Goal: Task Accomplishment & Management: Manage account settings

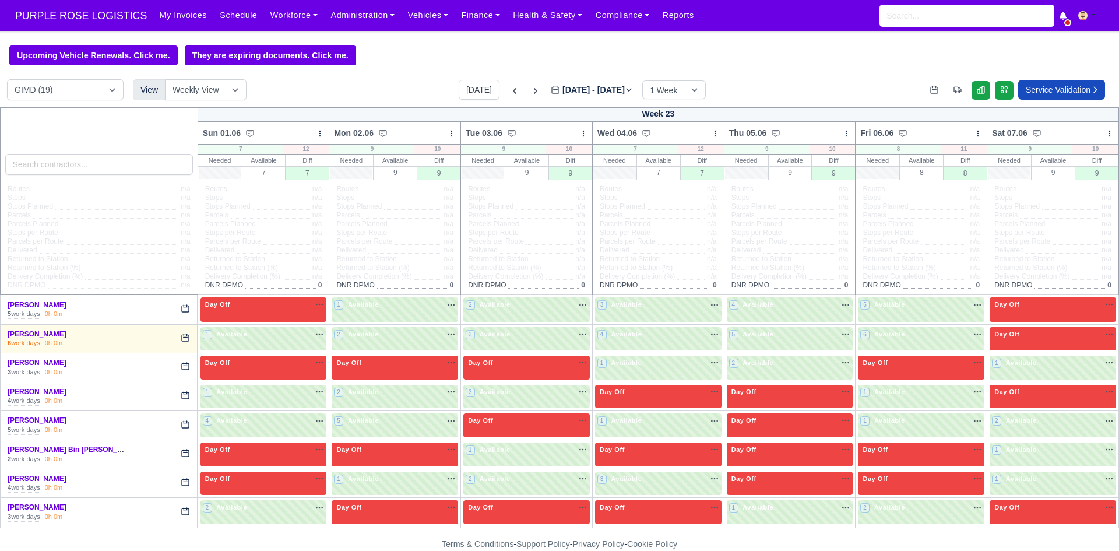
select select "5"
click at [469, 94] on button "[DATE]" at bounding box center [479, 90] width 41 height 20
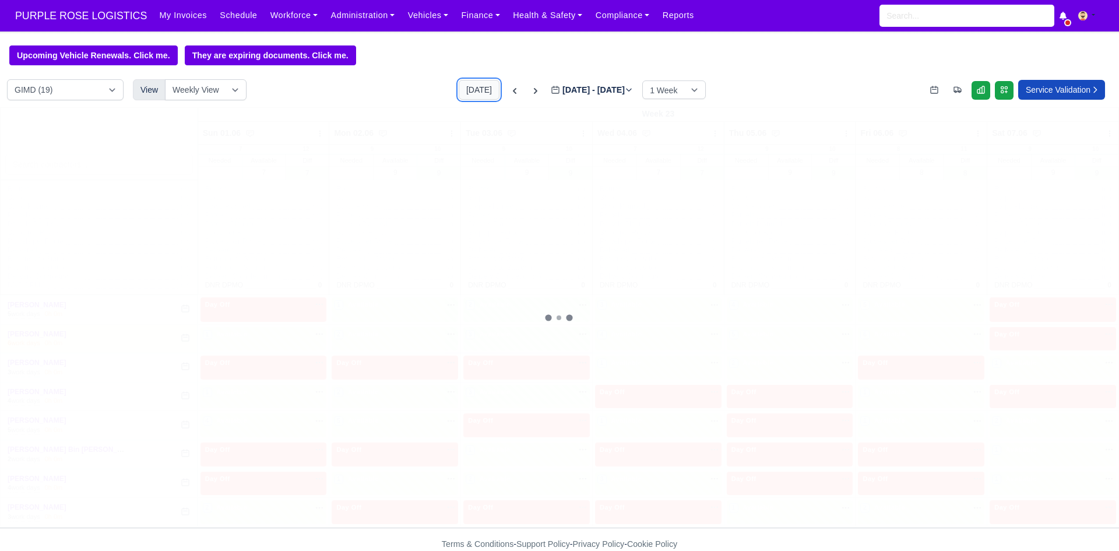
type input "[DATE]"
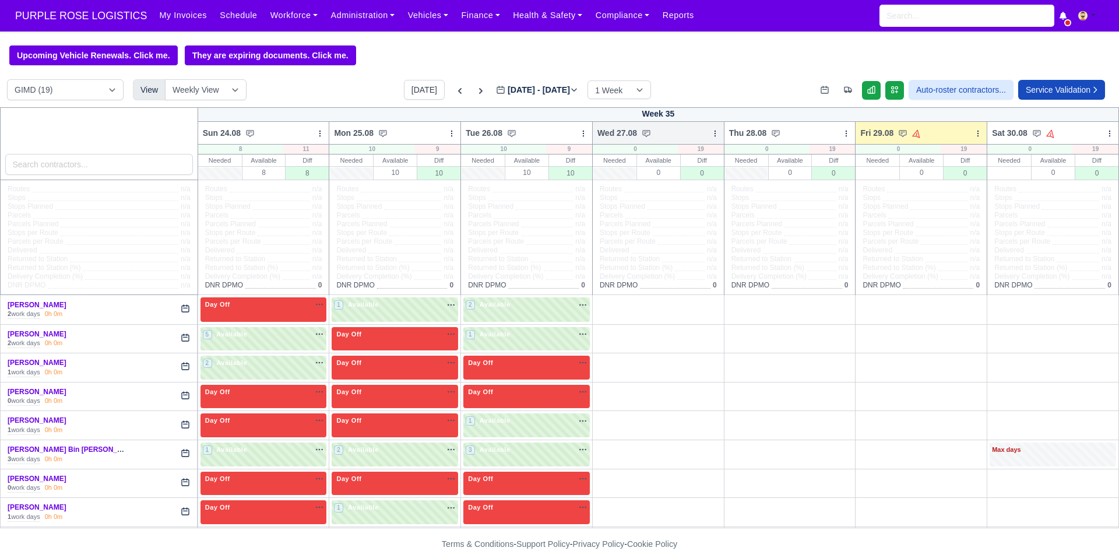
click at [711, 132] on icon at bounding box center [715, 133] width 8 height 8
click at [663, 149] on link "Bulk Status Change" at bounding box center [654, 153] width 131 height 21
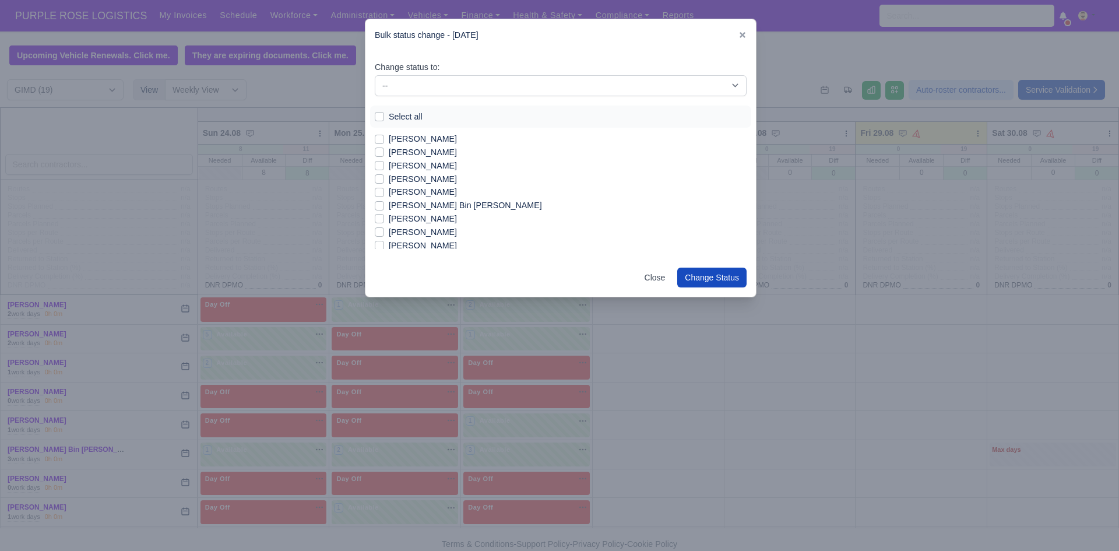
drag, startPoint x: 420, startPoint y: 106, endPoint x: 417, endPoint y: 113, distance: 7.4
click at [417, 113] on div "Select all" at bounding box center [560, 116] width 381 height 23
click at [417, 113] on label "Select all" at bounding box center [406, 116] width 34 height 13
click at [384, 113] on input "Select all" at bounding box center [379, 114] width 9 height 9
checkbox input "true"
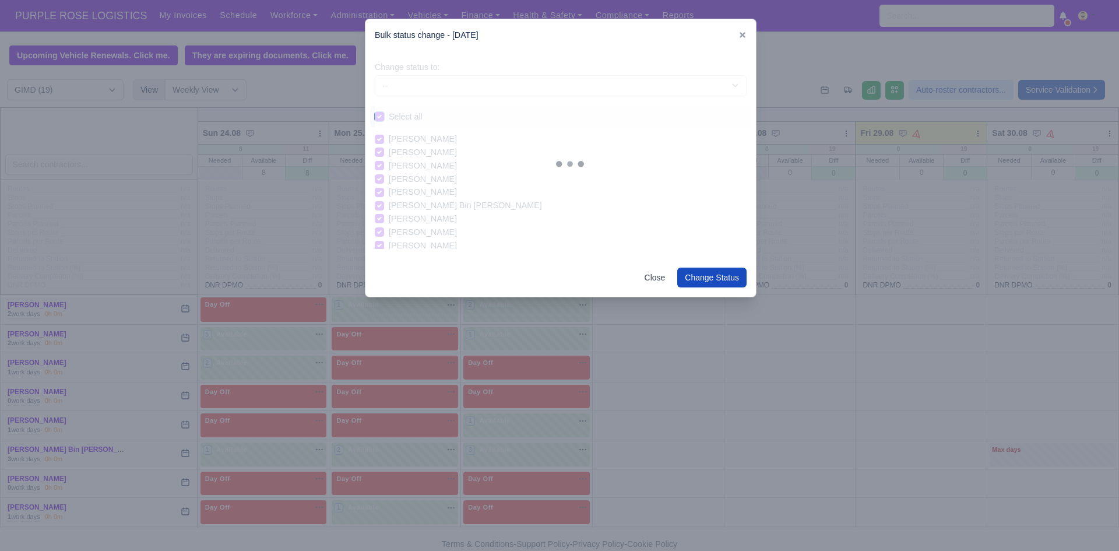
checkbox input "true"
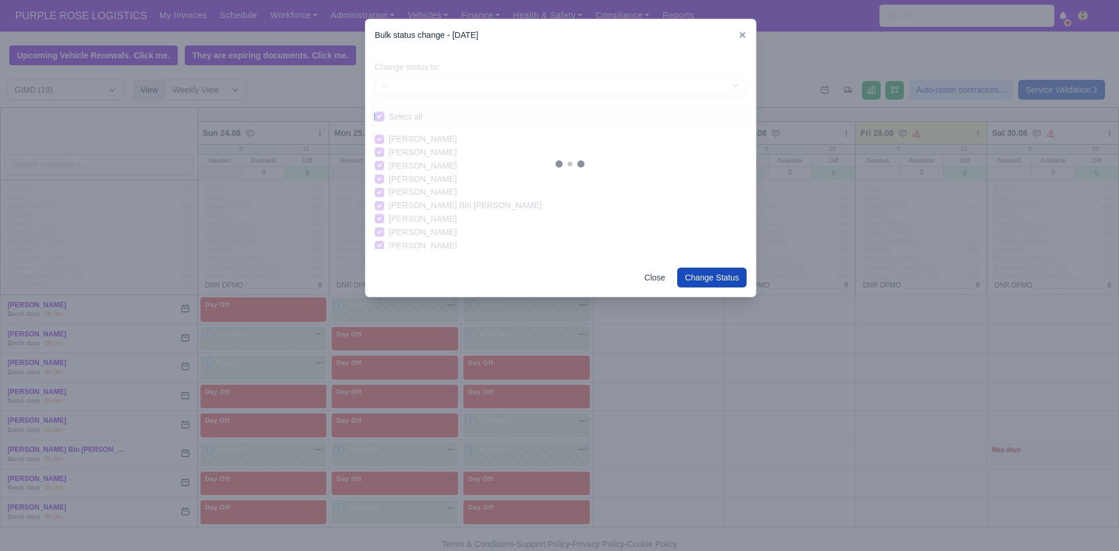
checkbox input "true"
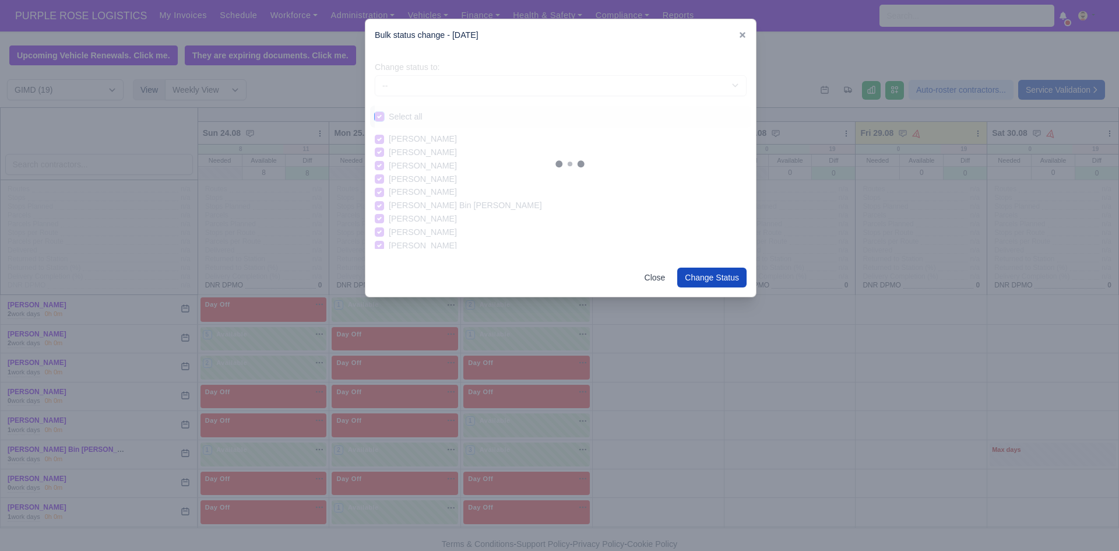
checkbox input "true"
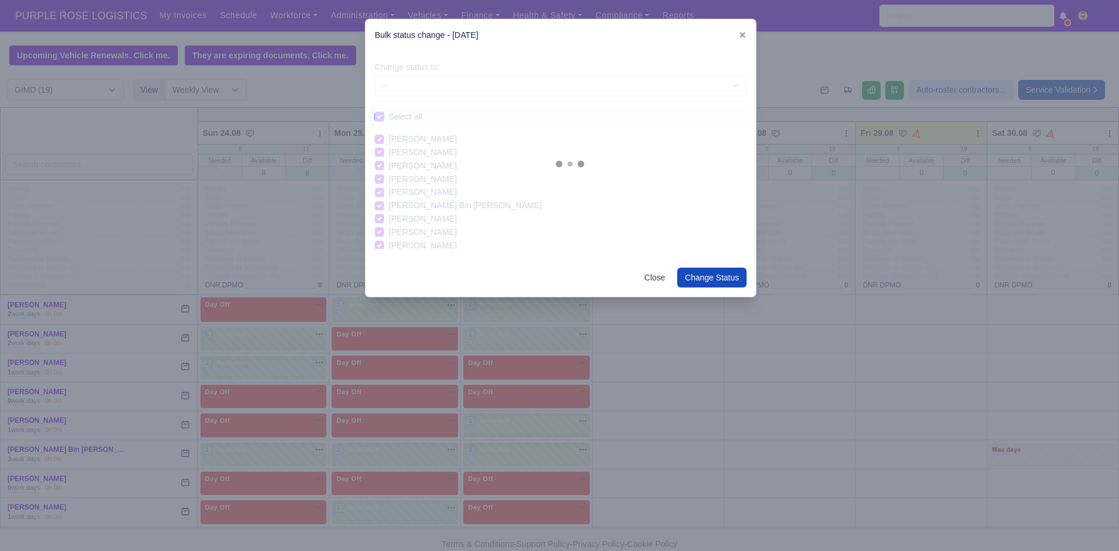
checkbox input "true"
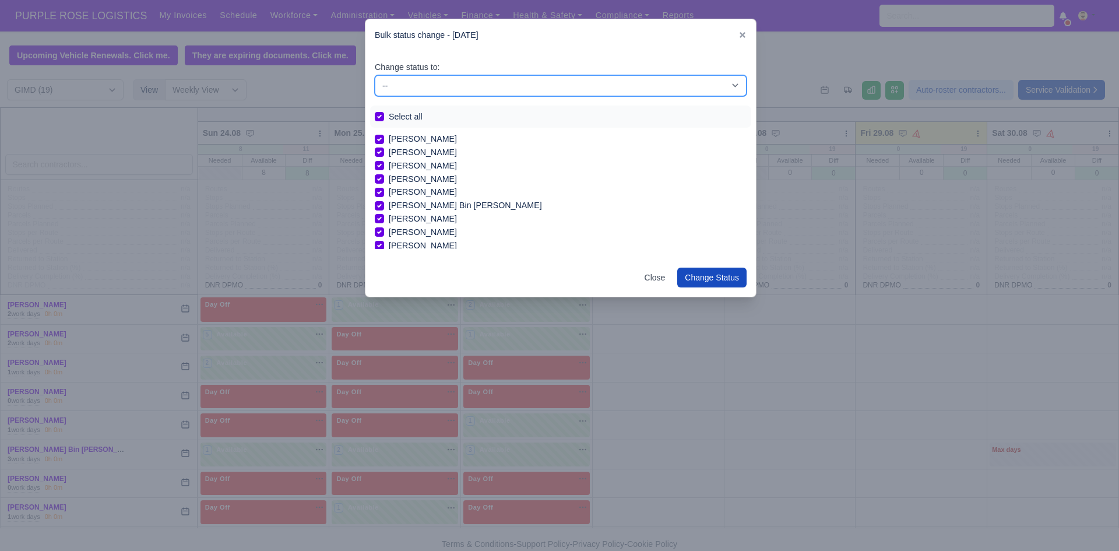
click at [453, 87] on select "-- Available Day Off Stand By Holiday In Office OSM Ridealong Nursery 1 Nursery…" at bounding box center [561, 85] width 372 height 21
select select "Day Off"
click at [375, 75] on select "-- Available Day Off Stand By Holiday In Office OSM Ridealong Nursery 1 Nursery…" at bounding box center [561, 85] width 372 height 21
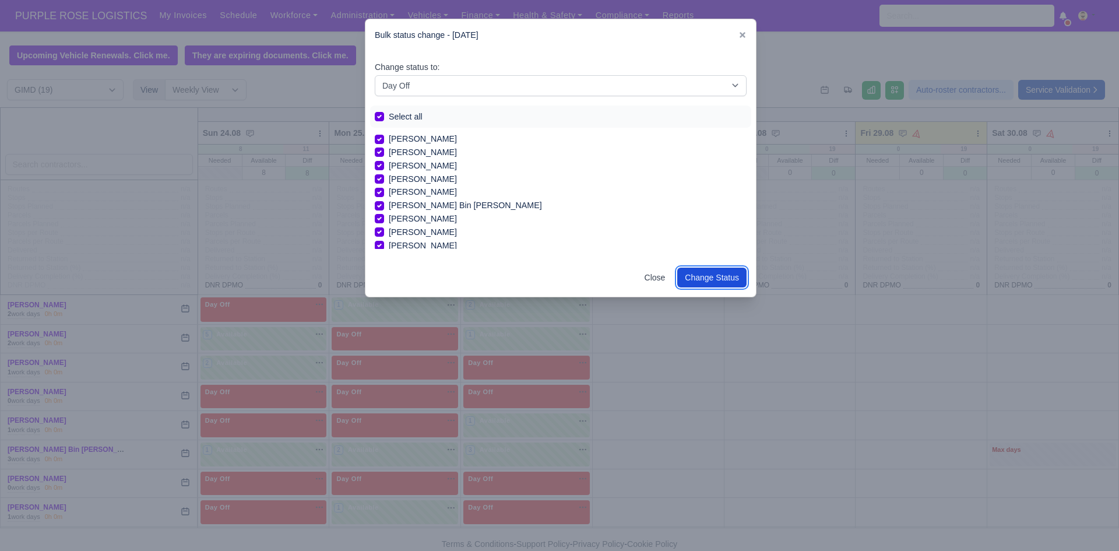
click at [720, 282] on button "Change Status" at bounding box center [711, 278] width 69 height 20
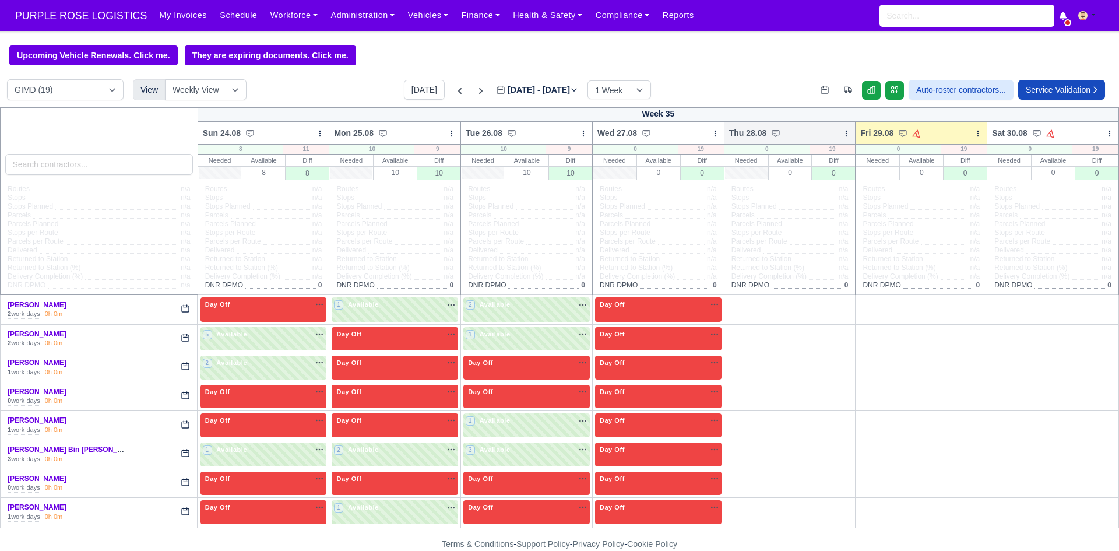
click at [842, 131] on icon at bounding box center [846, 133] width 8 height 8
click at [813, 163] on link "Bulk Status Change" at bounding box center [785, 153] width 131 height 21
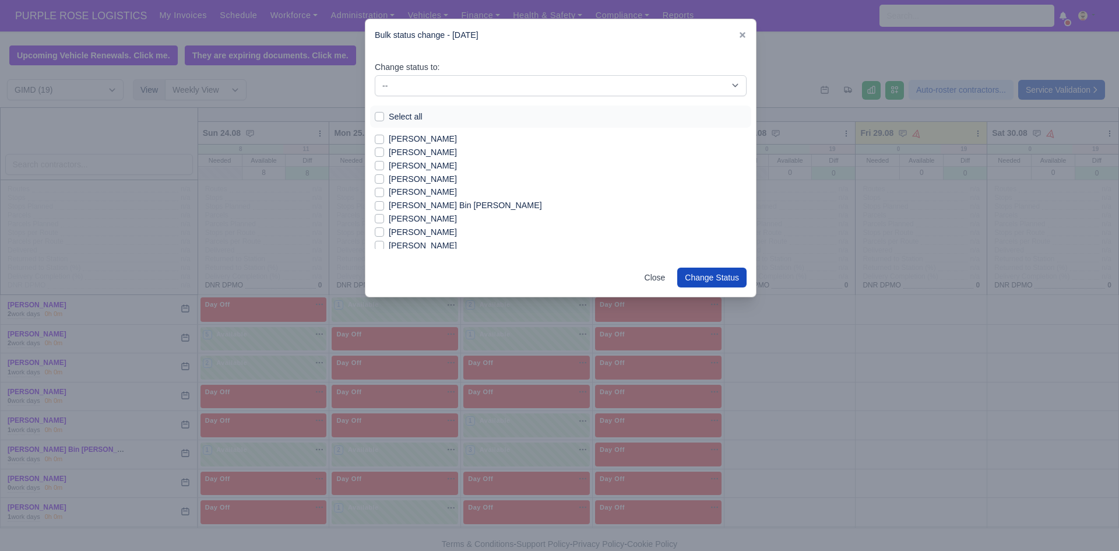
click at [413, 117] on label "Select all" at bounding box center [406, 116] width 34 height 13
click at [384, 117] on input "Select all" at bounding box center [379, 114] width 9 height 9
checkbox input "true"
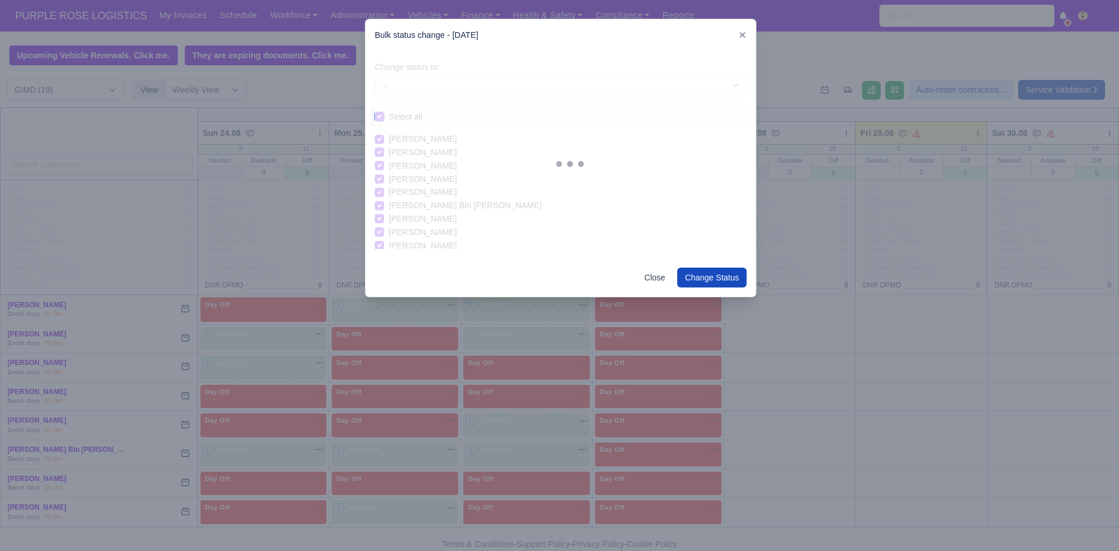
checkbox input "true"
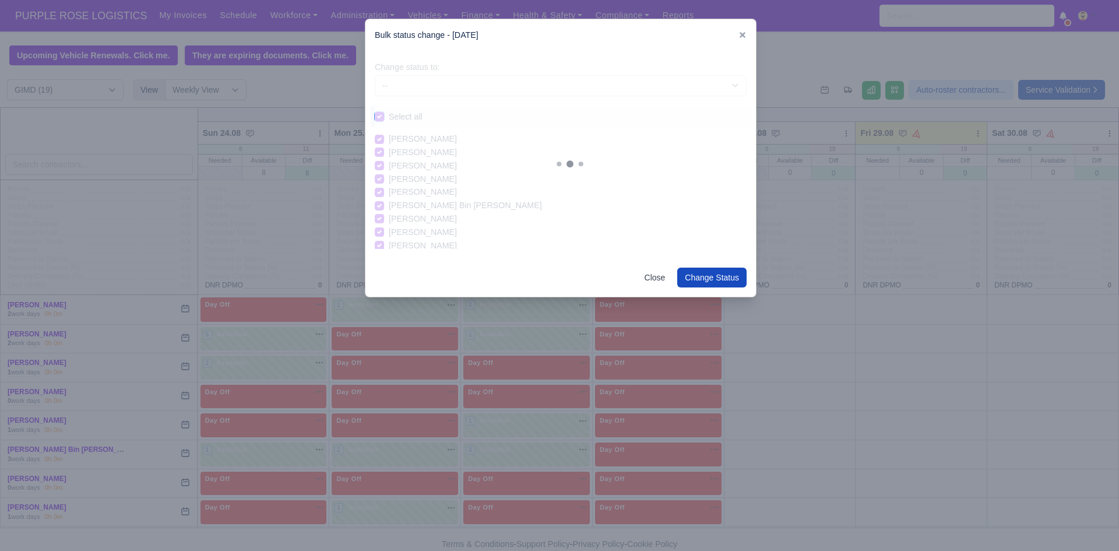
checkbox input "true"
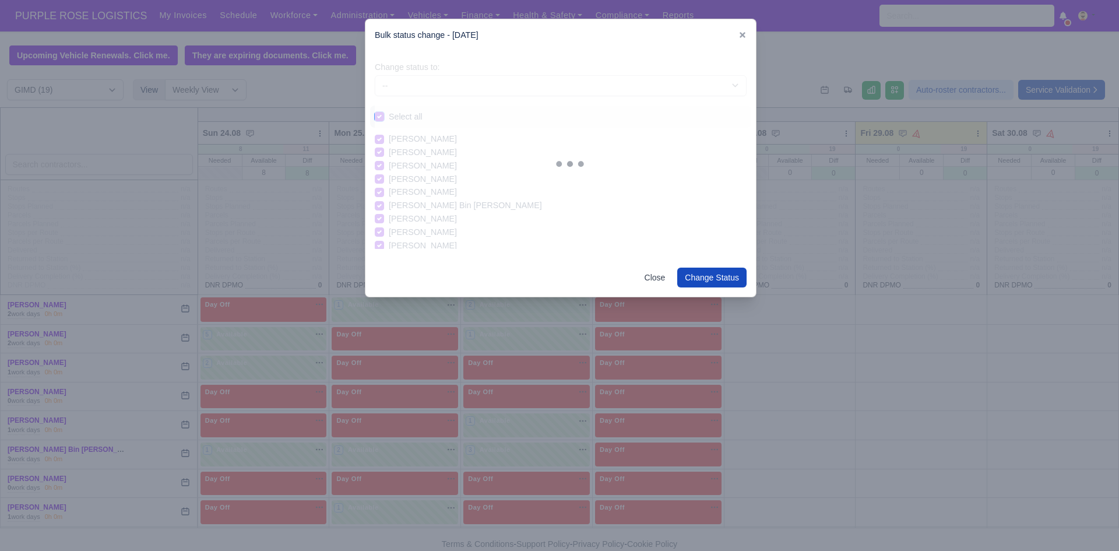
checkbox input "true"
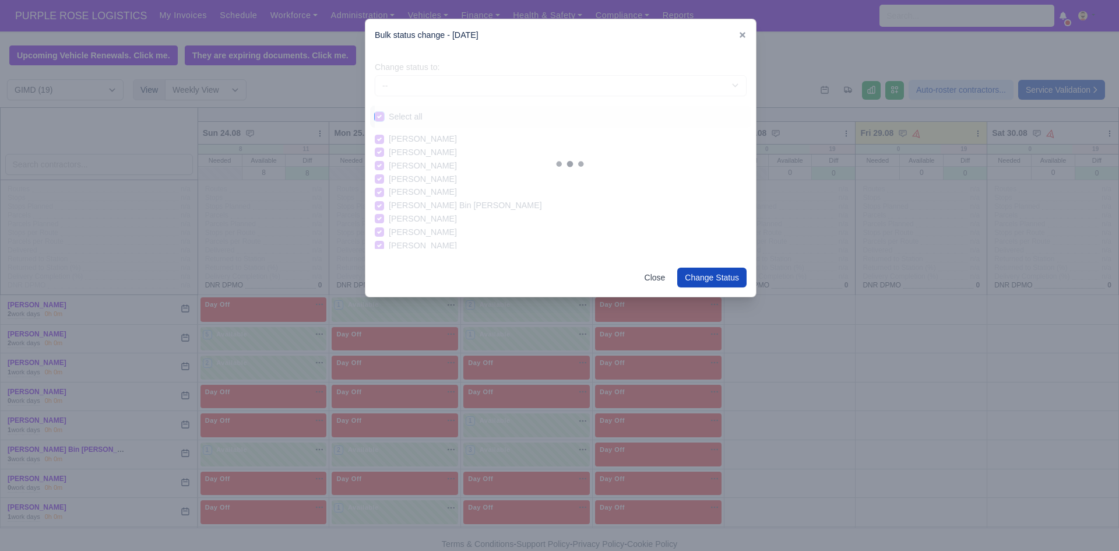
checkbox input "true"
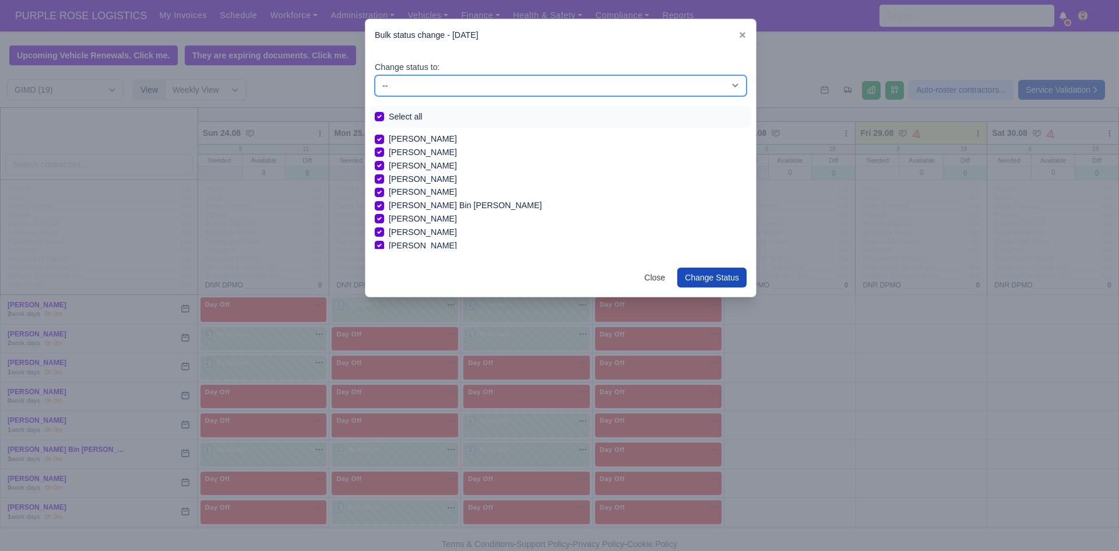
click at [451, 89] on select "-- Available Day Off Stand By Holiday In Office OSM Ridealong Nursery 1 Nursery…" at bounding box center [561, 85] width 372 height 21
select select "Day Off"
click at [375, 75] on select "-- Available Day Off Stand By Holiday In Office OSM Ridealong Nursery 1 Nursery…" at bounding box center [561, 85] width 372 height 21
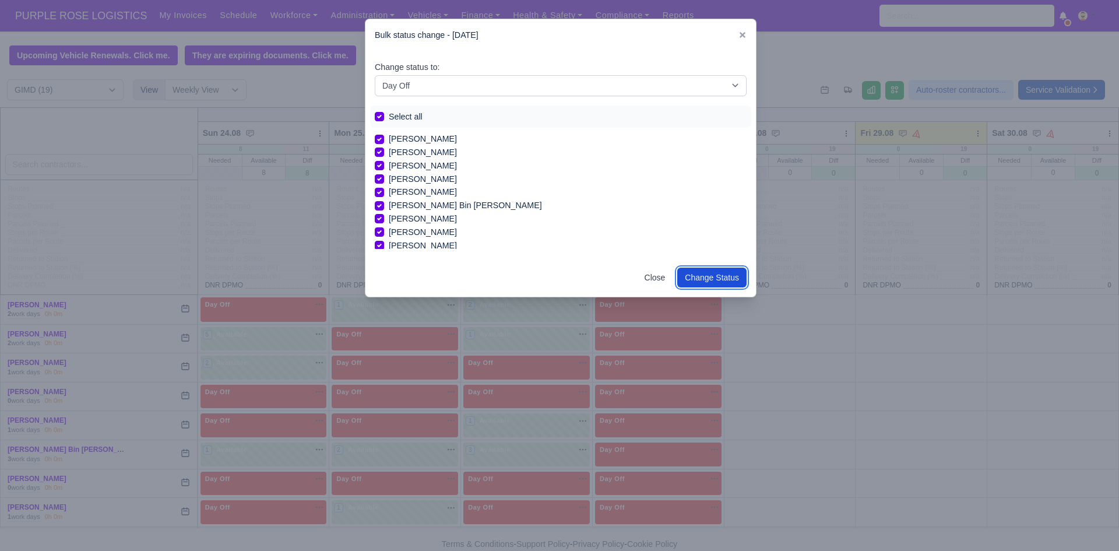
click at [715, 277] on button "Change Status" at bounding box center [711, 278] width 69 height 20
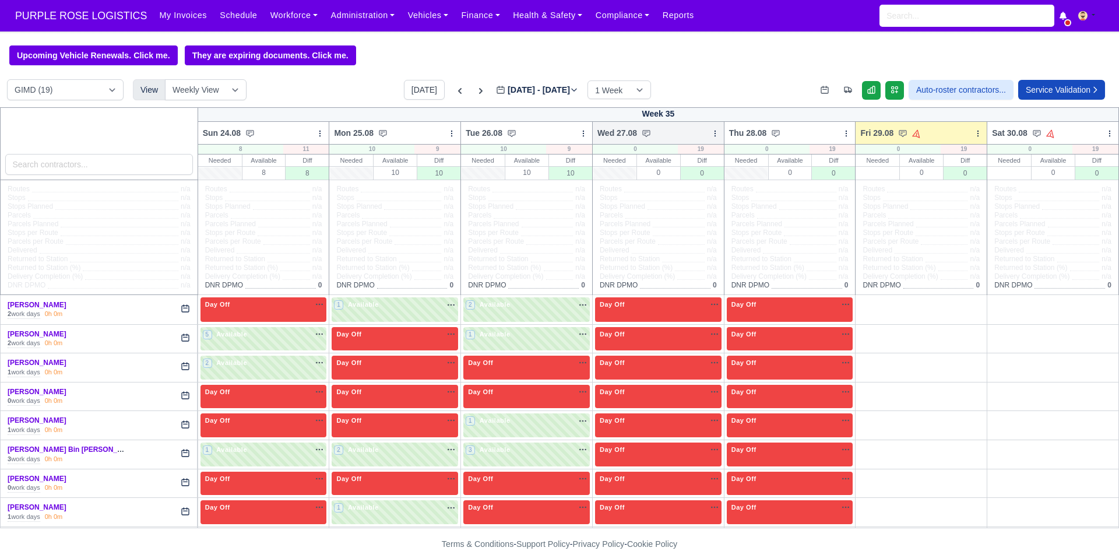
click at [711, 136] on icon at bounding box center [715, 133] width 8 height 8
click at [684, 158] on link "Bulk Status Change" at bounding box center [654, 153] width 131 height 21
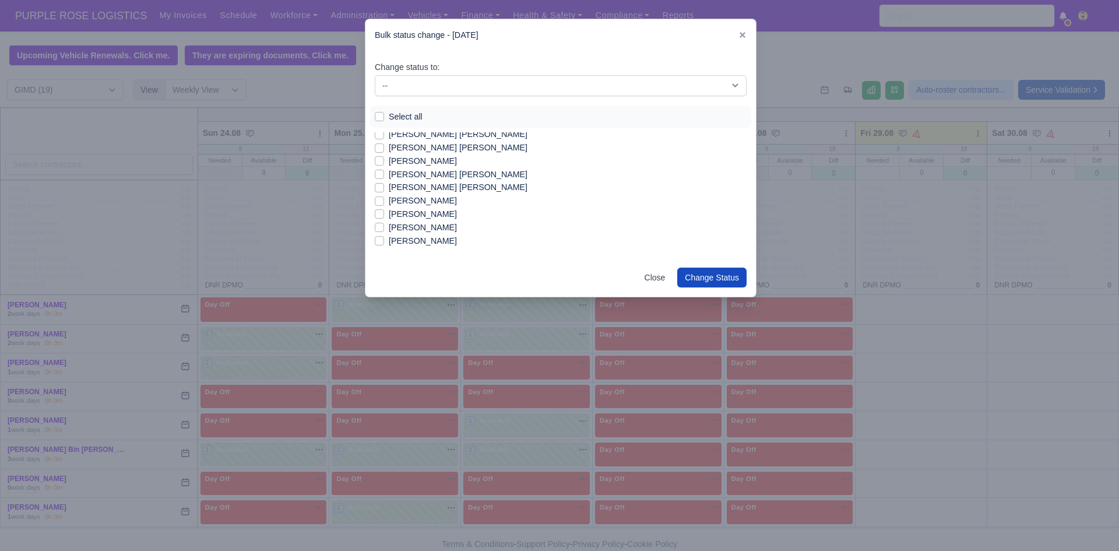
scroll to position [145, 0]
click at [409, 233] on label "[PERSON_NAME]" at bounding box center [423, 232] width 68 height 13
click at [384, 233] on input "[PERSON_NAME]" at bounding box center [379, 230] width 9 height 9
checkbox input "true"
click at [413, 190] on label "[PERSON_NAME]" at bounding box center [423, 192] width 68 height 13
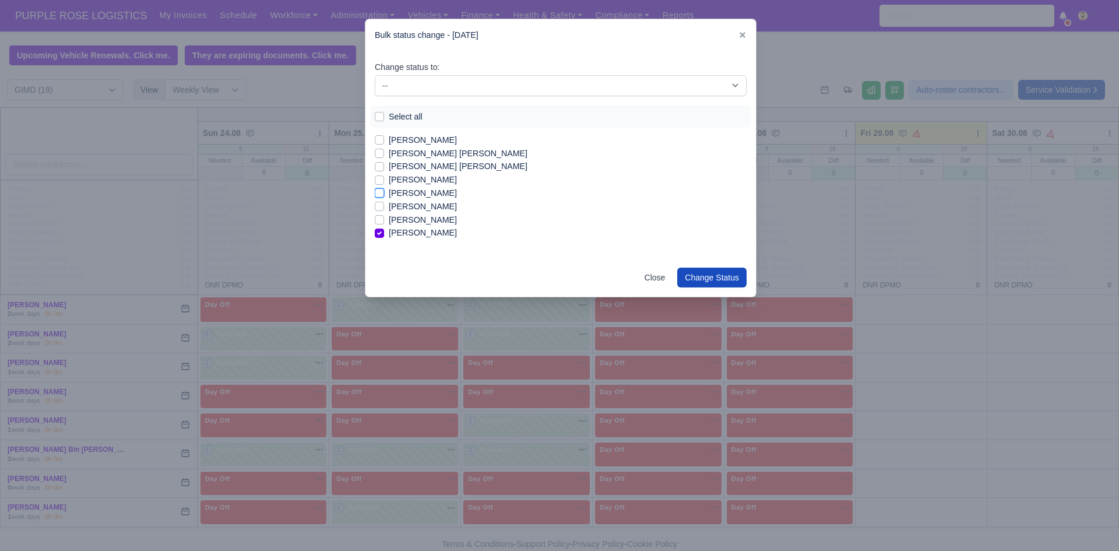
click at [384, 190] on input "[PERSON_NAME]" at bounding box center [379, 190] width 9 height 9
checkbox input "true"
click at [420, 221] on label "[PERSON_NAME]" at bounding box center [423, 219] width 68 height 13
click at [384, 221] on input "[PERSON_NAME]" at bounding box center [379, 217] width 9 height 9
checkbox input "true"
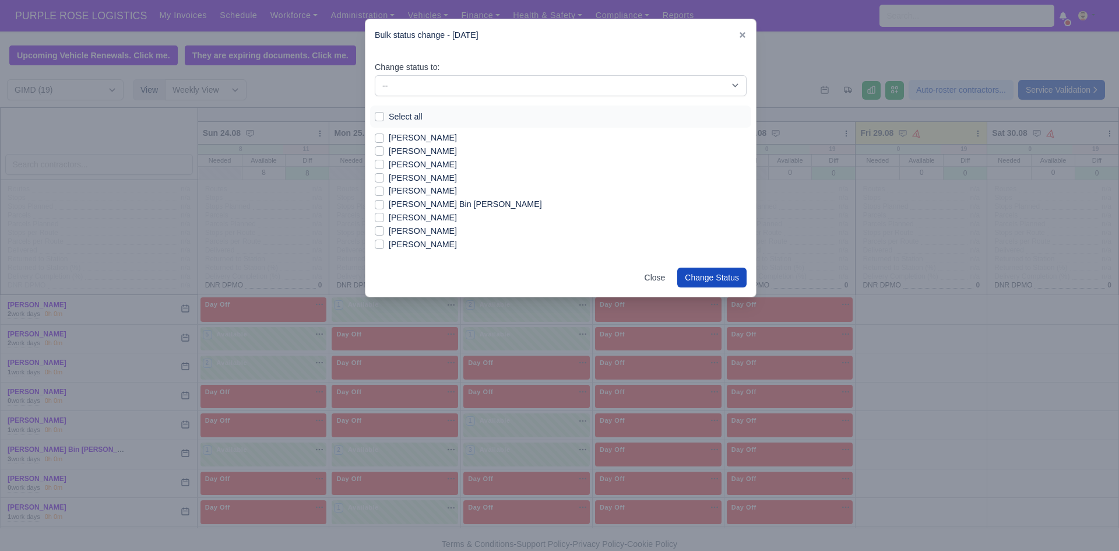
scroll to position [0, 0]
click at [437, 205] on label "[PERSON_NAME] Bin [PERSON_NAME]" at bounding box center [465, 205] width 153 height 13
click at [384, 205] on input "[PERSON_NAME] Bin [PERSON_NAME]" at bounding box center [379, 203] width 9 height 9
checkbox input "true"
click at [434, 192] on label "[PERSON_NAME]" at bounding box center [423, 191] width 68 height 13
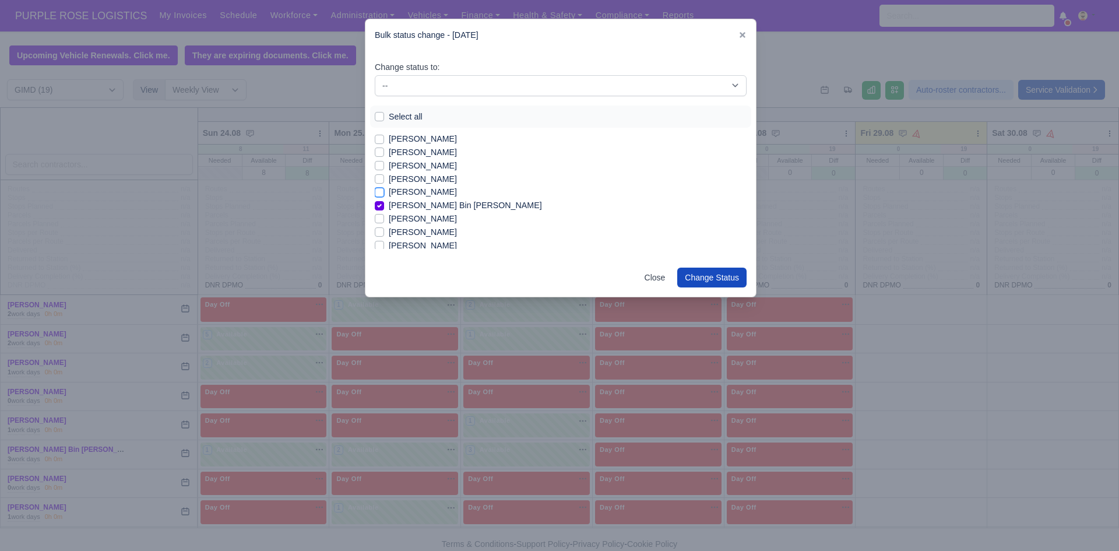
click at [384, 192] on input "[PERSON_NAME]" at bounding box center [379, 189] width 9 height 9
checkbox input "true"
click at [400, 141] on label "[PERSON_NAME]" at bounding box center [423, 138] width 68 height 13
click at [384, 141] on input "[PERSON_NAME]" at bounding box center [379, 136] width 9 height 9
checkbox input "true"
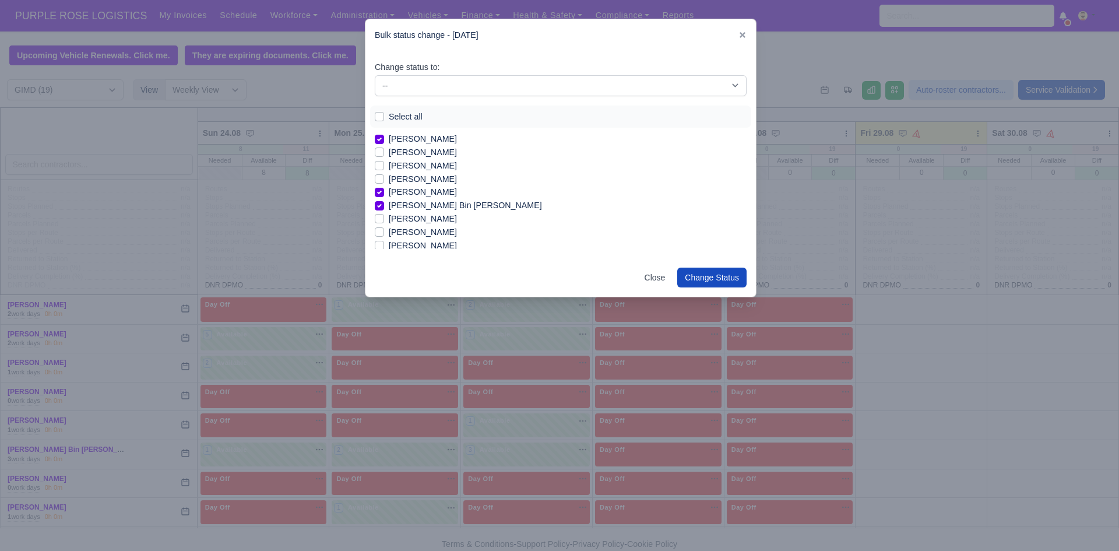
click at [404, 156] on label "[PERSON_NAME]" at bounding box center [423, 152] width 68 height 13
click at [384, 155] on input "[PERSON_NAME]" at bounding box center [379, 150] width 9 height 9
checkbox input "true"
click at [406, 169] on label "[PERSON_NAME]" at bounding box center [423, 165] width 68 height 13
click at [384, 168] on input "[PERSON_NAME]" at bounding box center [379, 163] width 9 height 9
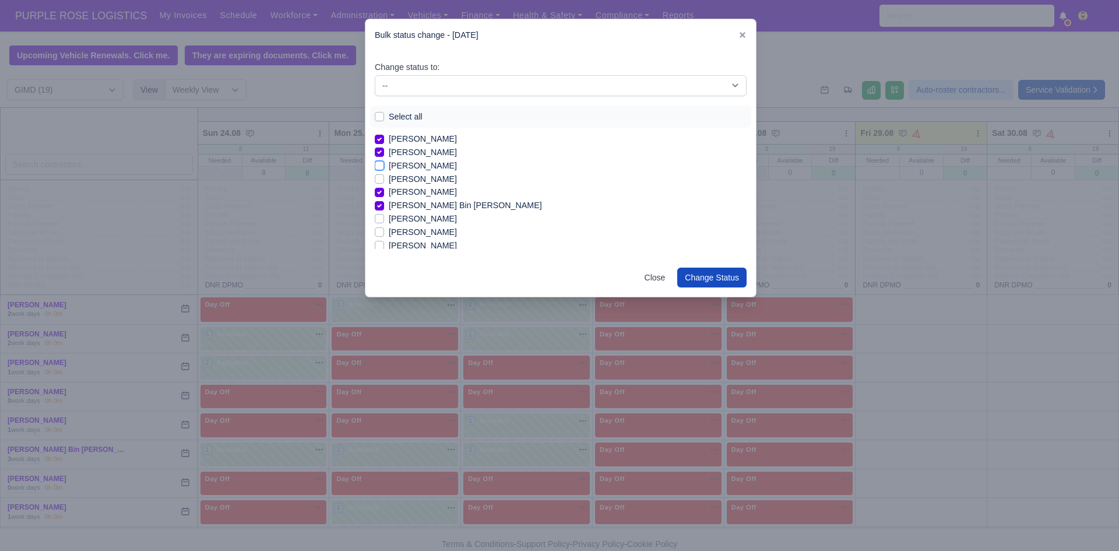
checkbox input "true"
click at [457, 245] on label "[PERSON_NAME]" at bounding box center [423, 245] width 68 height 13
click at [384, 245] on input "[PERSON_NAME]" at bounding box center [379, 243] width 9 height 9
checkbox input "true"
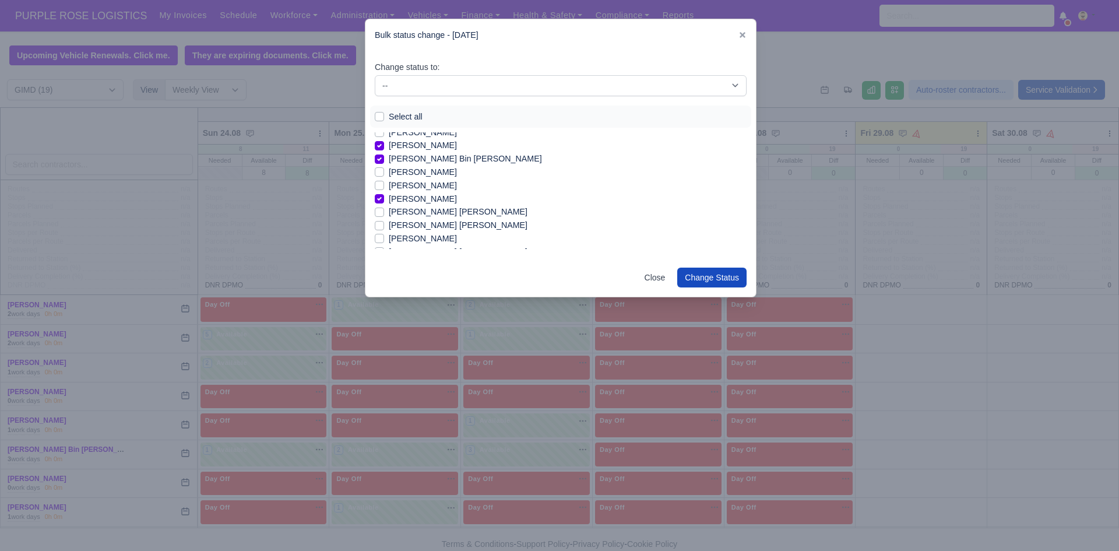
click at [476, 209] on label "[PERSON_NAME] [PERSON_NAME]" at bounding box center [458, 211] width 139 height 13
click at [384, 209] on input "[PERSON_NAME] [PERSON_NAME]" at bounding box center [379, 209] width 9 height 9
checkbox input "true"
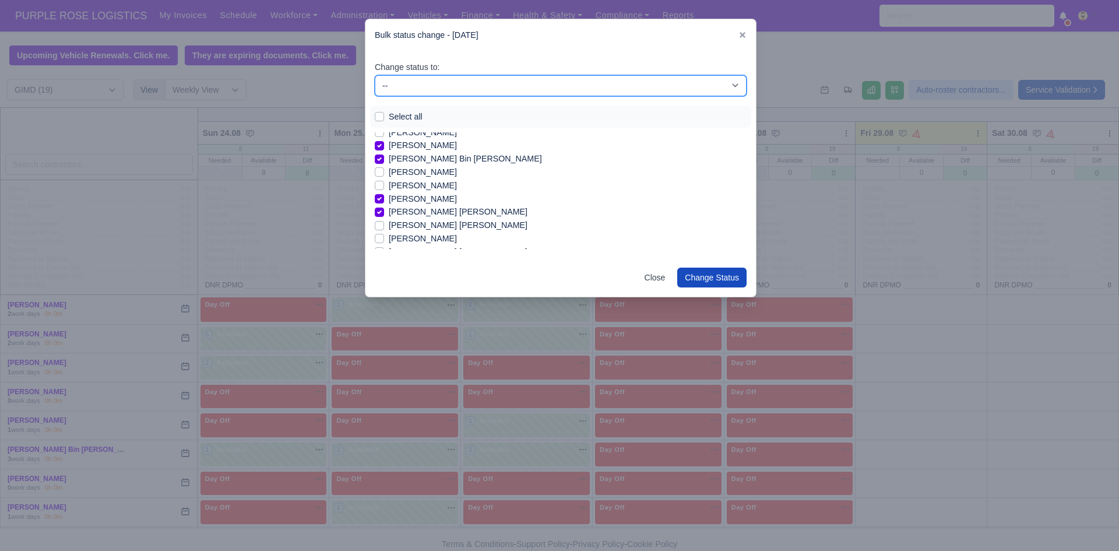
click at [619, 93] on select "-- Available Day Off Stand By Holiday In Office OSM Ridealong Nursery 1 Nursery…" at bounding box center [561, 85] width 372 height 21
select select "Available"
click at [375, 75] on select "-- Available Day Off Stand By Holiday In Office OSM Ridealong Nursery 1 Nursery…" at bounding box center [561, 85] width 372 height 21
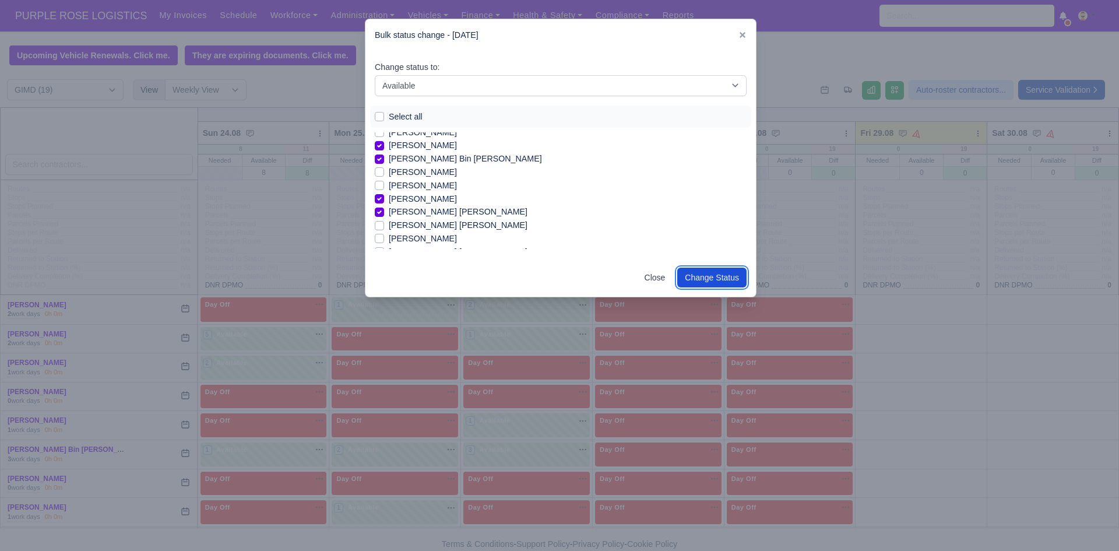
click at [712, 277] on button "Change Status" at bounding box center [711, 278] width 69 height 20
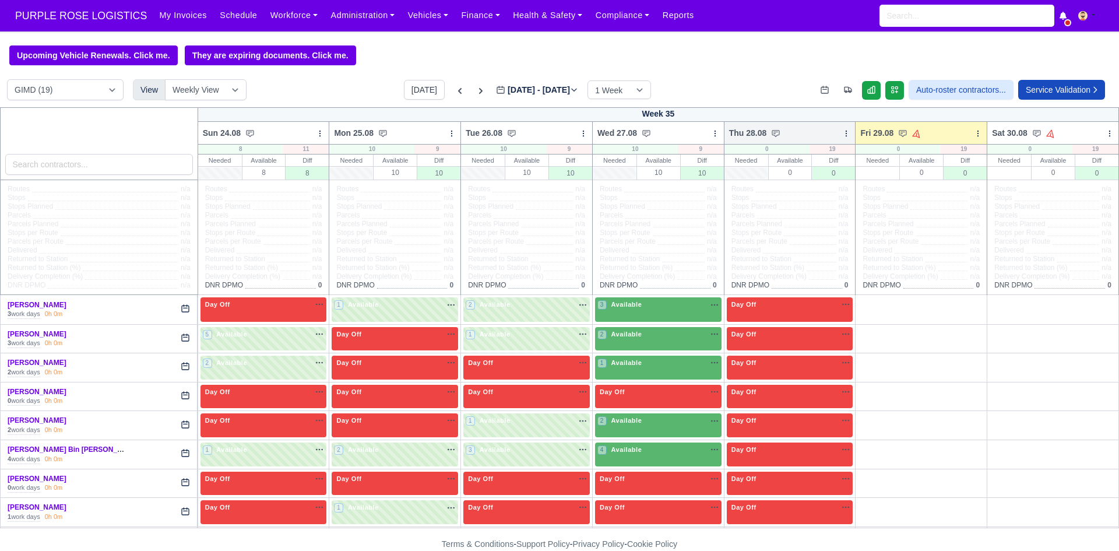
click at [842, 138] on icon at bounding box center [846, 133] width 8 height 8
click at [826, 153] on link "Bulk Status Change" at bounding box center [785, 153] width 131 height 21
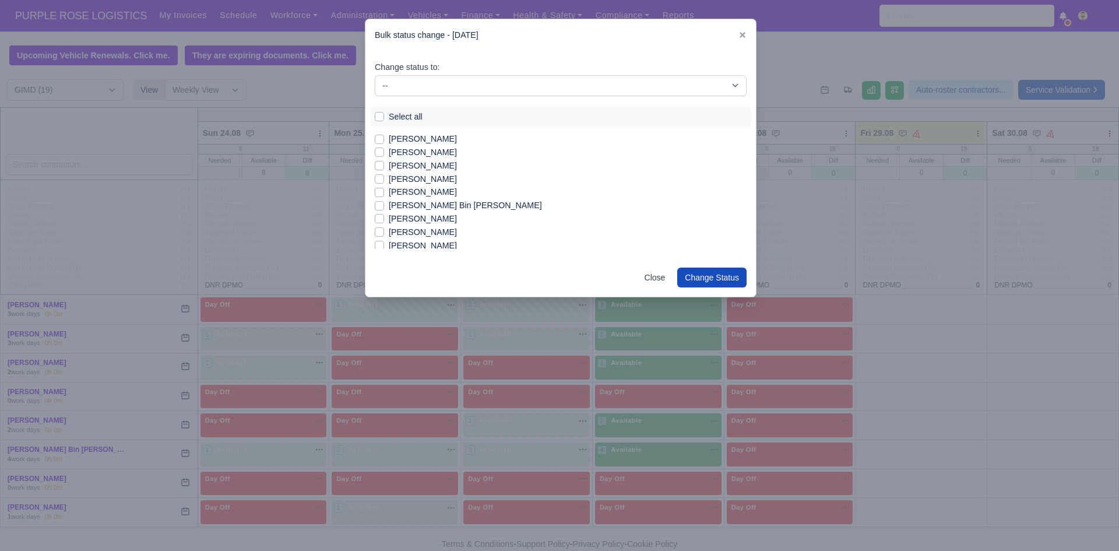
click at [409, 139] on label "[PERSON_NAME]" at bounding box center [423, 138] width 68 height 13
click at [384, 139] on input "[PERSON_NAME]" at bounding box center [379, 136] width 9 height 9
checkbox input "true"
click at [414, 152] on label "[PERSON_NAME]" at bounding box center [423, 152] width 68 height 13
click at [384, 152] on input "[PERSON_NAME]" at bounding box center [379, 150] width 9 height 9
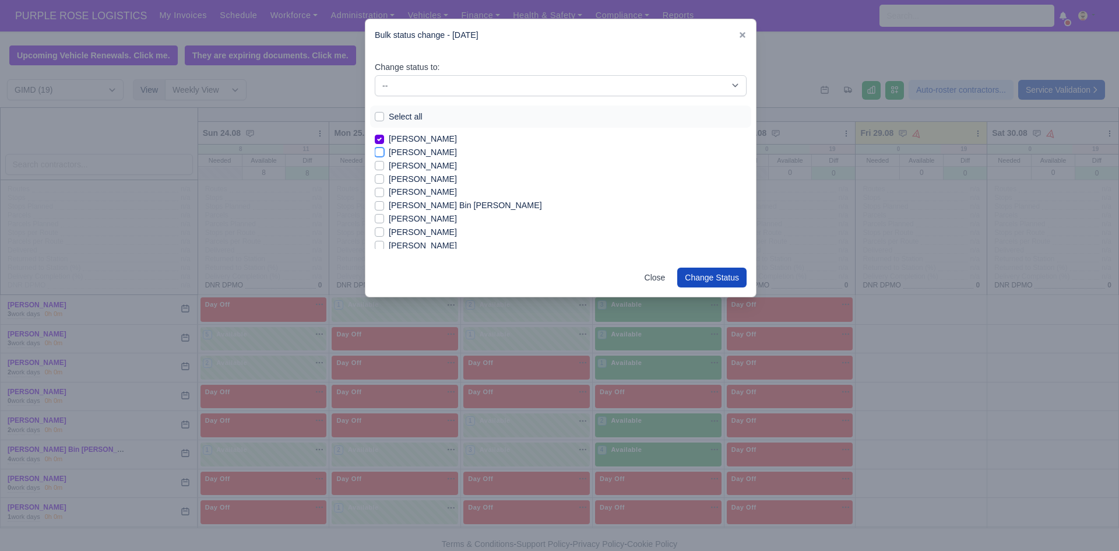
checkbox input "true"
click at [431, 252] on div "Change status to: -- Available Day Off Stand By Holiday In Office OSM Ridealong…" at bounding box center [560, 154] width 390 height 207
click at [442, 247] on label "[PERSON_NAME]" at bounding box center [423, 245] width 68 height 13
click at [384, 247] on input "[PERSON_NAME]" at bounding box center [379, 243] width 9 height 9
checkbox input "true"
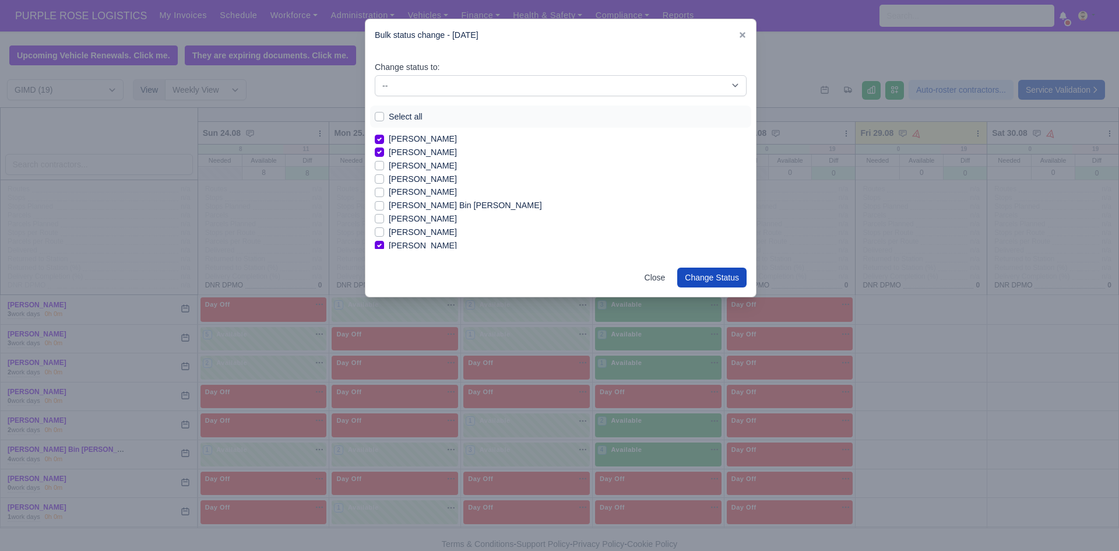
click at [417, 202] on label "[PERSON_NAME] Bin [PERSON_NAME]" at bounding box center [465, 205] width 153 height 13
click at [384, 202] on input "[PERSON_NAME] Bin [PERSON_NAME]" at bounding box center [379, 203] width 9 height 9
checkbox input "true"
click at [430, 191] on label "[PERSON_NAME]" at bounding box center [423, 191] width 68 height 13
click at [384, 191] on input "[PERSON_NAME]" at bounding box center [379, 189] width 9 height 9
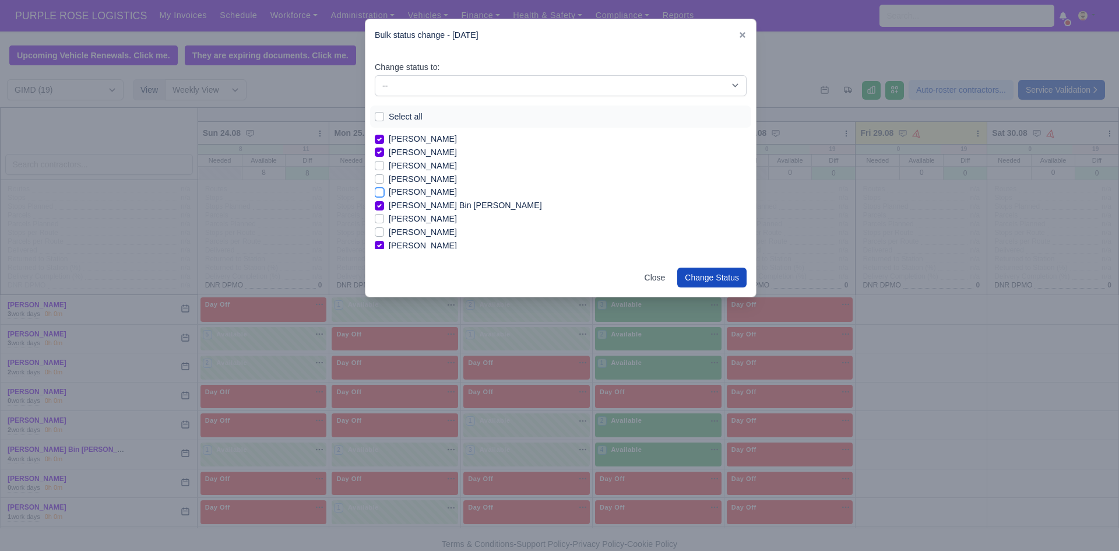
checkbox input "true"
click at [469, 210] on label "[PERSON_NAME] [PERSON_NAME]" at bounding box center [458, 211] width 139 height 13
click at [384, 210] on input "[PERSON_NAME] [PERSON_NAME]" at bounding box center [379, 209] width 9 height 9
checkbox input "true"
click at [457, 240] on label "[PERSON_NAME]" at bounding box center [423, 238] width 68 height 13
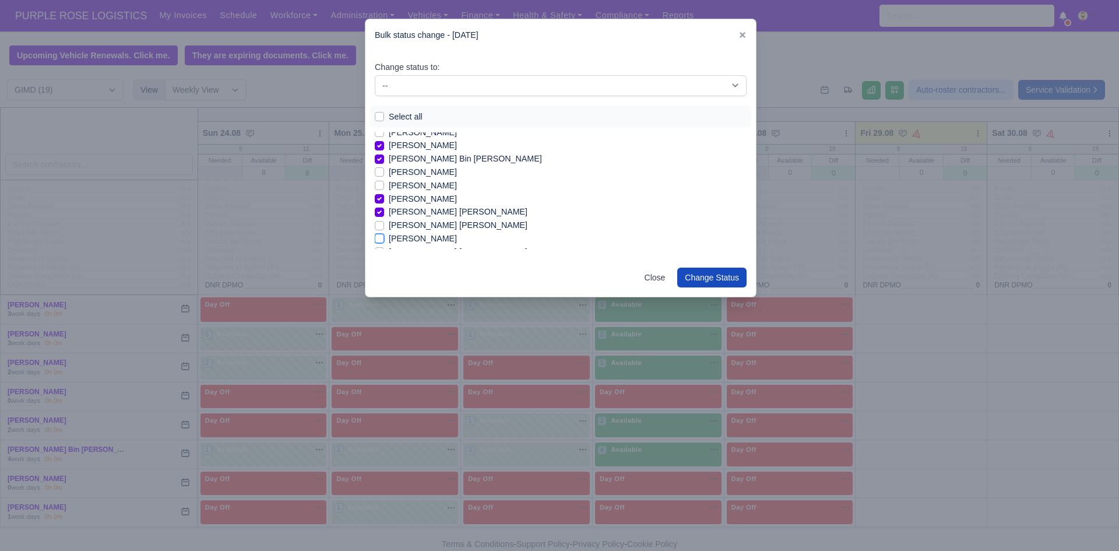
click at [384, 240] on input "[PERSON_NAME]" at bounding box center [379, 236] width 9 height 9
checkbox input "true"
click at [500, 219] on label "[PERSON_NAME] [PERSON_NAME]" at bounding box center [458, 218] width 139 height 13
click at [384, 219] on input "[PERSON_NAME] [PERSON_NAME]" at bounding box center [379, 216] width 9 height 9
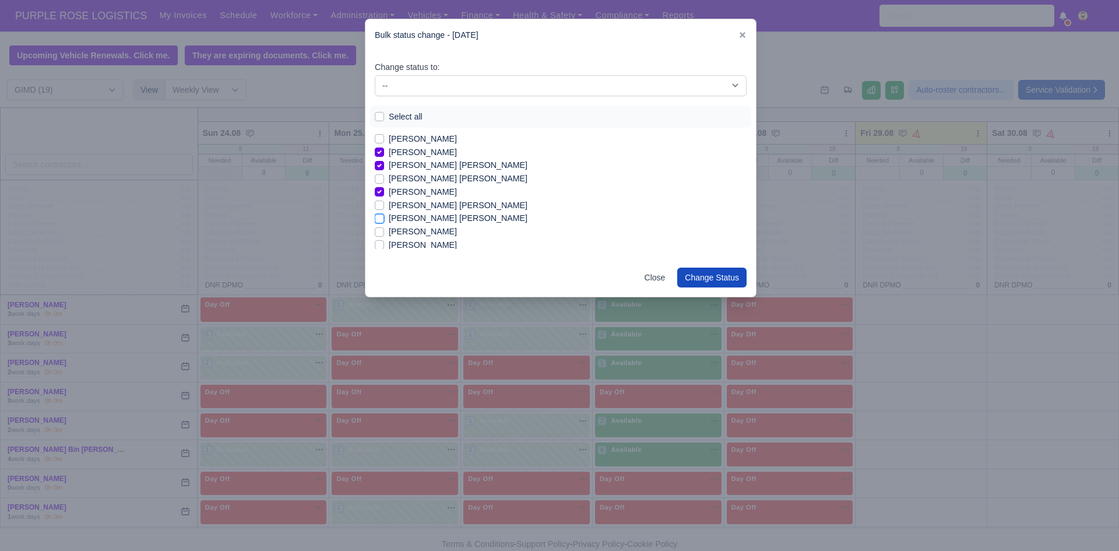
checkbox input "true"
click at [467, 202] on label "[PERSON_NAME] [PERSON_NAME]" at bounding box center [458, 205] width 139 height 13
click at [384, 202] on input "[PERSON_NAME] [PERSON_NAME]" at bounding box center [379, 203] width 9 height 9
checkbox input "true"
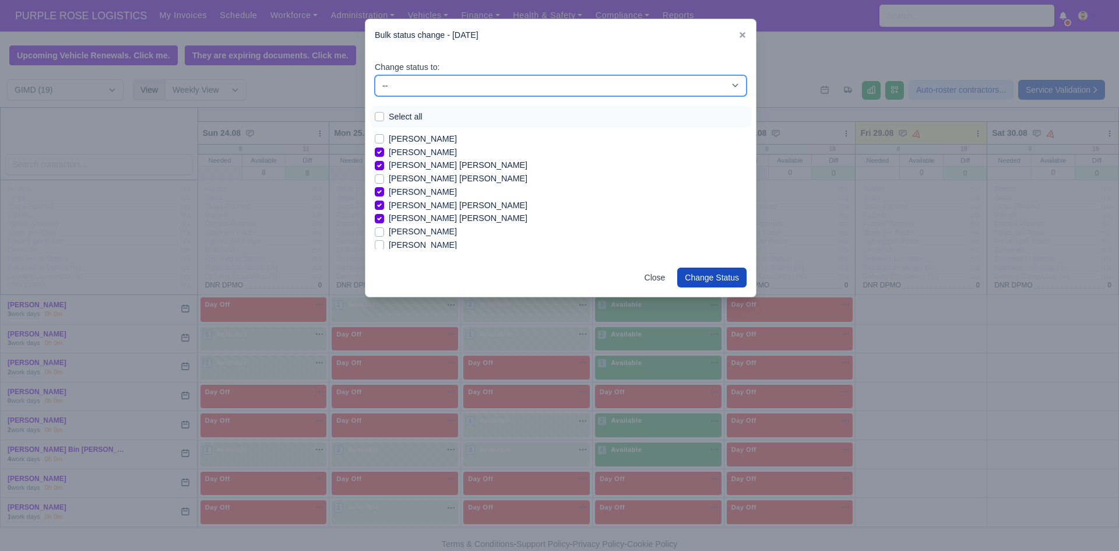
click at [677, 94] on select "-- Available Day Off Stand By Holiday In Office OSM Ridealong Nursery 1 Nursery…" at bounding box center [561, 85] width 372 height 21
select select "Available"
click at [375, 75] on select "-- Available Day Off Stand By Holiday In Office OSM Ridealong Nursery 1 Nursery…" at bounding box center [561, 85] width 372 height 21
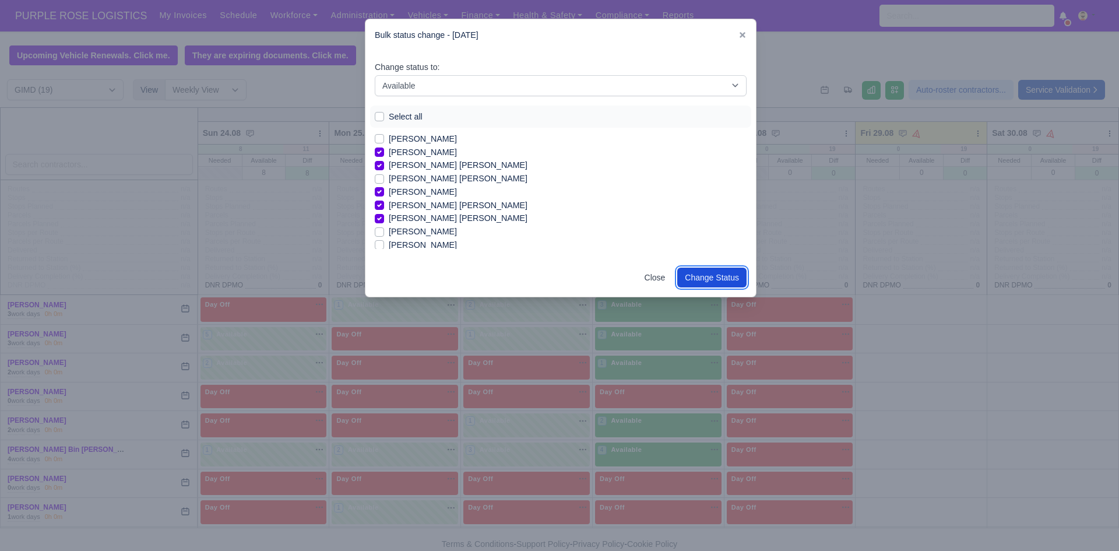
click at [724, 270] on button "Change Status" at bounding box center [711, 278] width 69 height 20
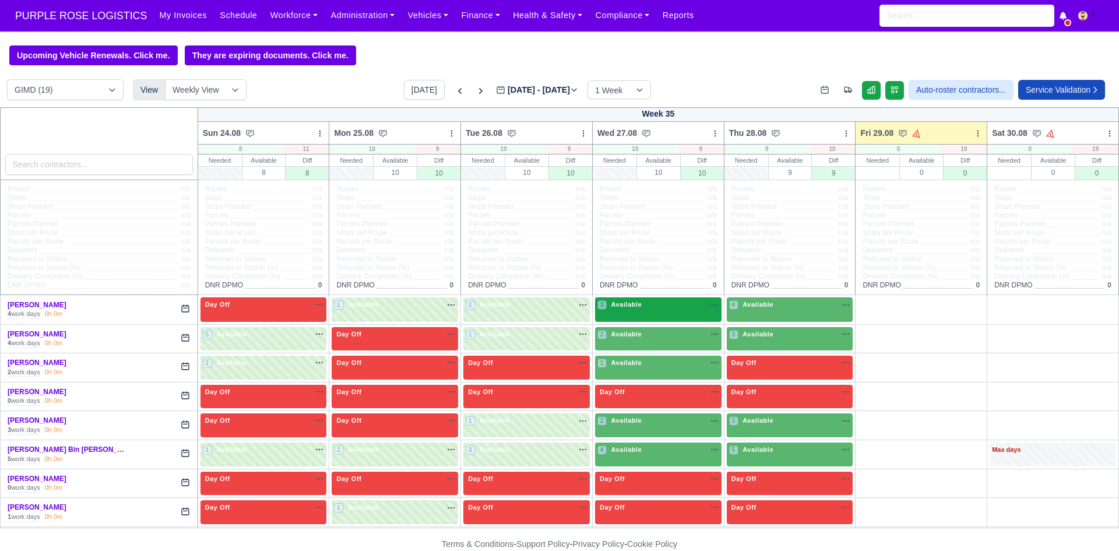
click at [687, 307] on div "3 Available na" at bounding box center [658, 305] width 122 height 10
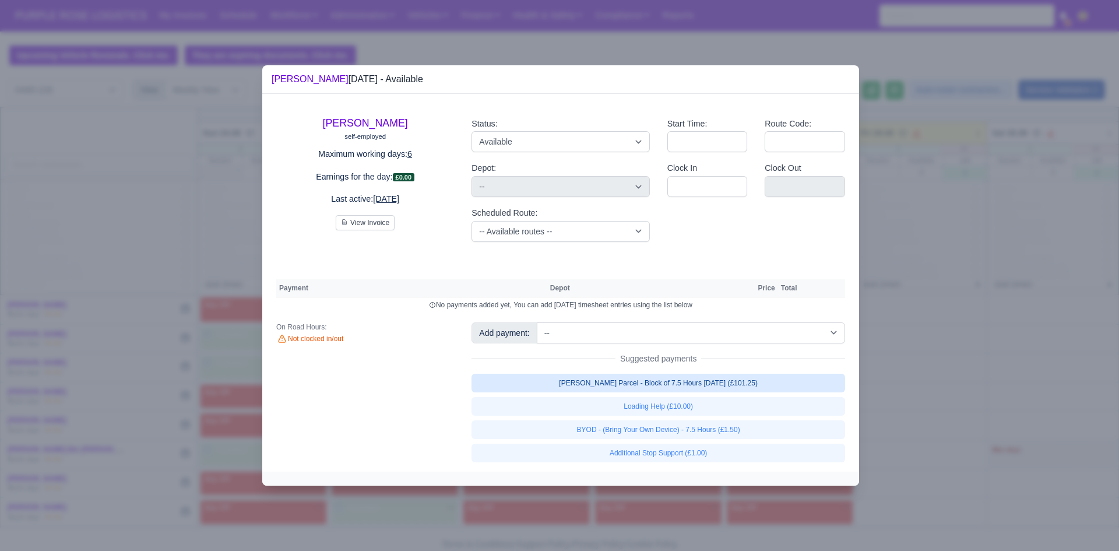
click at [634, 385] on link "[PERSON_NAME] Parcel - Block of 7.5 Hours [DATE] (£101.25)" at bounding box center [658, 383] width 374 height 19
select select "5"
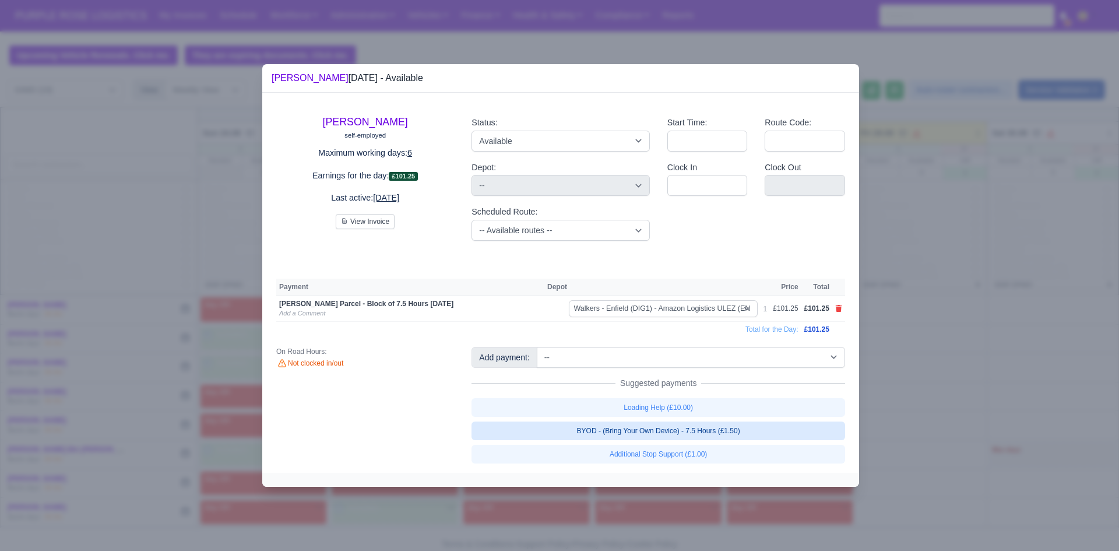
click at [689, 437] on link "BYOD - (Bring Your Own Device) - 7.5 Hours (£1.50)" at bounding box center [658, 430] width 374 height 19
select select "5"
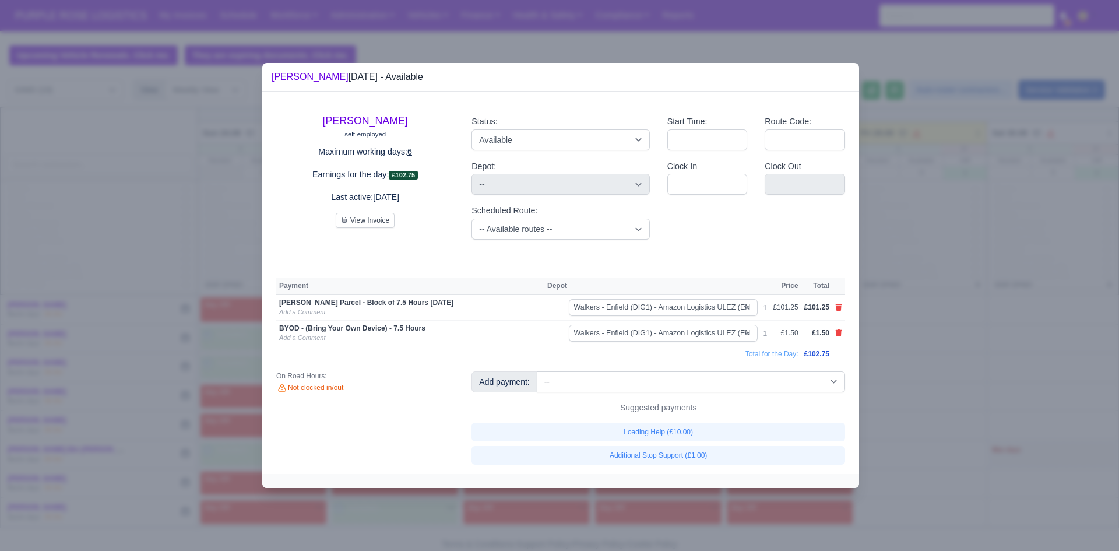
click at [901, 378] on div at bounding box center [559, 275] width 1119 height 551
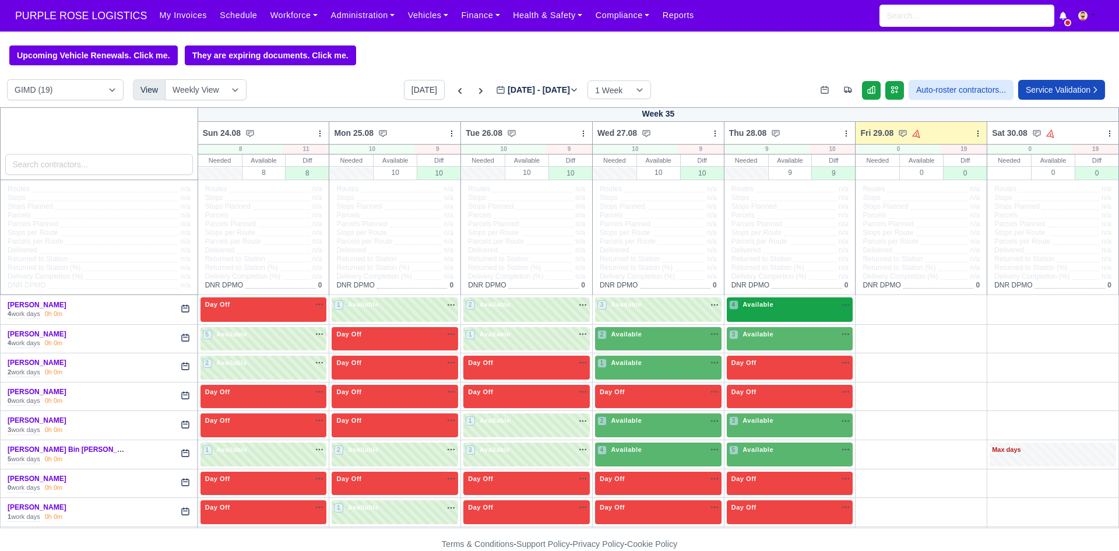
click at [812, 315] on div "4 Available" at bounding box center [790, 309] width 126 height 24
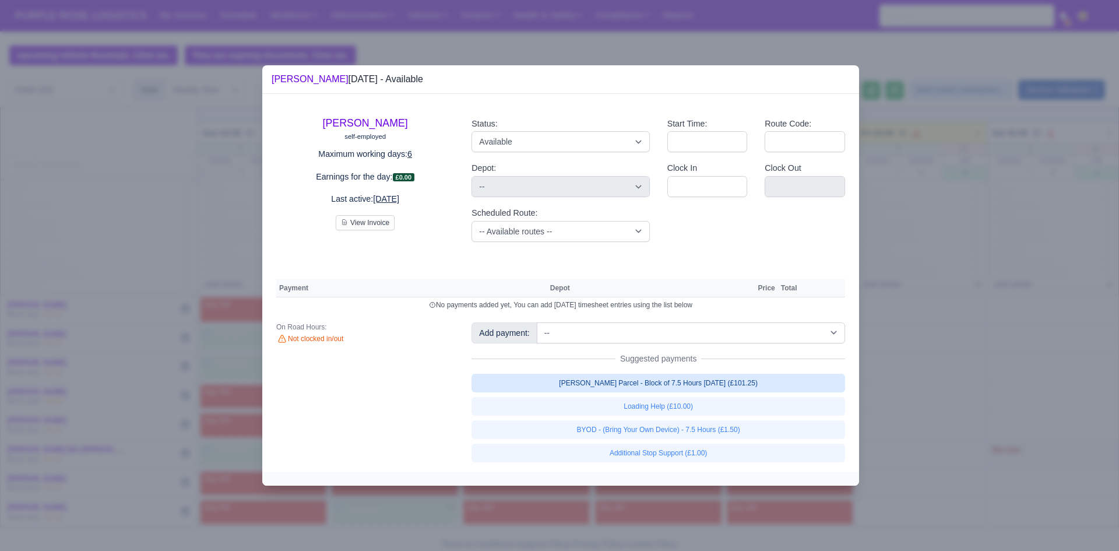
click at [726, 375] on link "[PERSON_NAME] Parcel - Block of 7.5 Hours [DATE] (£101.25)" at bounding box center [658, 383] width 374 height 19
select select "5"
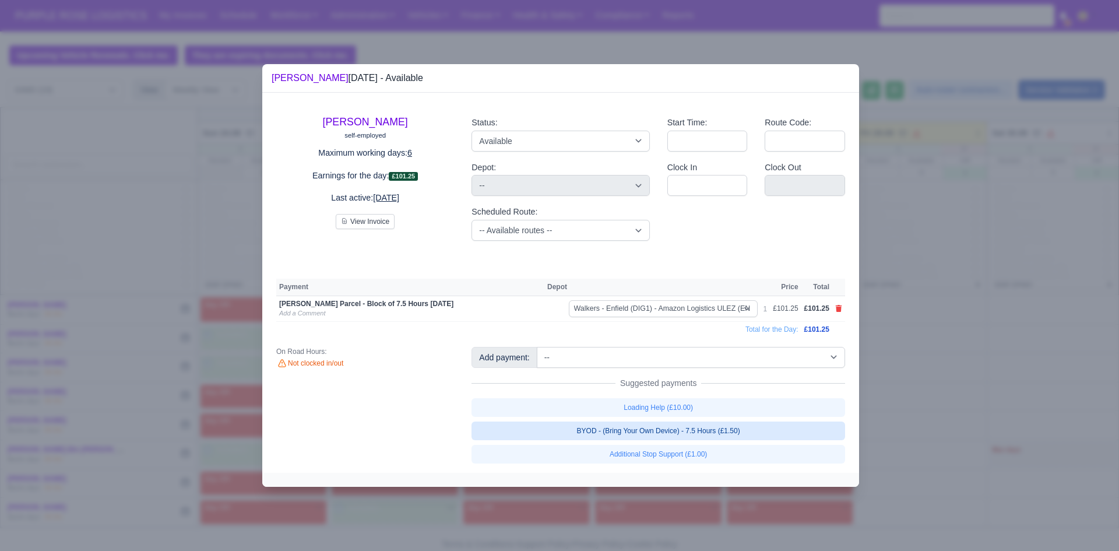
click at [720, 423] on link "BYOD - (Bring Your Own Device) - 7.5 Hours (£1.50)" at bounding box center [658, 430] width 374 height 19
select select "5"
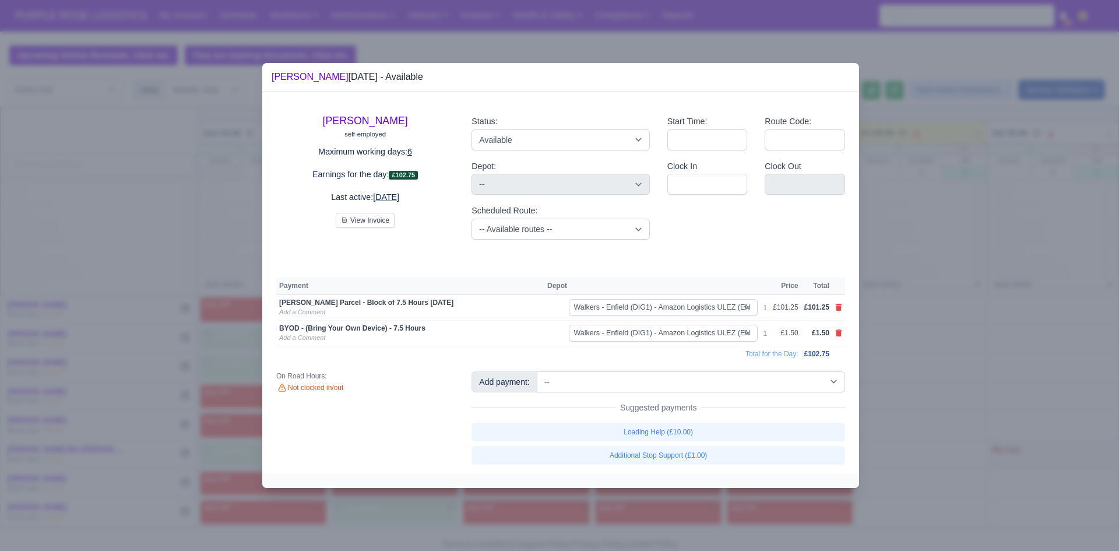
click at [898, 333] on div at bounding box center [559, 275] width 1119 height 551
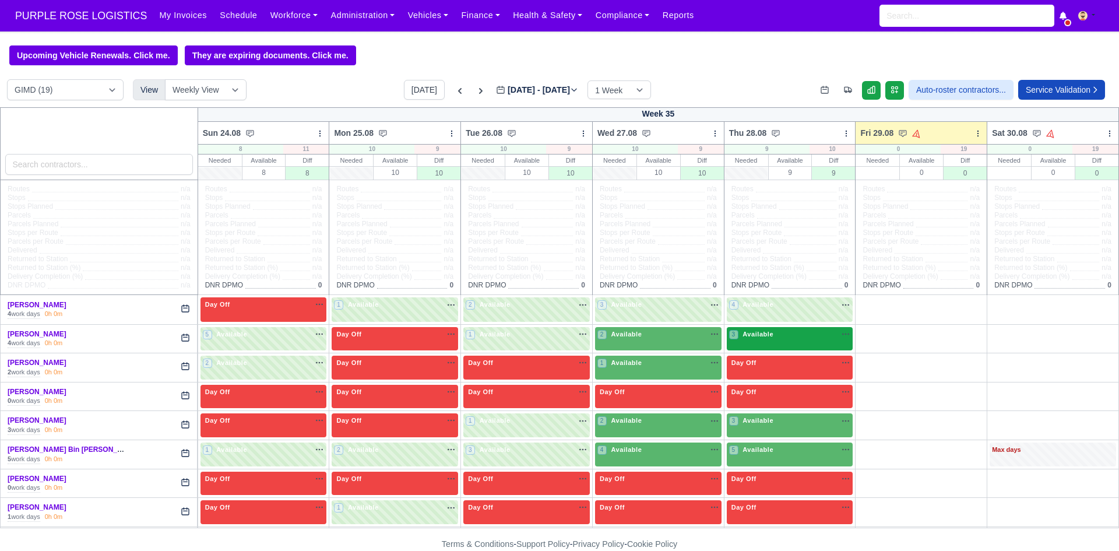
click at [800, 344] on div "3 Available" at bounding box center [790, 339] width 126 height 24
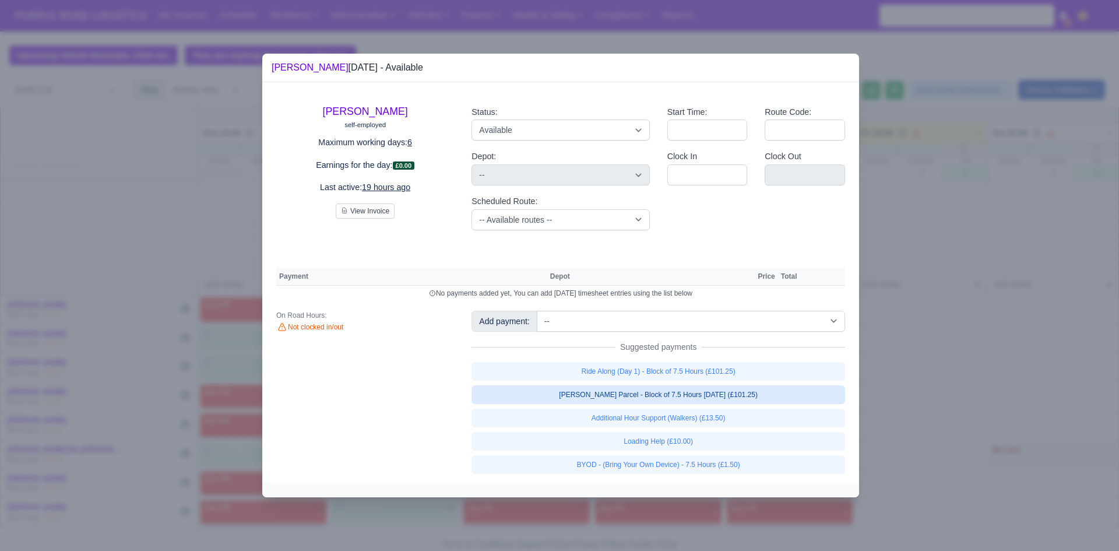
click at [730, 397] on link "[PERSON_NAME] Parcel - Block of 7.5 Hours [DATE] (£101.25)" at bounding box center [658, 394] width 374 height 19
select select "5"
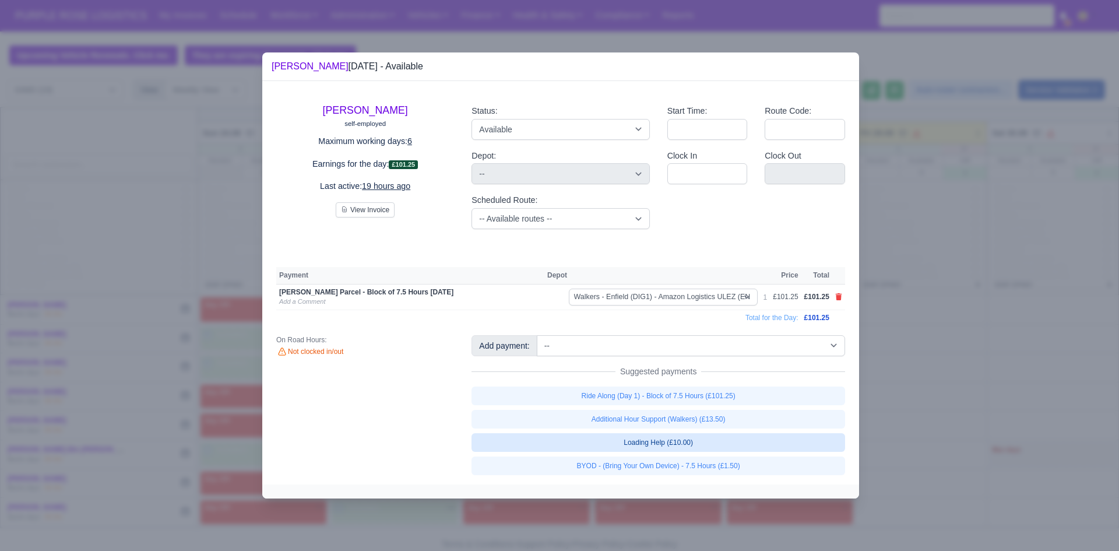
drag, startPoint x: 730, startPoint y: 397, endPoint x: 688, endPoint y: 442, distance: 61.4
click at [688, 442] on div "Ride Along (Day 1) - Block of 7.5 Hours (£101.25) Additional Hour Support (Walk…" at bounding box center [658, 430] width 374 height 89
click at [688, 442] on link "Loading Help (£10.00)" at bounding box center [658, 442] width 374 height 19
select select "5"
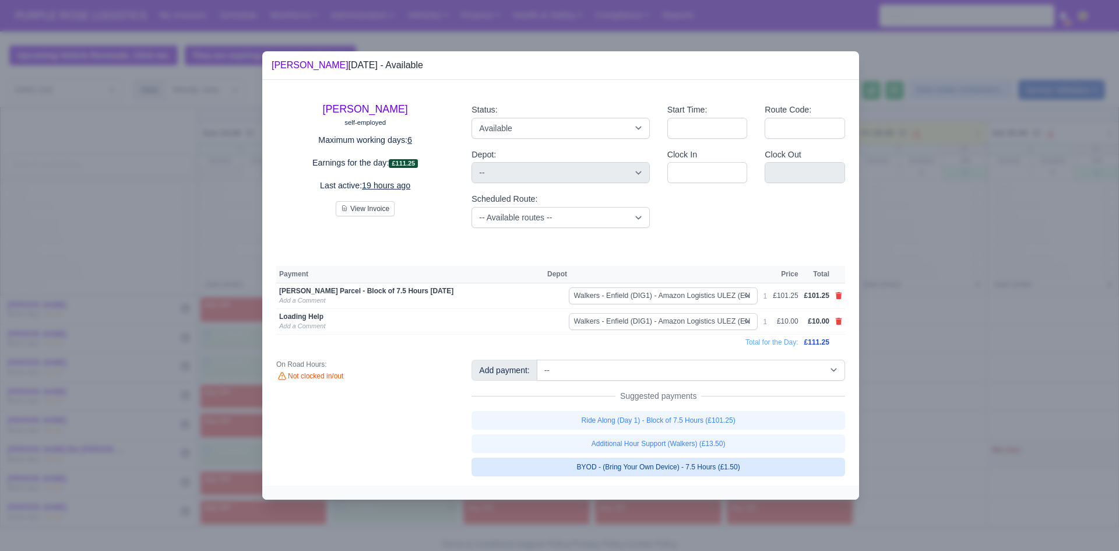
click at [696, 463] on link "BYOD - (Bring Your Own Device) - 7.5 Hours (£1.50)" at bounding box center [658, 467] width 374 height 19
select select "5"
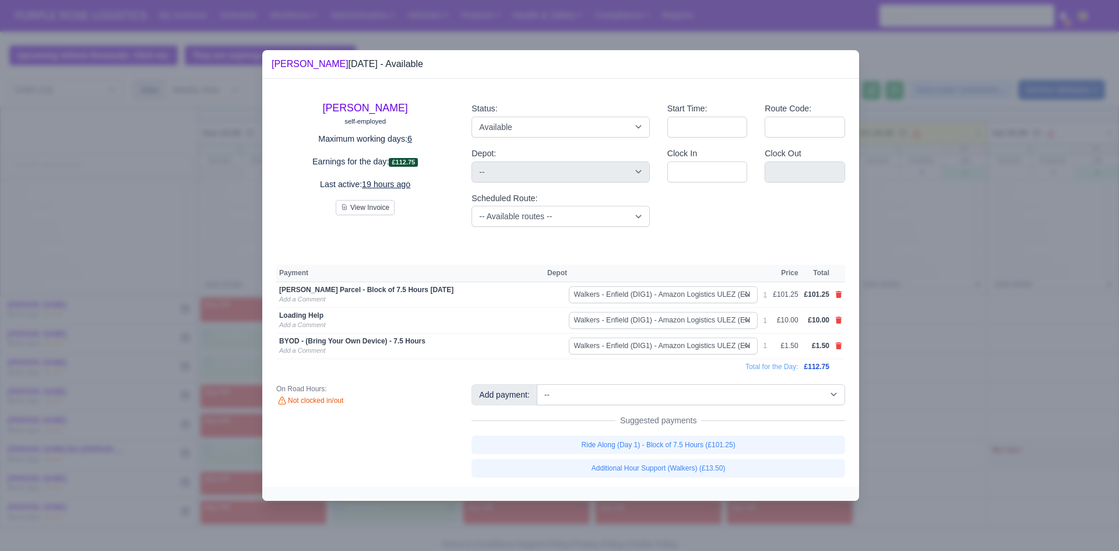
click at [859, 404] on div at bounding box center [559, 275] width 1119 height 551
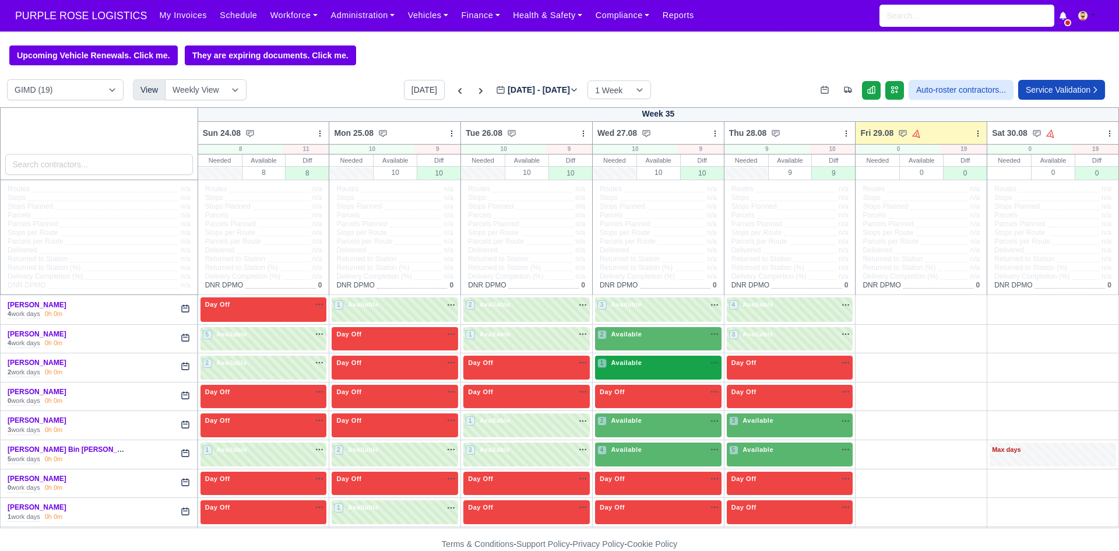
click at [667, 379] on div "1 Available" at bounding box center [658, 368] width 126 height 24
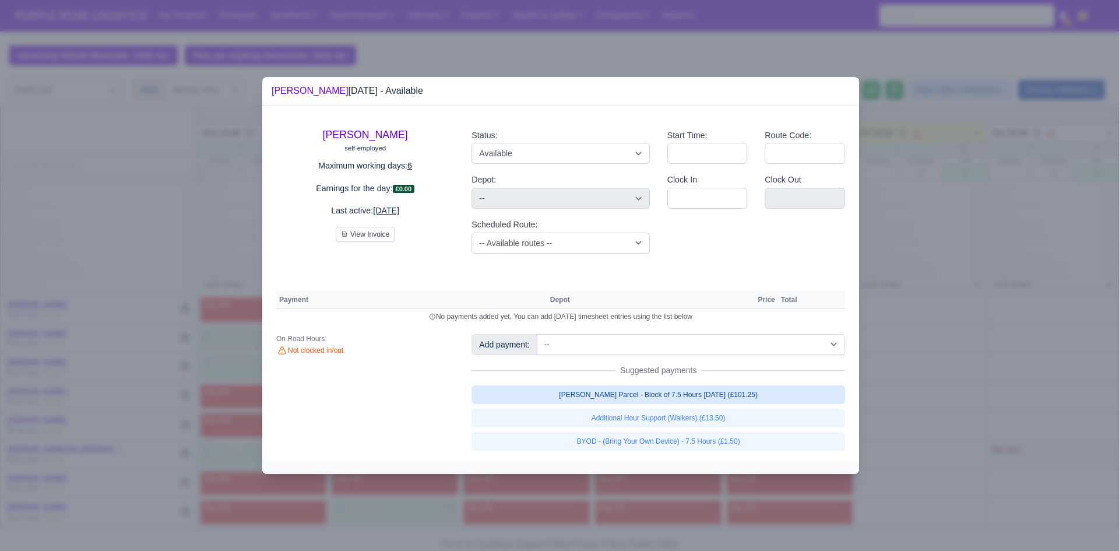
click at [682, 400] on link "[PERSON_NAME] Parcel - Block of 7.5 Hours [DATE] (£101.25)" at bounding box center [658, 394] width 374 height 19
select select "5"
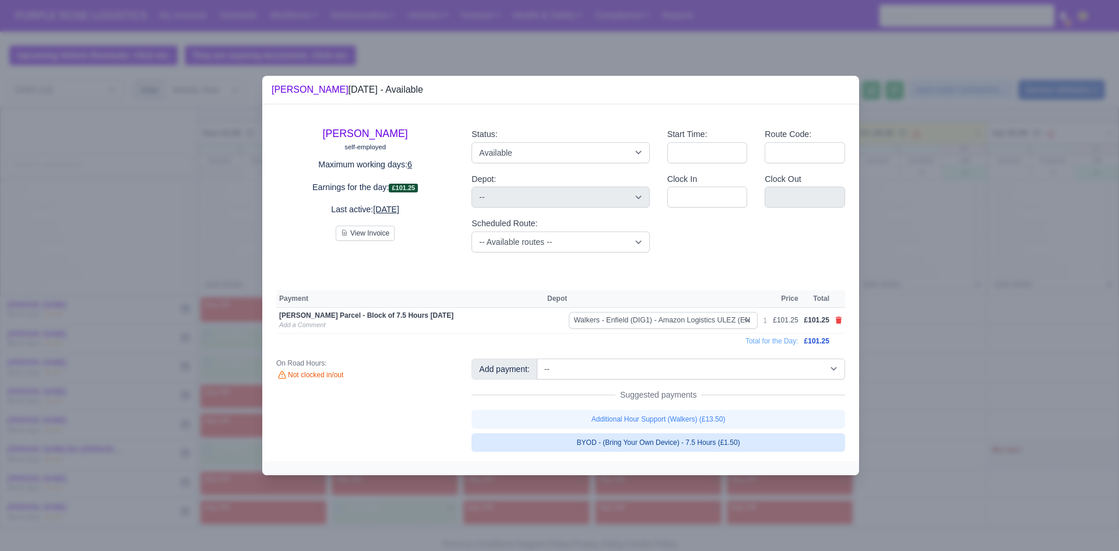
click at [688, 445] on link "BYOD - (Bring Your Own Device) - 7.5 Hours (£1.50)" at bounding box center [658, 442] width 374 height 19
select select "5"
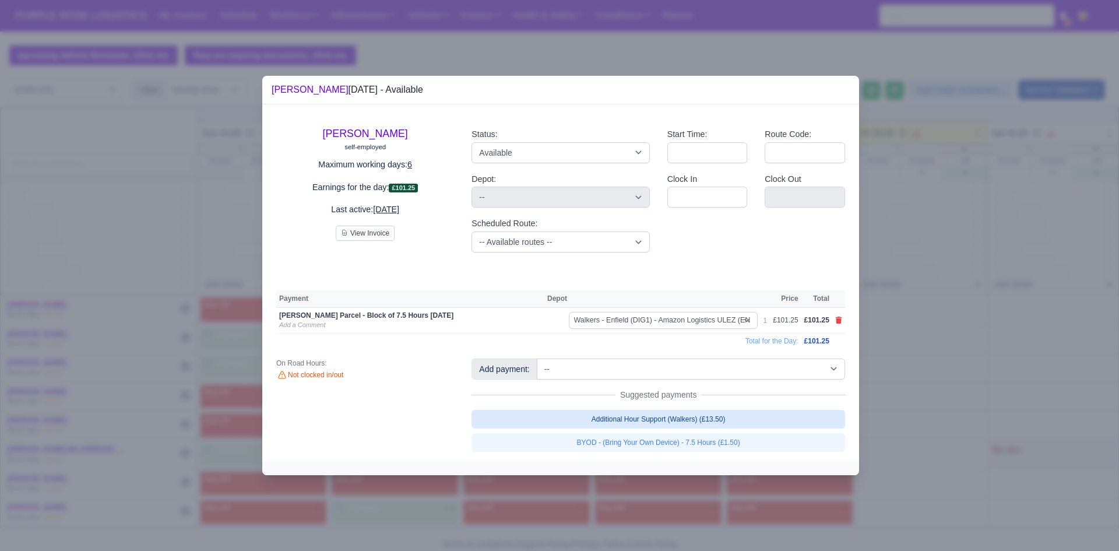
select select "5"
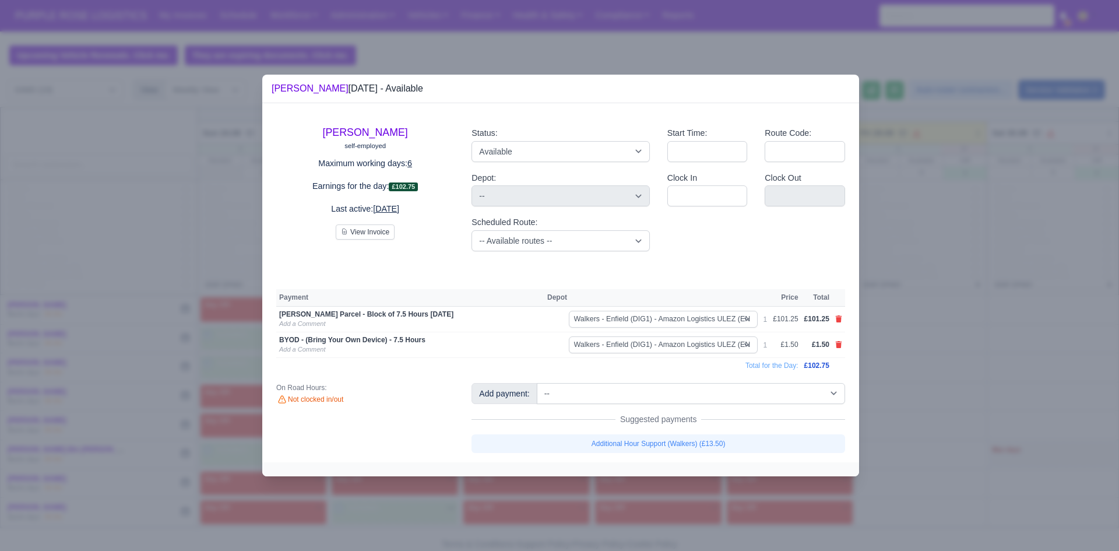
click at [876, 363] on div at bounding box center [559, 275] width 1119 height 551
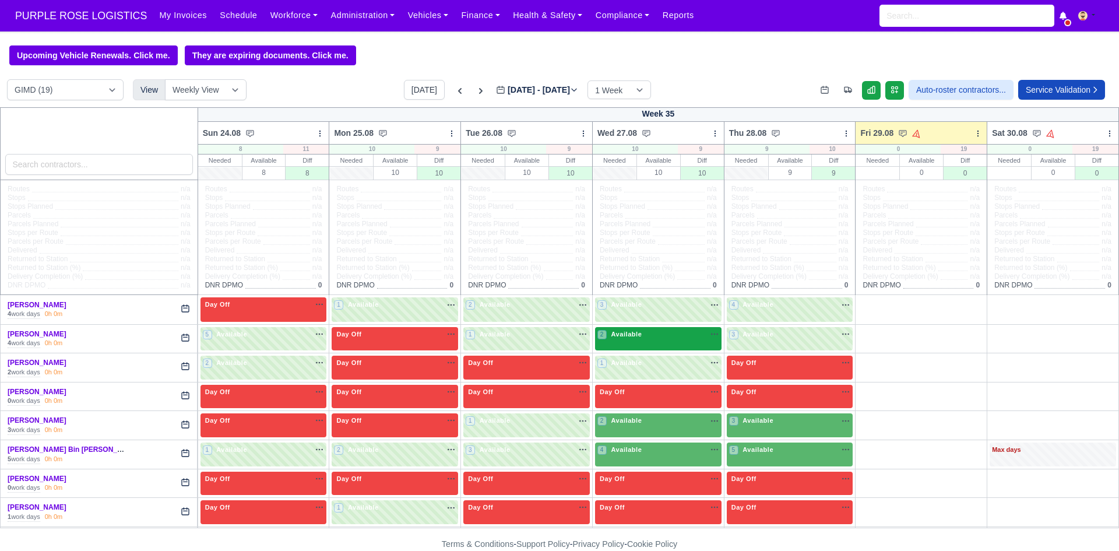
click at [693, 337] on div "2 Available na" at bounding box center [658, 334] width 122 height 10
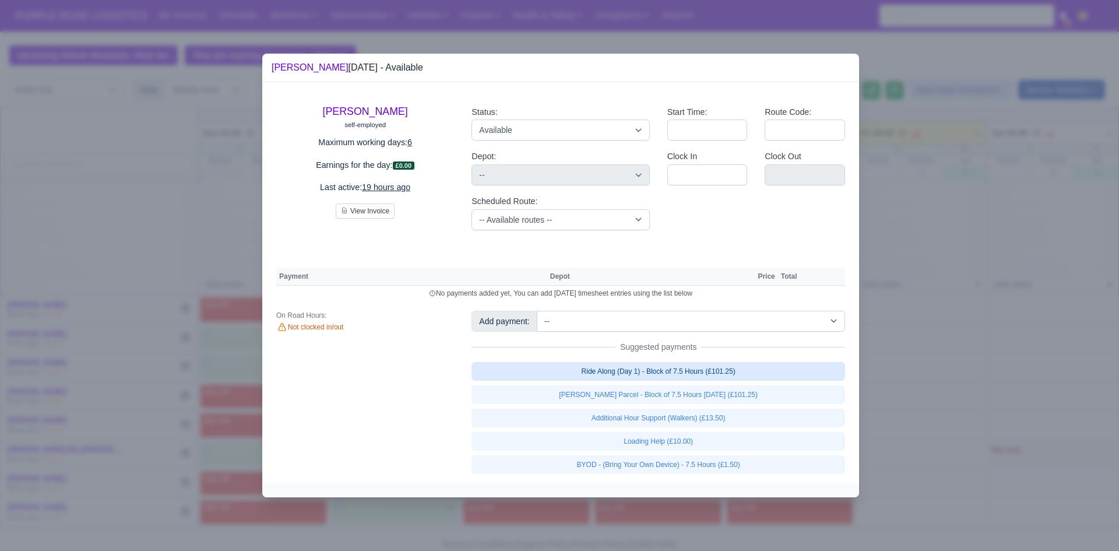
click at [695, 373] on link "Ride Along (Day 1) - Block of 7.5 Hours (£101.25)" at bounding box center [658, 371] width 374 height 19
select select "5"
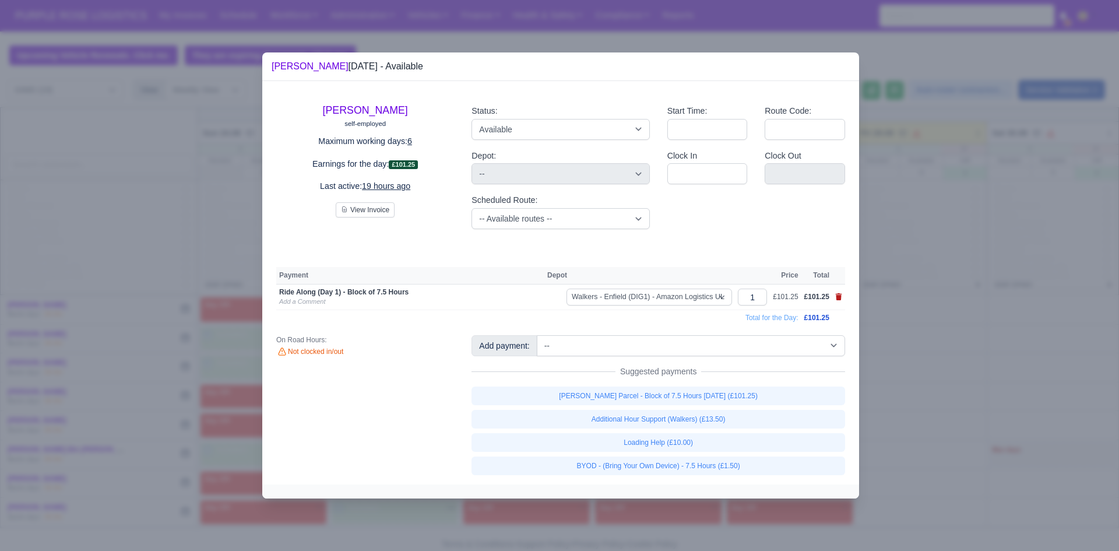
click at [838, 295] on icon at bounding box center [839, 296] width 6 height 7
select select
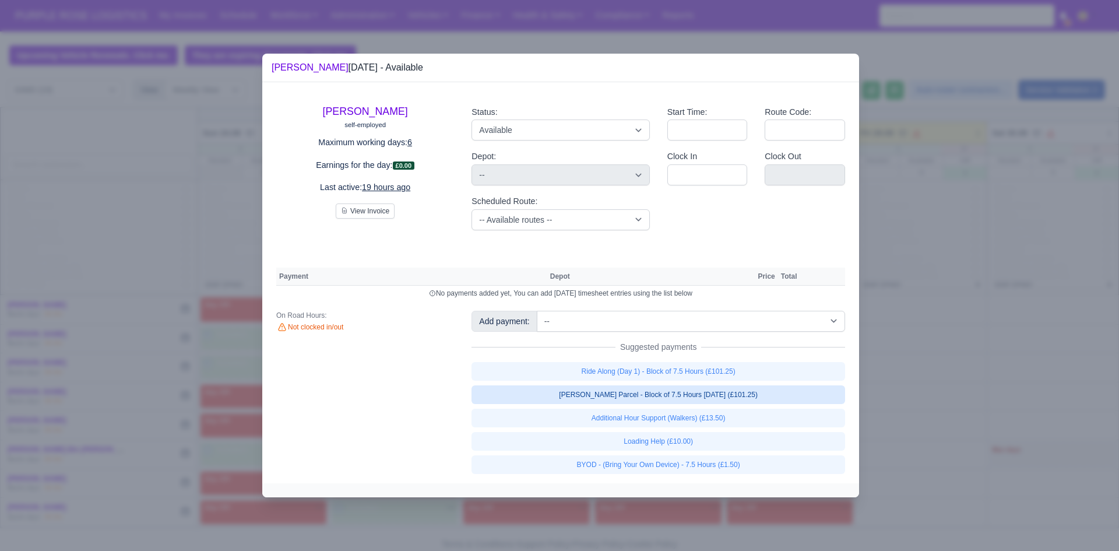
click at [715, 395] on link "[PERSON_NAME] Parcel - Block of 7.5 Hours [DATE] (£101.25)" at bounding box center [658, 394] width 374 height 19
select select "5"
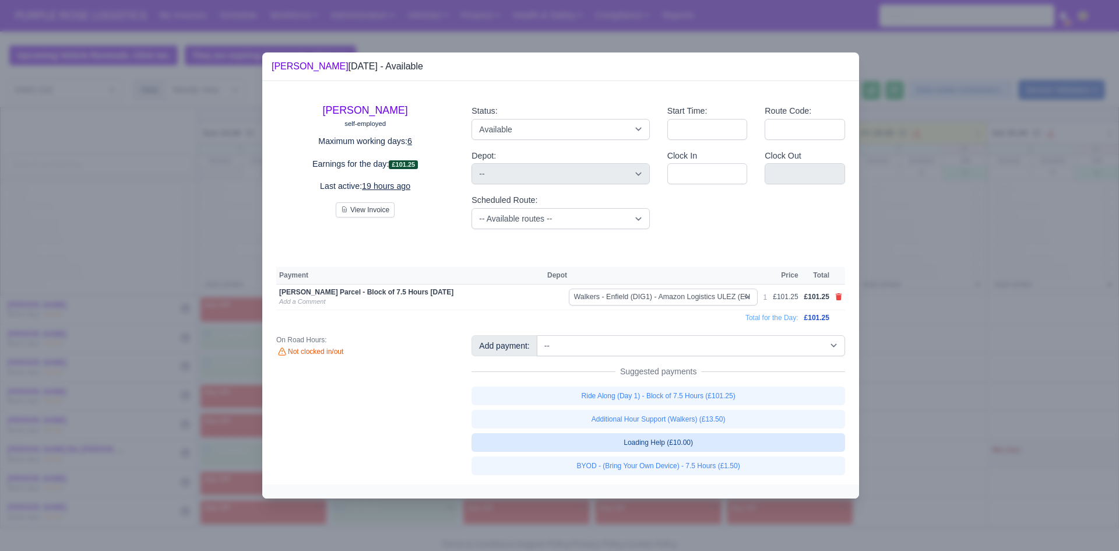
click at [683, 448] on link "Loading Help (£10.00)" at bounding box center [658, 442] width 374 height 19
select select "5"
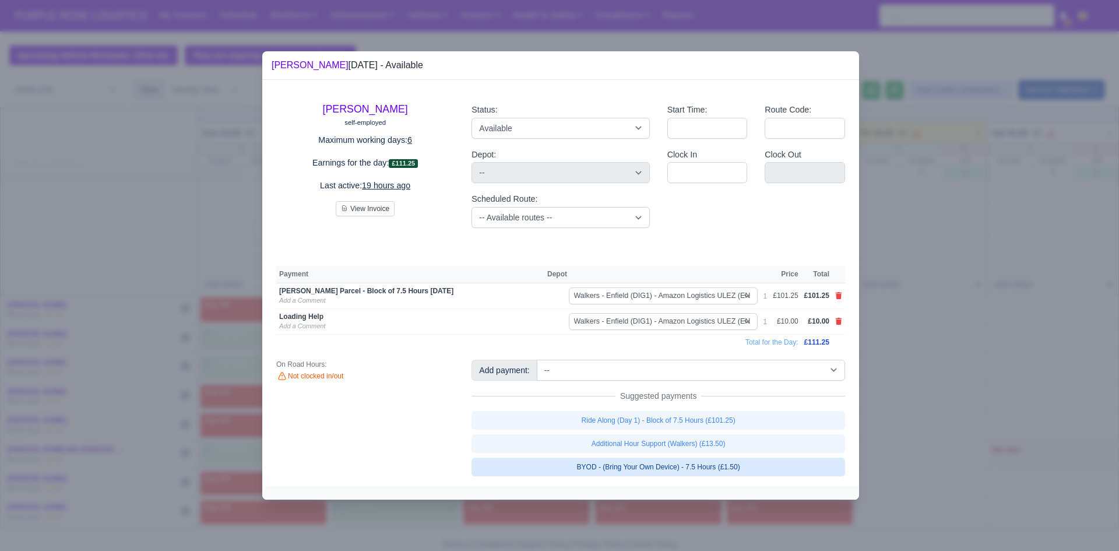
click at [689, 467] on link "BYOD - (Bring Your Own Device) - 7.5 Hours (£1.50)" at bounding box center [658, 467] width 374 height 19
select select "5"
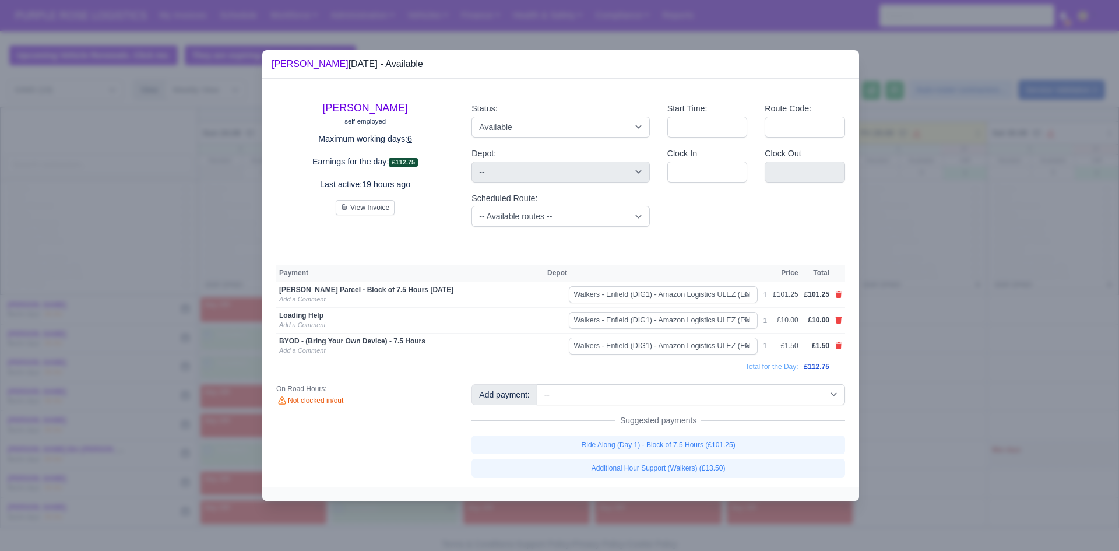
click at [927, 371] on div at bounding box center [559, 275] width 1119 height 551
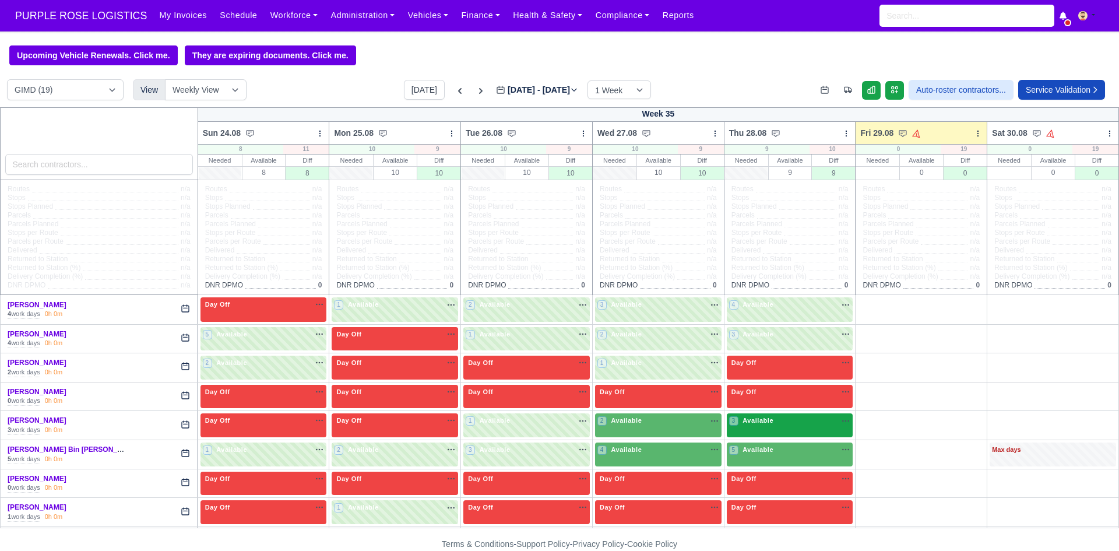
click at [782, 421] on div "3 Available na" at bounding box center [790, 421] width 122 height 10
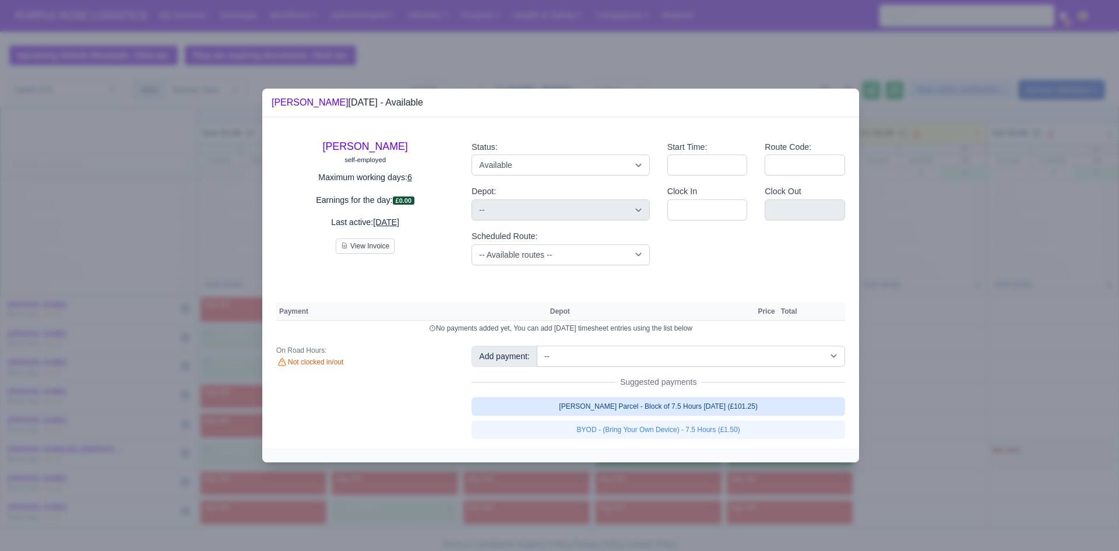
click at [745, 410] on link "[PERSON_NAME] Parcel - Block of 7.5 Hours [DATE] (£101.25)" at bounding box center [658, 406] width 374 height 19
select select "5"
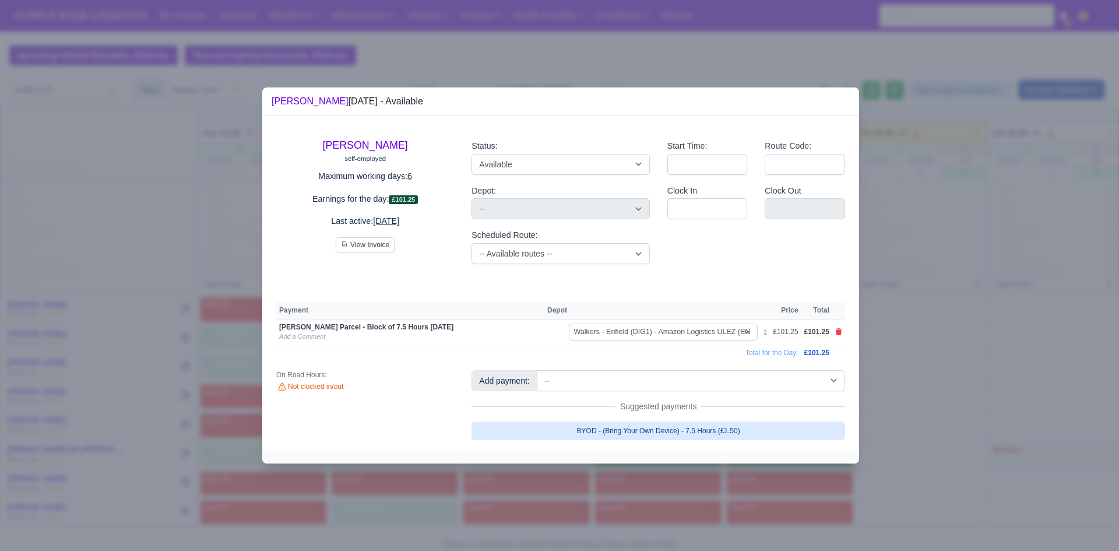
click at [738, 430] on link "BYOD - (Bring Your Own Device) - 7.5 Hours (£1.50)" at bounding box center [658, 430] width 374 height 19
select select "5"
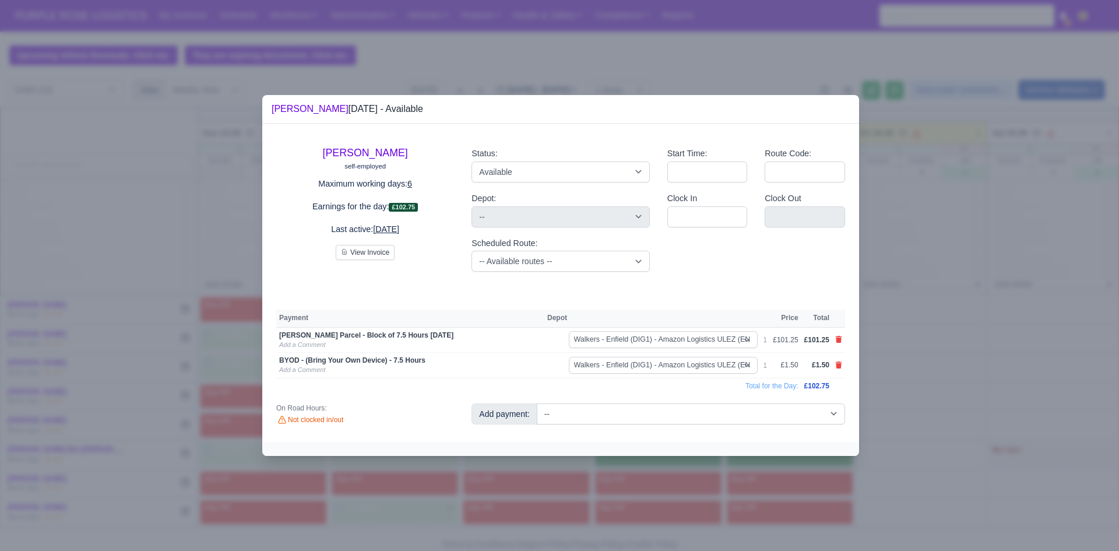
click at [905, 298] on div at bounding box center [559, 275] width 1119 height 551
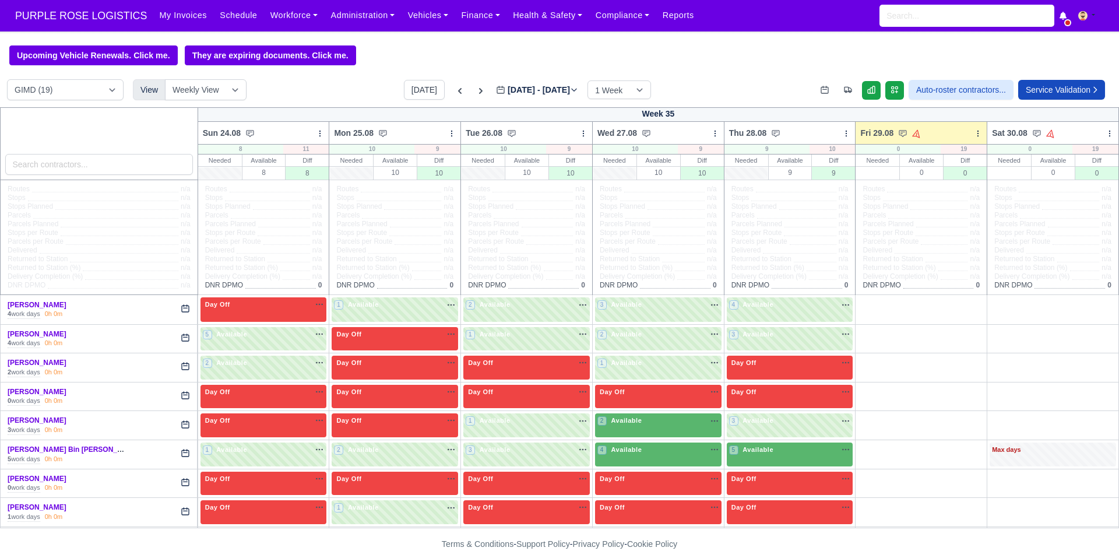
click at [675, 414] on td "2 Available" at bounding box center [658, 425] width 132 height 29
click at [677, 421] on div "2 Available na" at bounding box center [658, 421] width 122 height 10
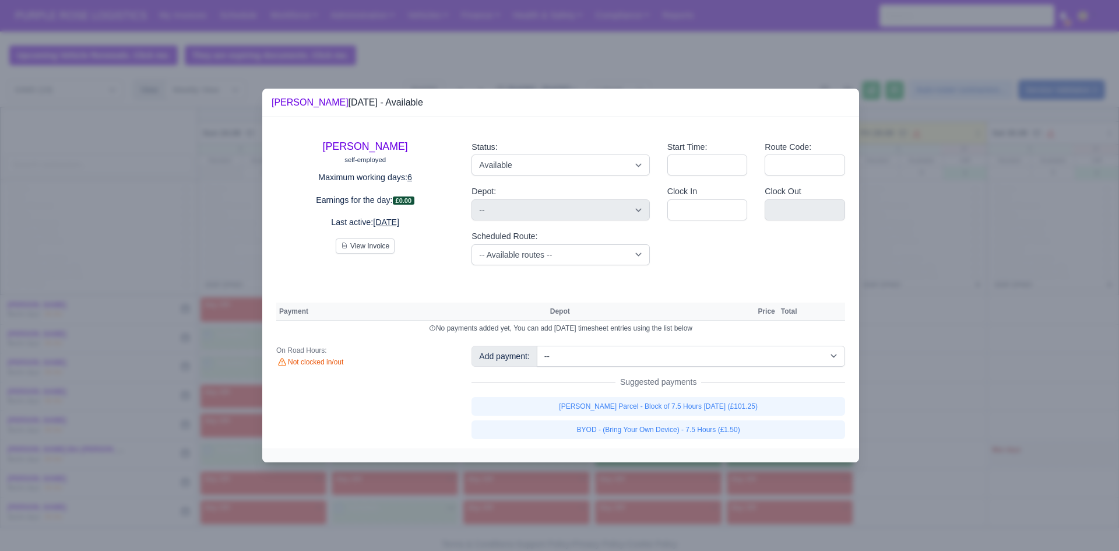
click at [720, 417] on div "[PERSON_NAME] Parcel - Block of 7.5 Hours [DATE] (£101.25) BYOD - (Bring Your O…" at bounding box center [658, 418] width 374 height 42
click at [729, 409] on link "[PERSON_NAME] Parcel - Block of 7.5 Hours [DATE] (£101.25)" at bounding box center [658, 406] width 374 height 19
select select "5"
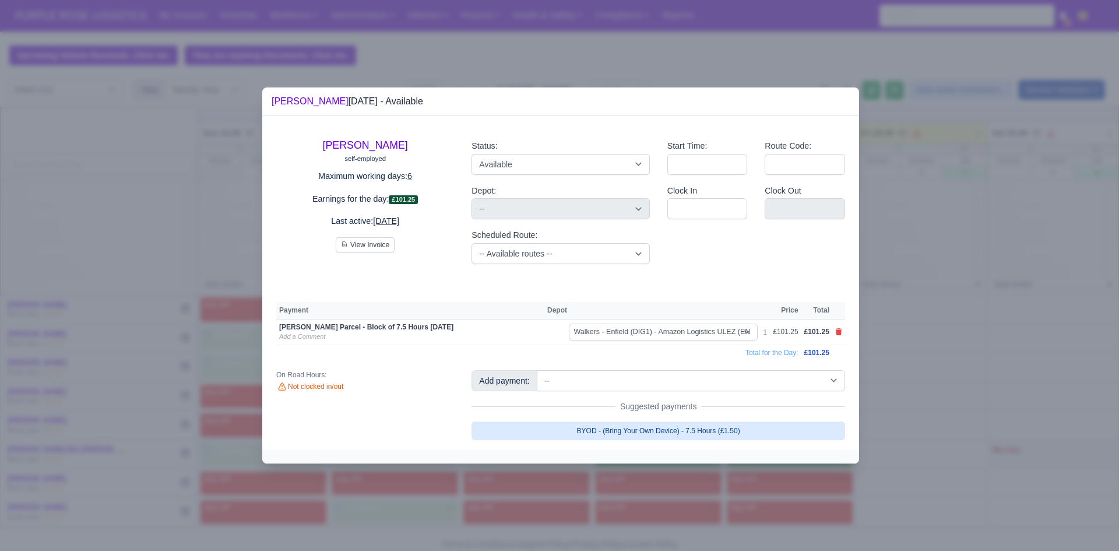
click at [729, 425] on link "BYOD - (Bring Your Own Device) - 7.5 Hours (£1.50)" at bounding box center [658, 430] width 374 height 19
select select "5"
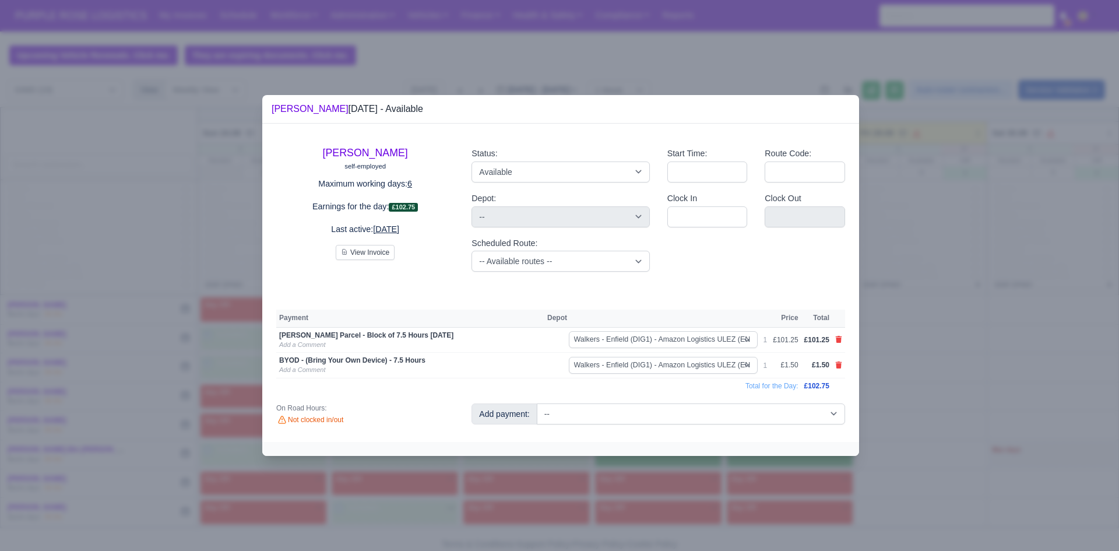
click at [898, 381] on div at bounding box center [559, 275] width 1119 height 551
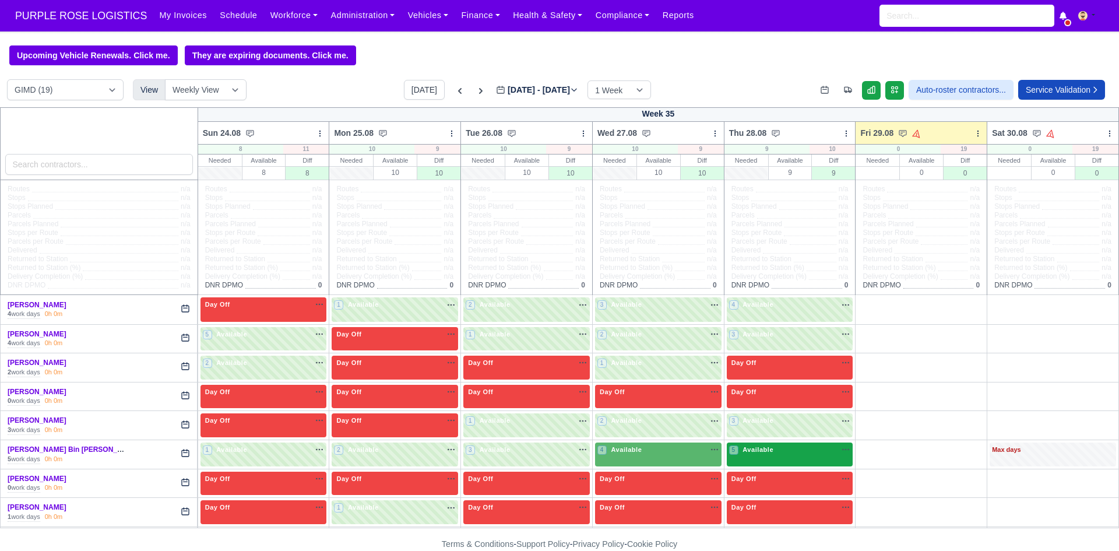
click at [797, 453] on div "5 Available na" at bounding box center [790, 450] width 122 height 10
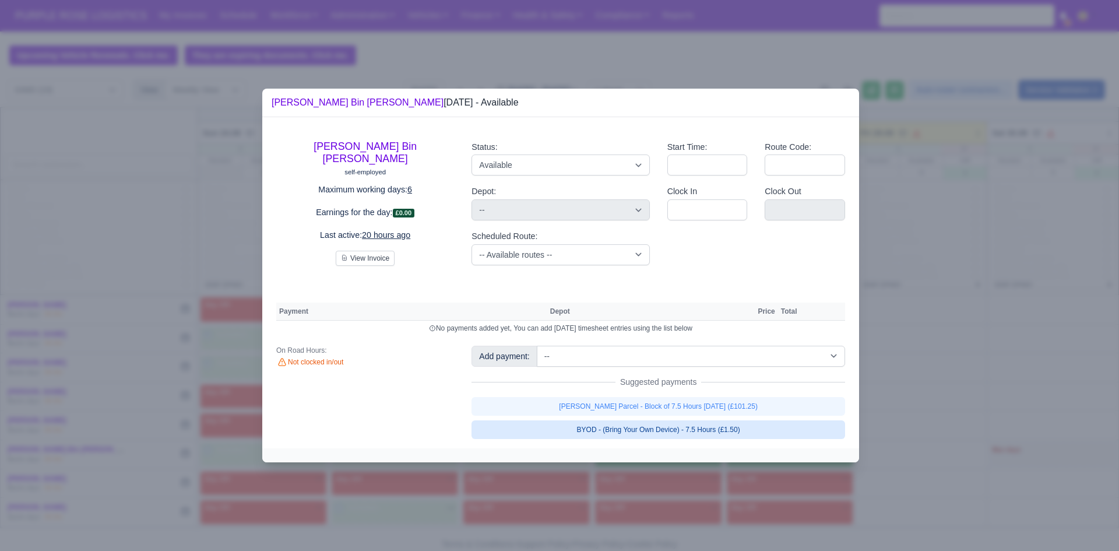
click at [708, 428] on link "BYOD - (Bring Your Own Device) - 7.5 Hours (£1.50)" at bounding box center [658, 429] width 374 height 19
select select "5"
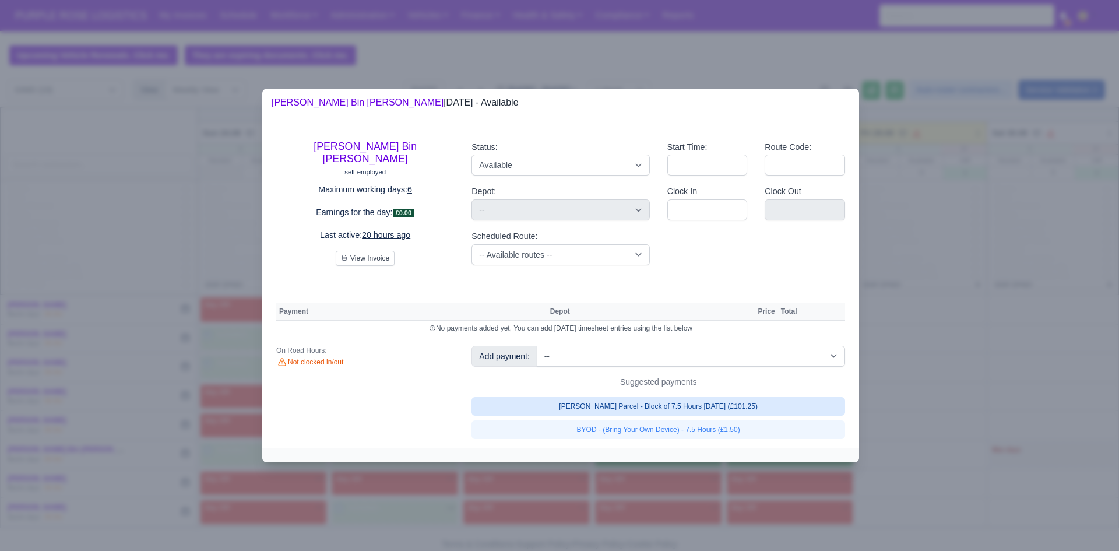
select select "5"
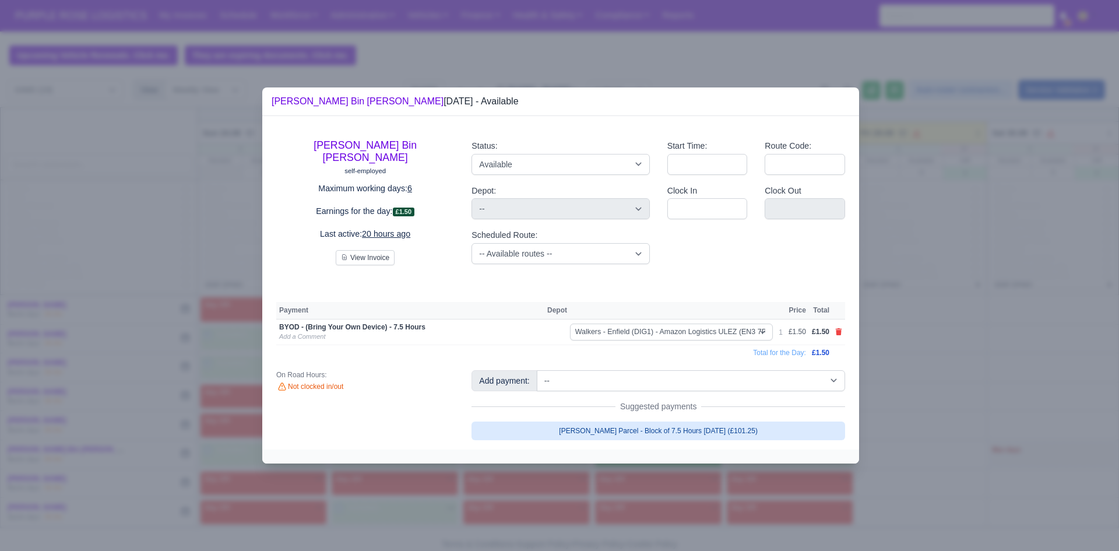
click at [677, 434] on link "[PERSON_NAME] Parcel - Block of 7.5 Hours [DATE] (£101.25)" at bounding box center [658, 430] width 374 height 19
select select "5"
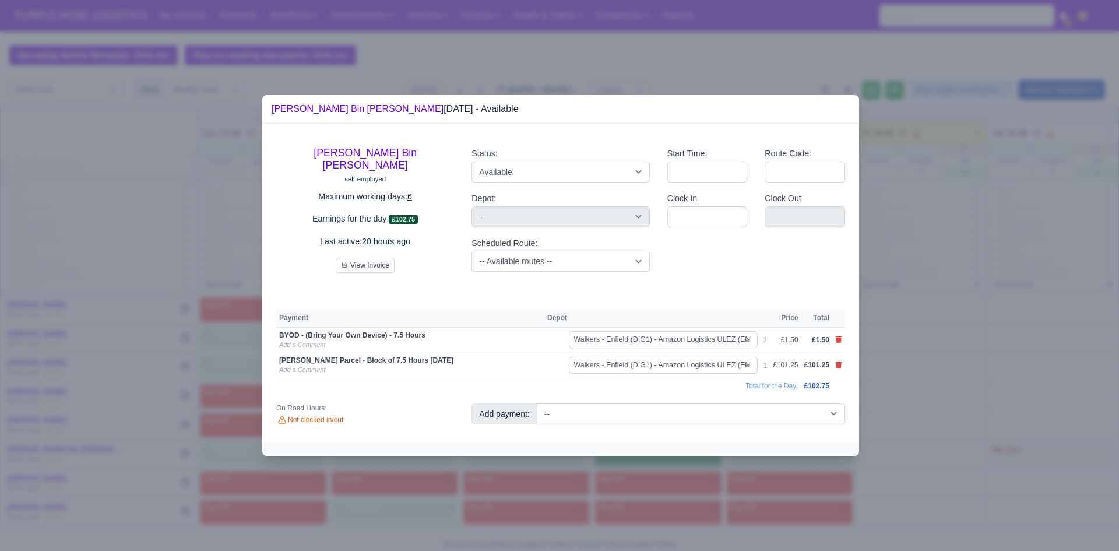
click at [659, 473] on div at bounding box center [559, 275] width 1119 height 551
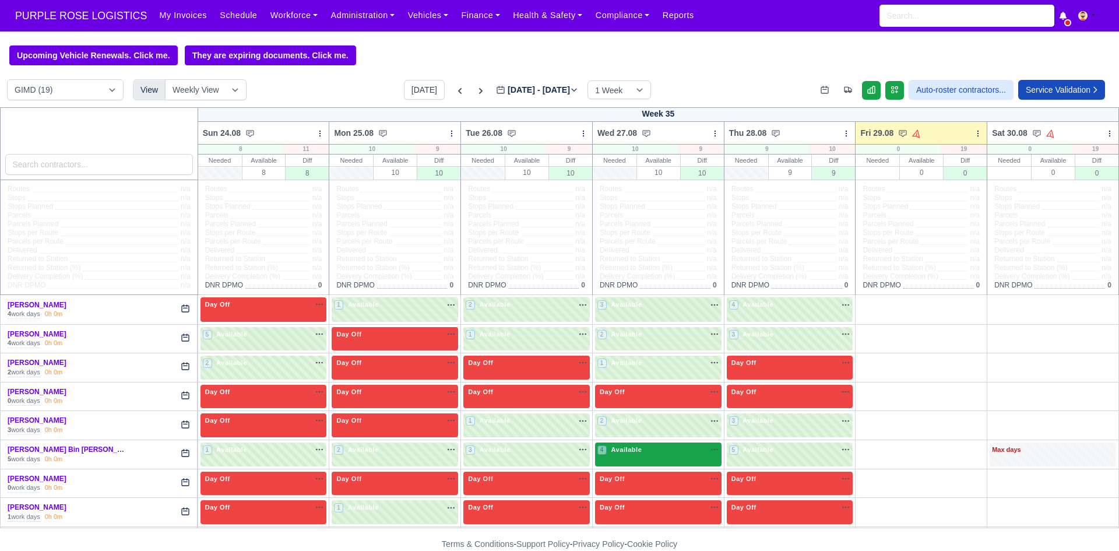
click at [673, 453] on div "4 Available na" at bounding box center [658, 450] width 122 height 10
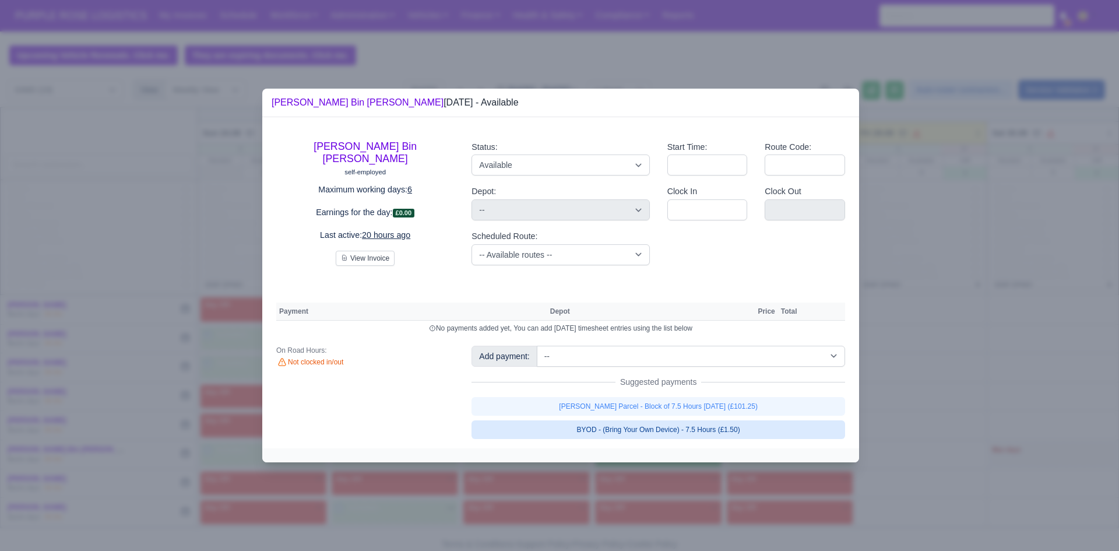
click at [694, 424] on link "BYOD - (Bring Your Own Device) - 7.5 Hours (£1.50)" at bounding box center [658, 429] width 374 height 19
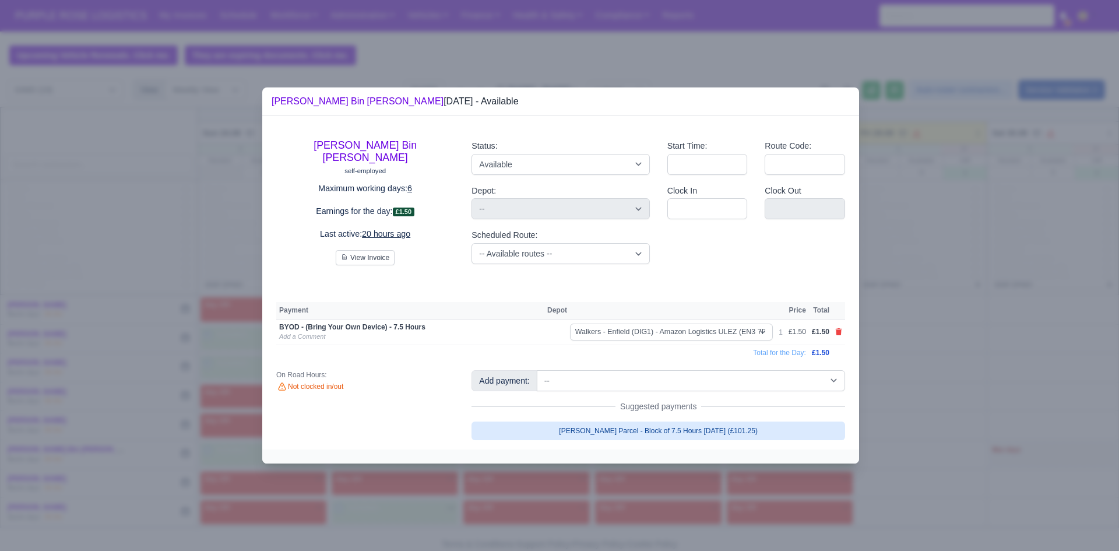
click at [705, 431] on link "[PERSON_NAME] Parcel - Block of 7.5 Hours [DATE] (£101.25)" at bounding box center [658, 430] width 374 height 19
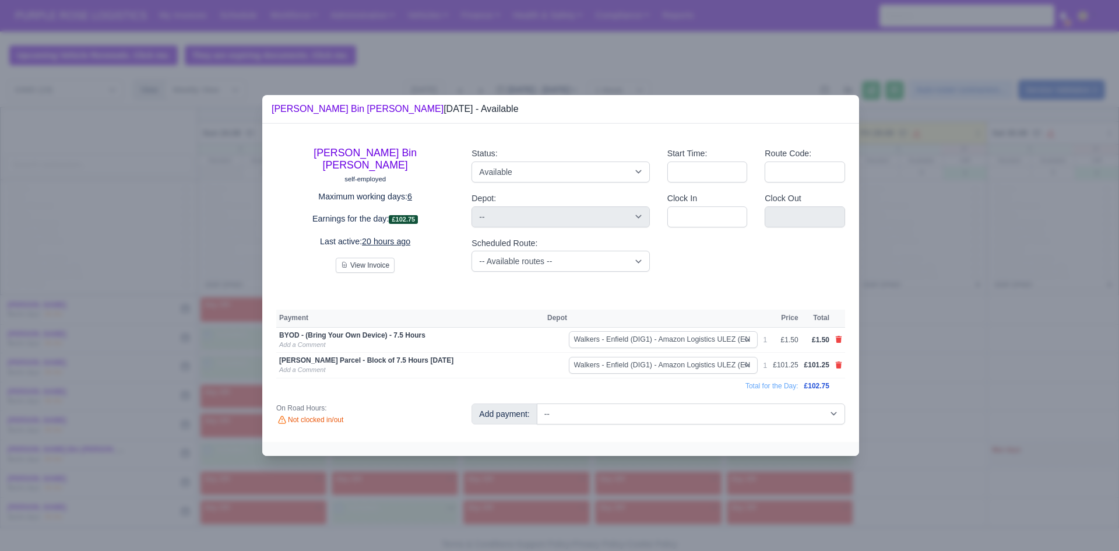
click at [1069, 383] on div at bounding box center [559, 275] width 1119 height 551
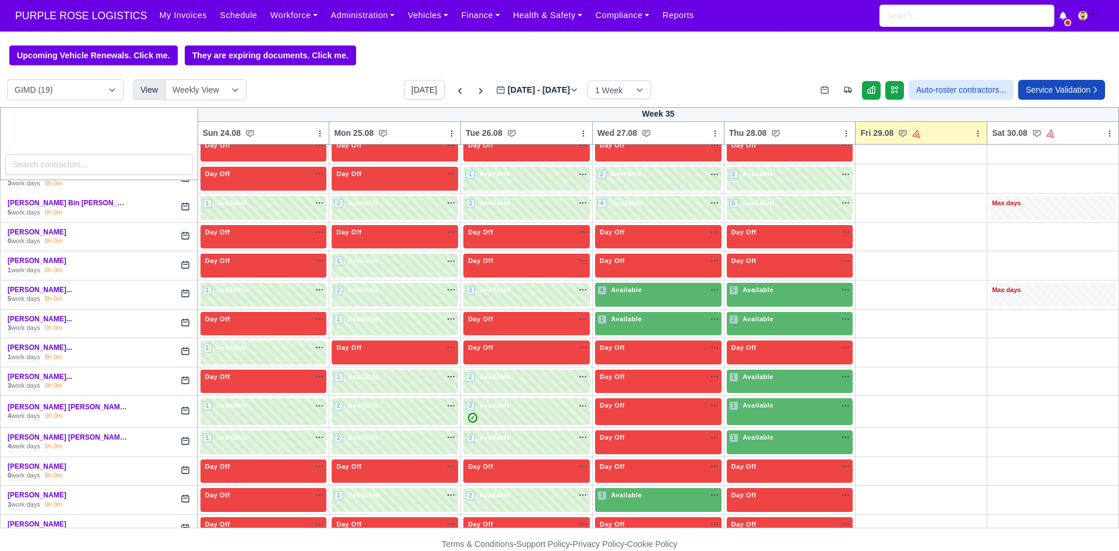
scroll to position [248, 0]
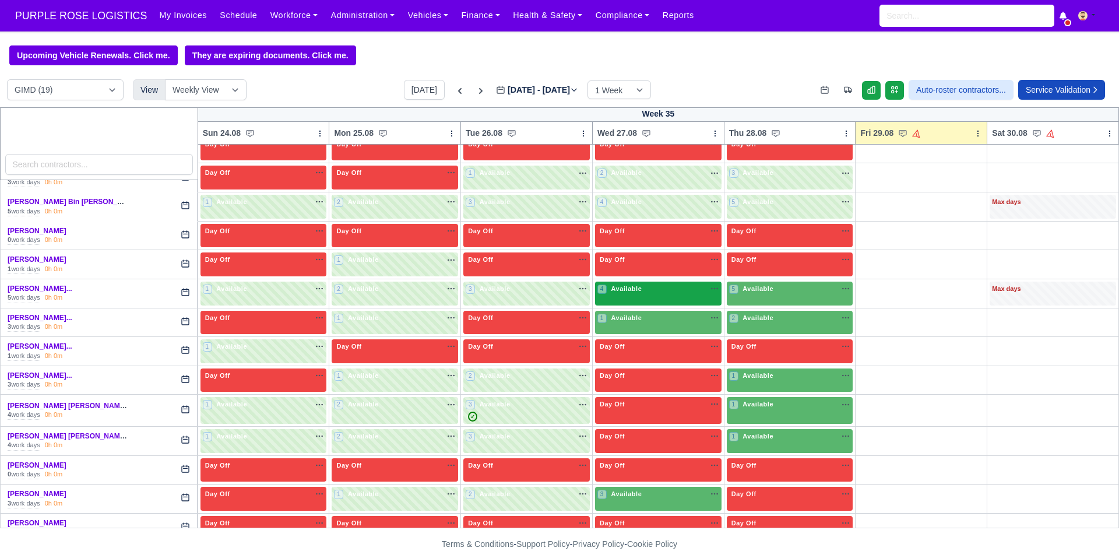
click at [668, 291] on div "4 Available na" at bounding box center [658, 289] width 122 height 10
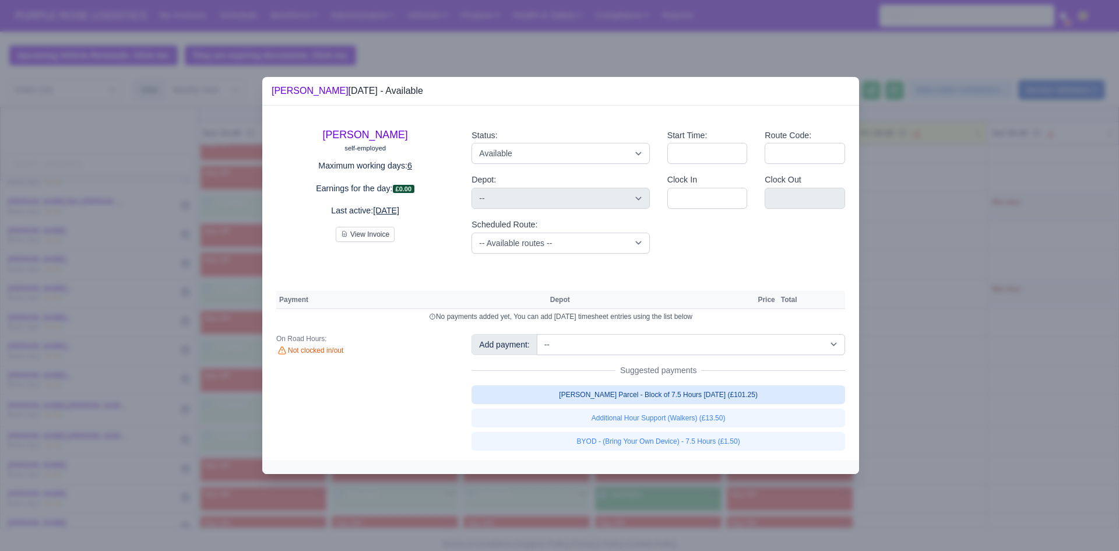
click at [689, 400] on link "[PERSON_NAME] Parcel - Block of 7.5 Hours [DATE] (£101.25)" at bounding box center [658, 394] width 374 height 19
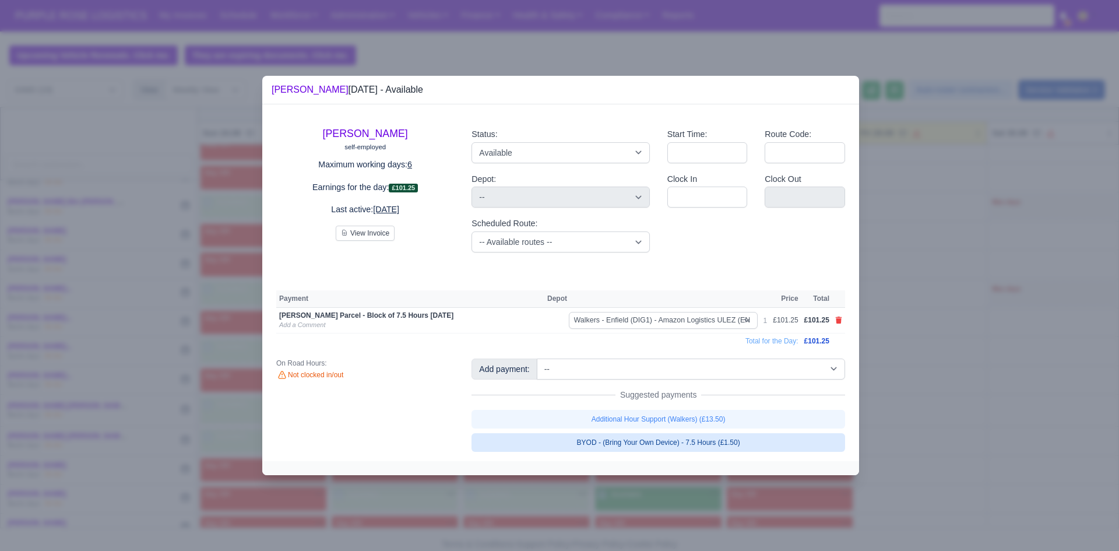
click at [699, 444] on link "BYOD - (Bring Your Own Device) - 7.5 Hours (£1.50)" at bounding box center [658, 442] width 374 height 19
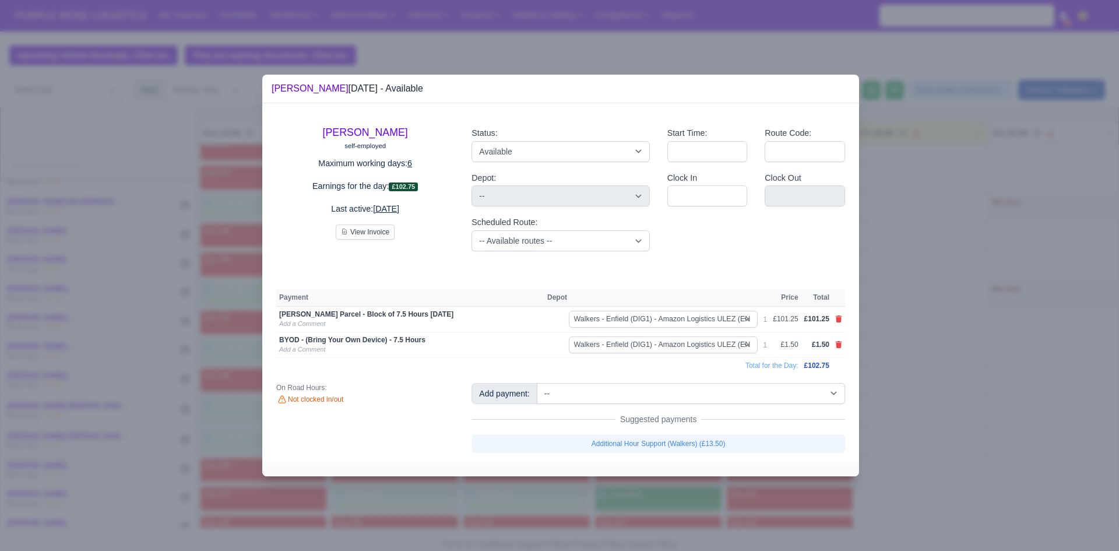
click at [950, 354] on div at bounding box center [559, 275] width 1119 height 551
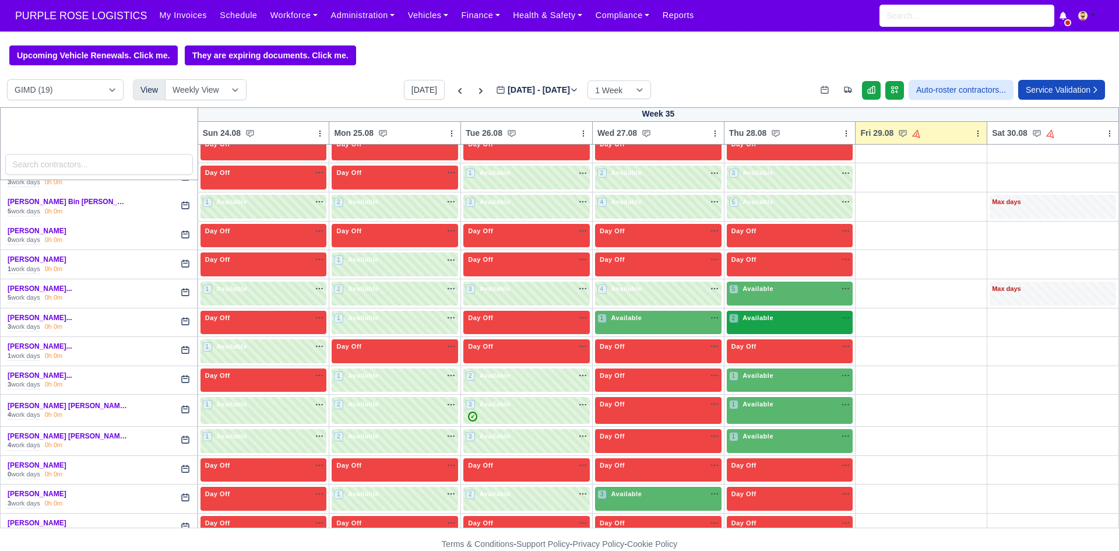
click at [773, 314] on div "2 Available na" at bounding box center [790, 318] width 122 height 10
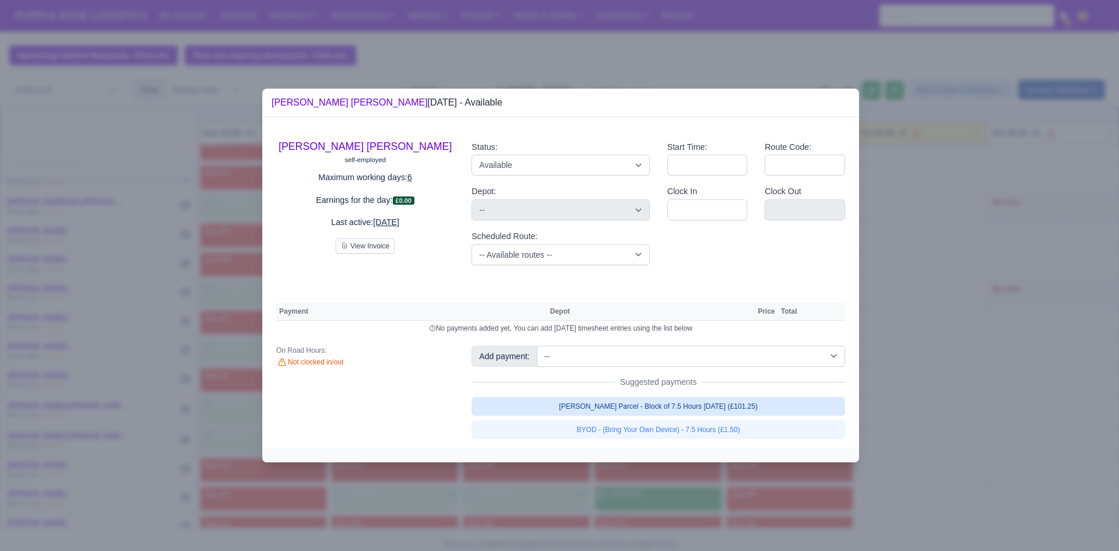
click at [720, 410] on link "[PERSON_NAME] Parcel - Block of 7.5 Hours [DATE] (£101.25)" at bounding box center [658, 406] width 374 height 19
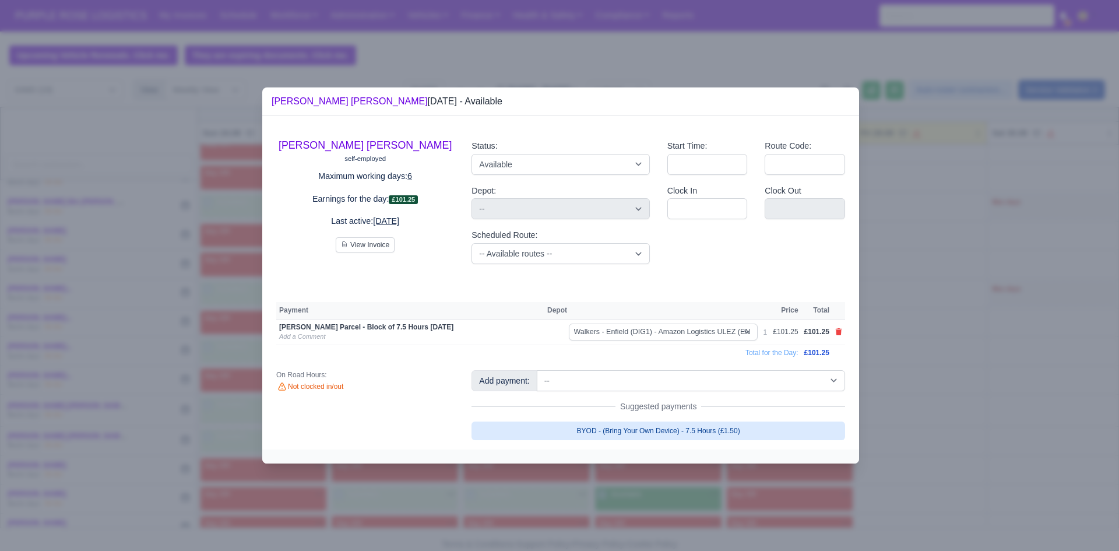
click at [720, 428] on link "BYOD - (Bring Your Own Device) - 7.5 Hours (£1.50)" at bounding box center [658, 430] width 374 height 19
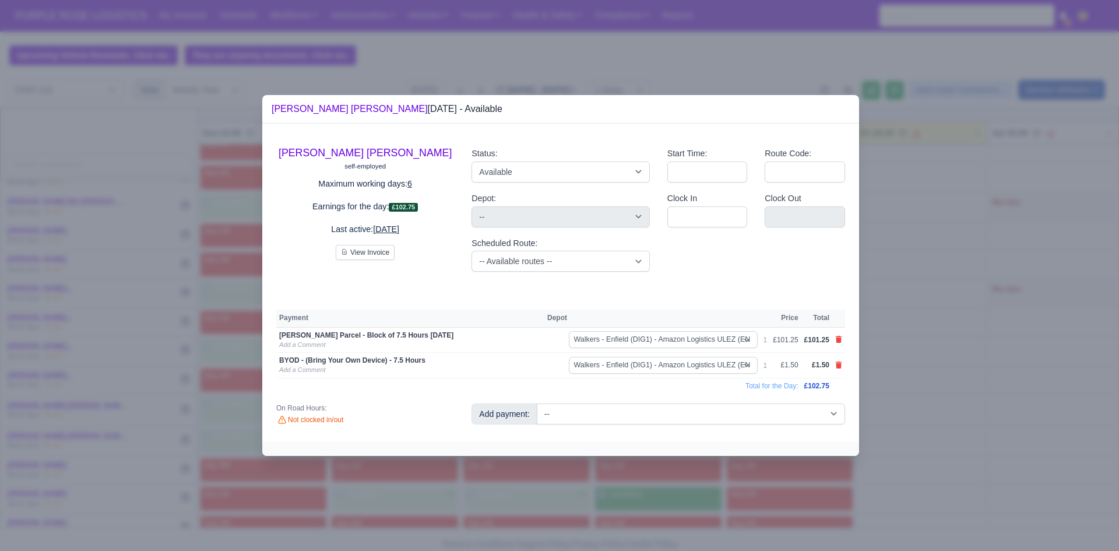
click at [914, 364] on div at bounding box center [559, 275] width 1119 height 551
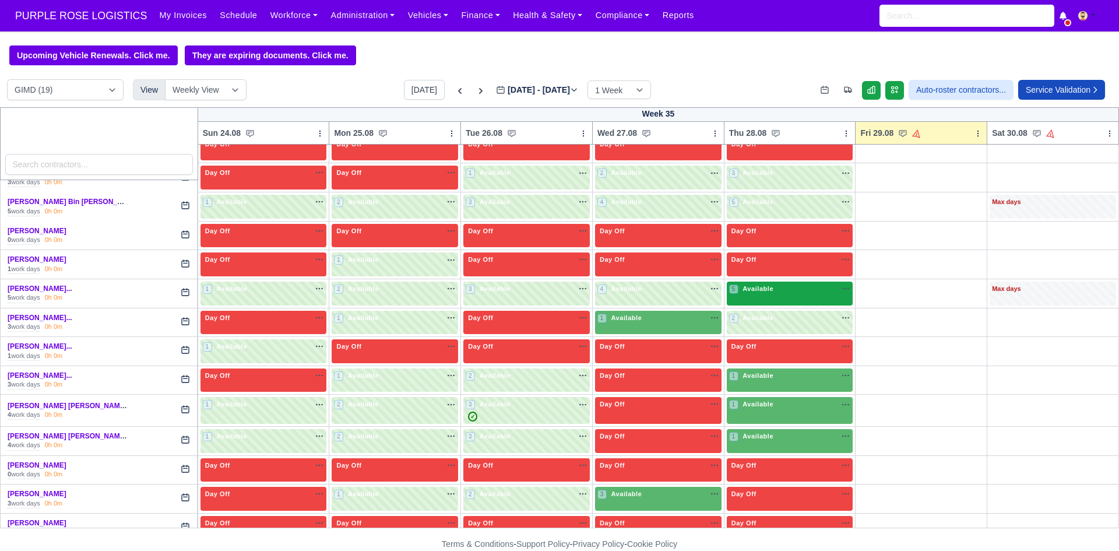
click at [801, 287] on div "5 Available na" at bounding box center [790, 289] width 122 height 10
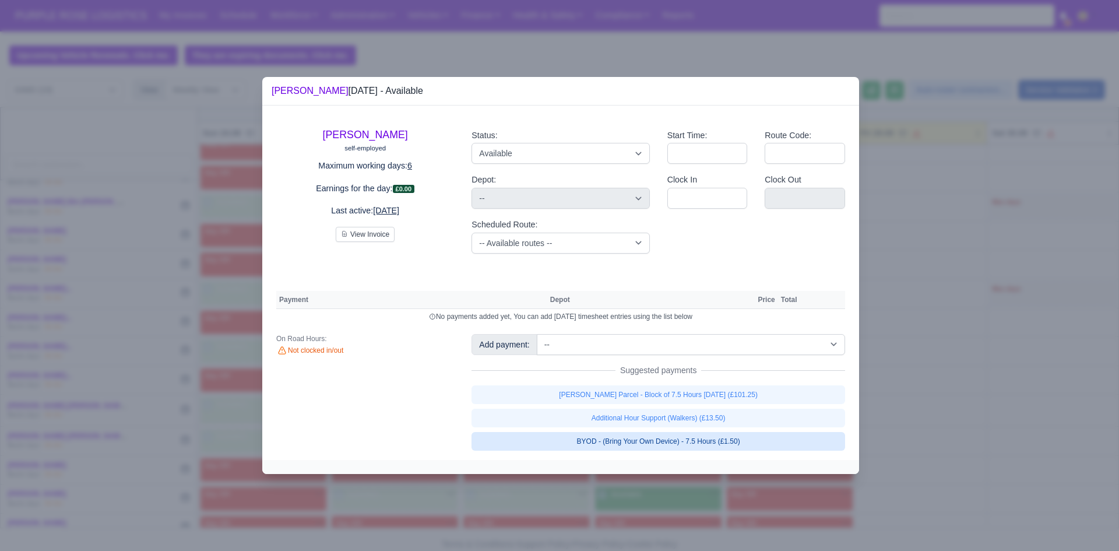
click at [727, 442] on link "BYOD - (Bring Your Own Device) - 7.5 Hours (£1.50)" at bounding box center [658, 441] width 374 height 19
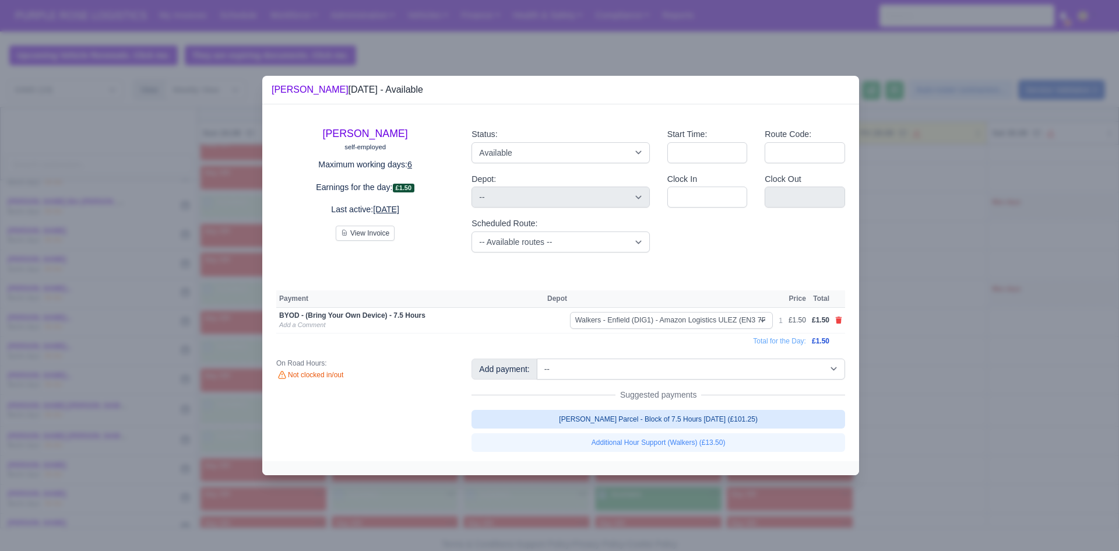
click at [741, 419] on link "[PERSON_NAME] Parcel - Block of 7.5 Hours [DATE] (£101.25)" at bounding box center [658, 419] width 374 height 19
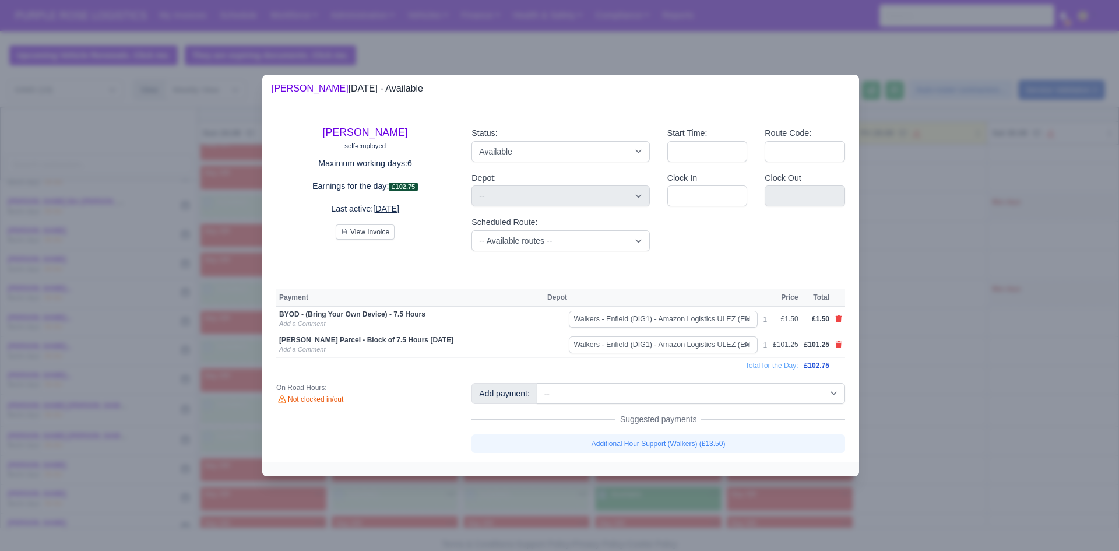
click at [902, 383] on div at bounding box center [559, 275] width 1119 height 551
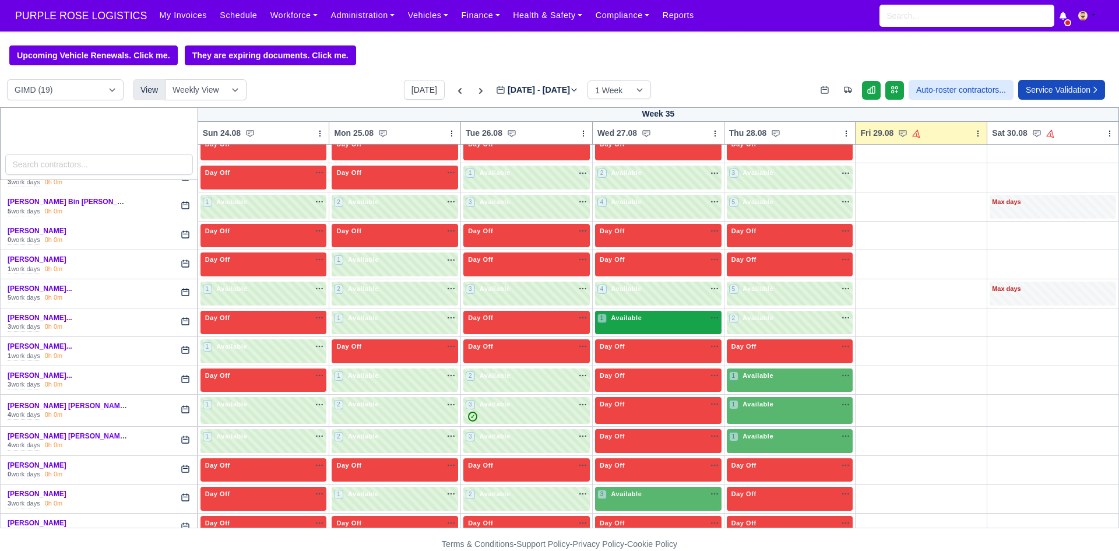
click at [673, 320] on div "1 Available na" at bounding box center [658, 318] width 122 height 10
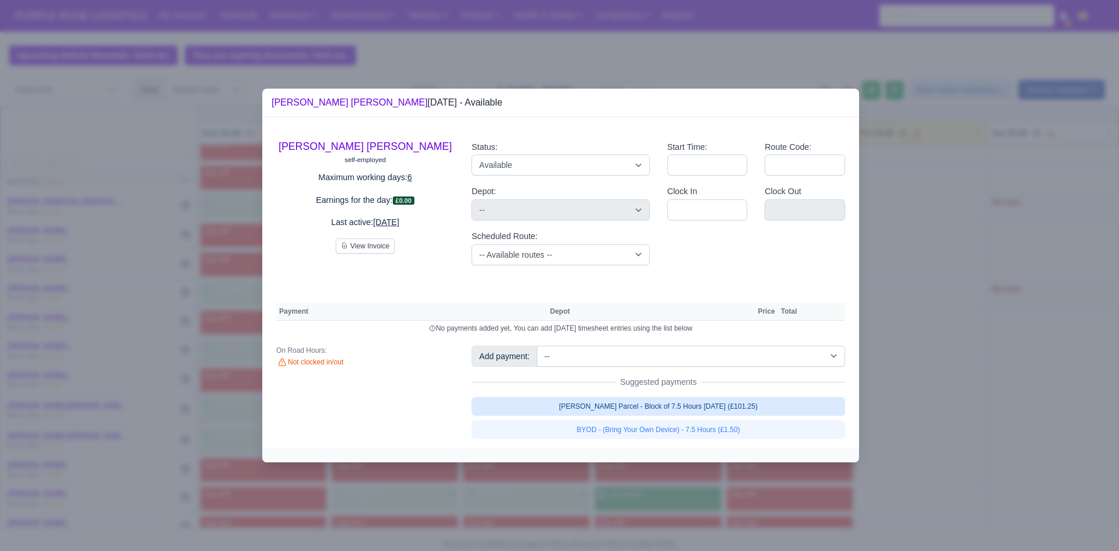
click at [684, 412] on link "[PERSON_NAME] Parcel - Block of 7.5 Hours [DATE] (£101.25)" at bounding box center [658, 406] width 374 height 19
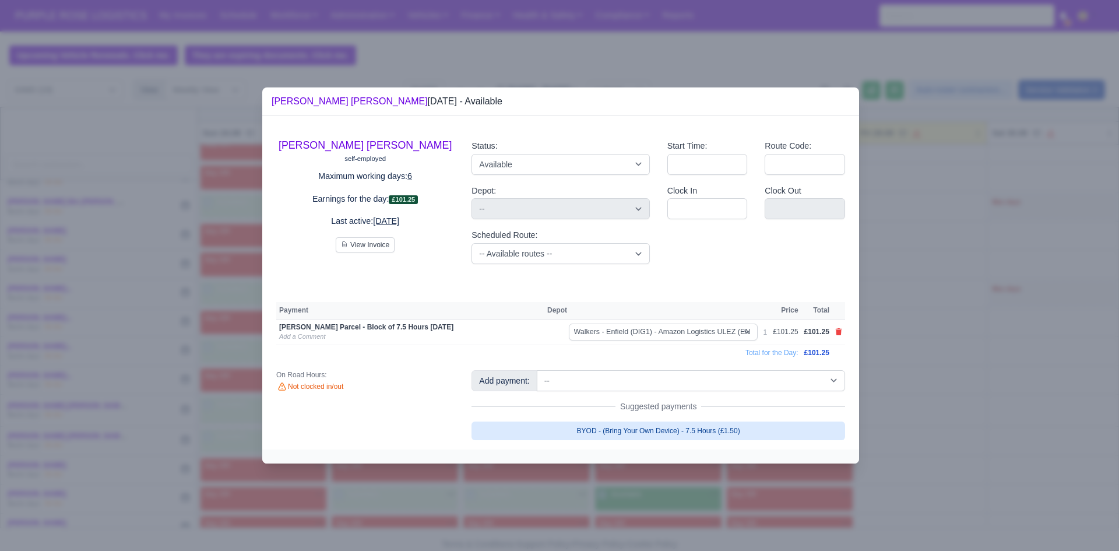
click at [685, 437] on link "BYOD - (Bring Your Own Device) - 7.5 Hours (£1.50)" at bounding box center [658, 430] width 374 height 19
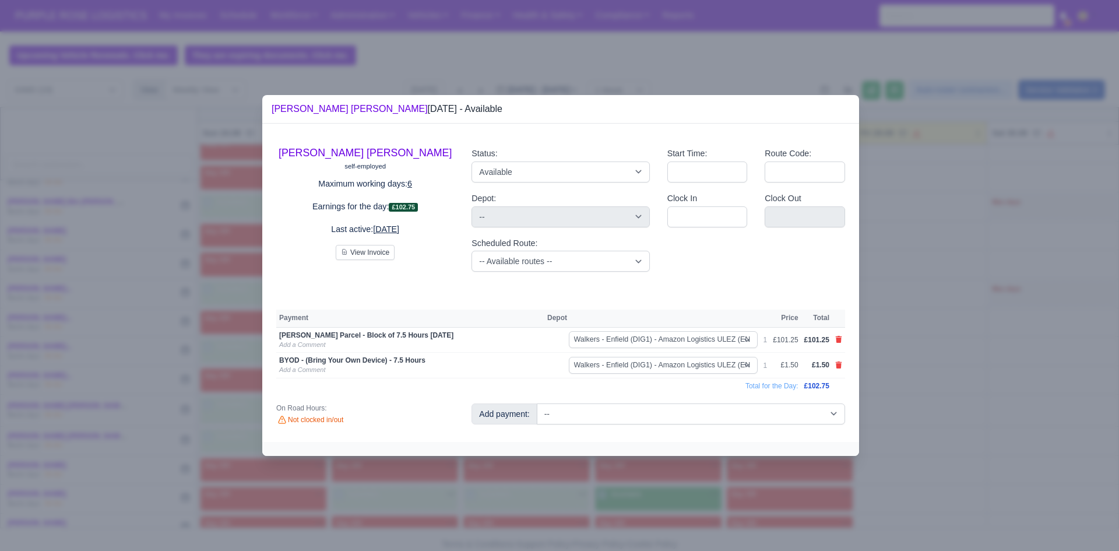
click at [902, 421] on div at bounding box center [559, 275] width 1119 height 551
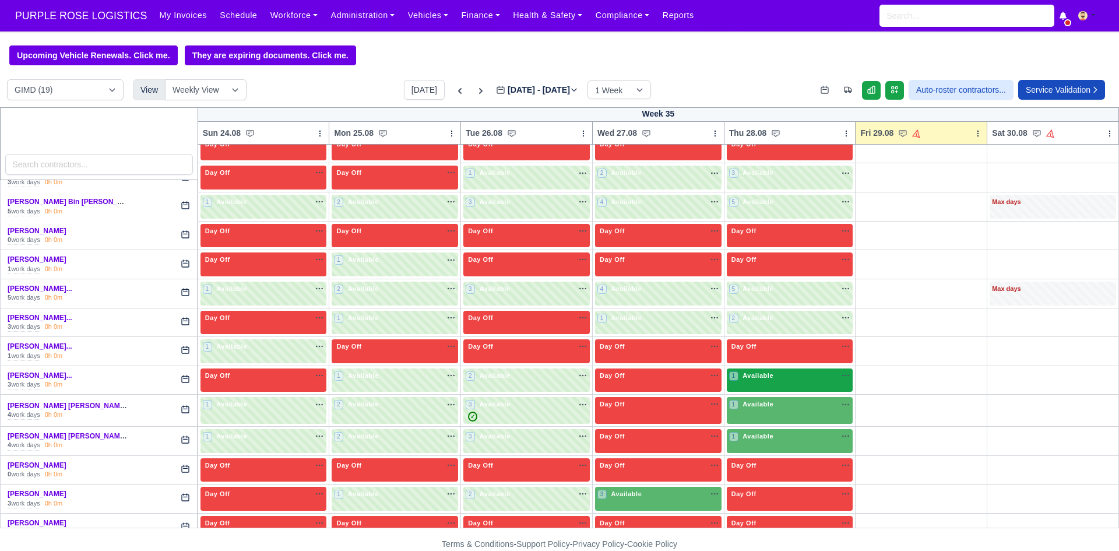
click at [804, 386] on div "1 Available" at bounding box center [790, 380] width 126 height 24
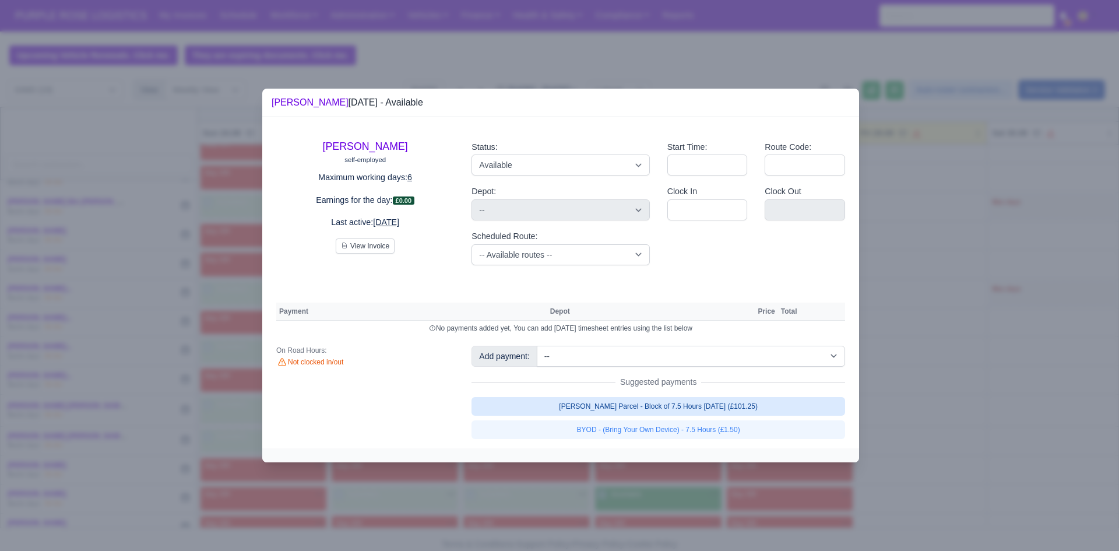
click at [746, 411] on link "[PERSON_NAME] Parcel - Block of 7.5 Hours [DATE] (£101.25)" at bounding box center [658, 406] width 374 height 19
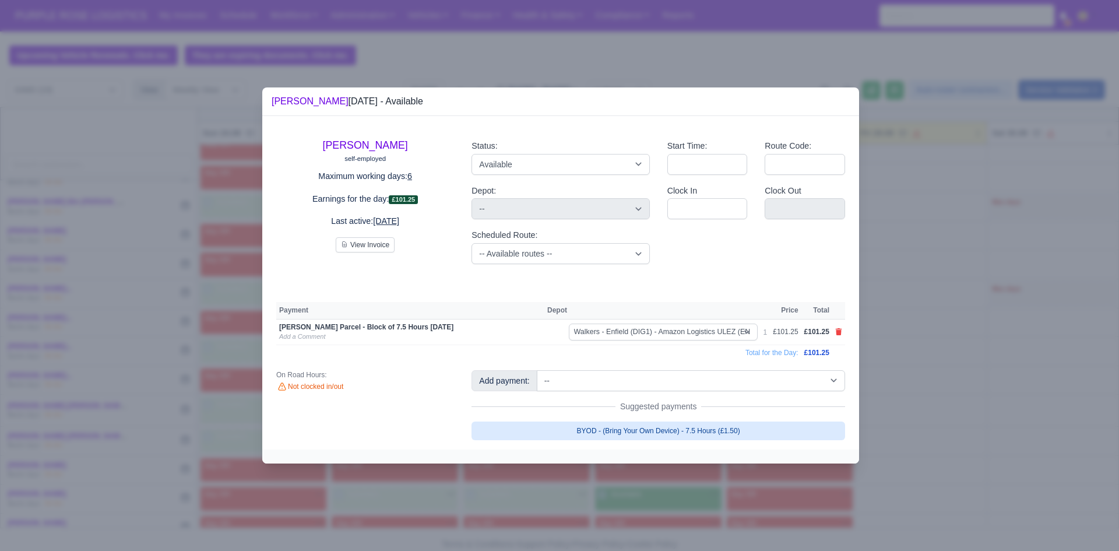
click at [743, 434] on link "BYOD - (Bring Your Own Device) - 7.5 Hours (£1.50)" at bounding box center [658, 430] width 374 height 19
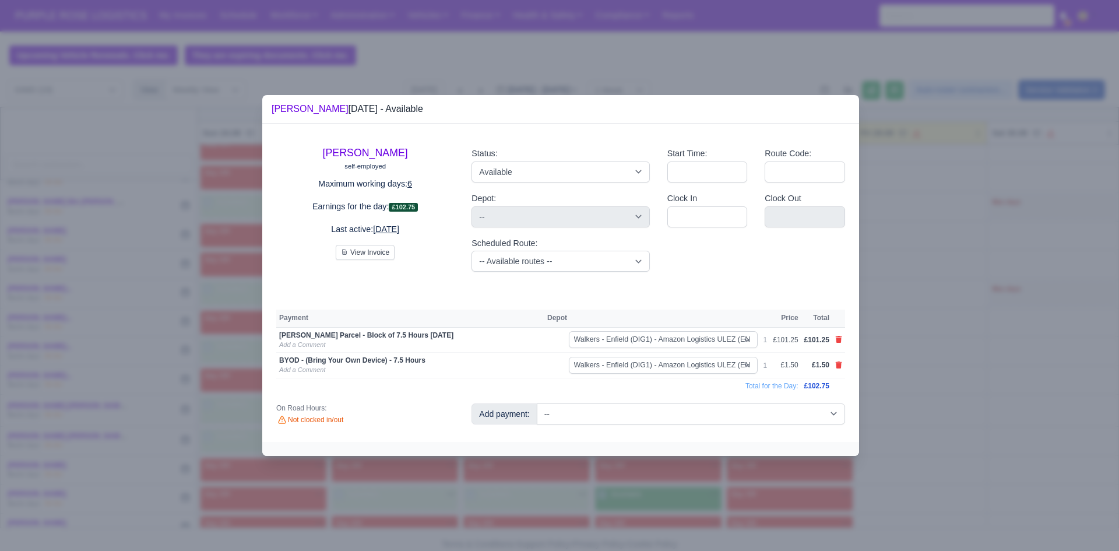
click at [737, 502] on div at bounding box center [559, 275] width 1119 height 551
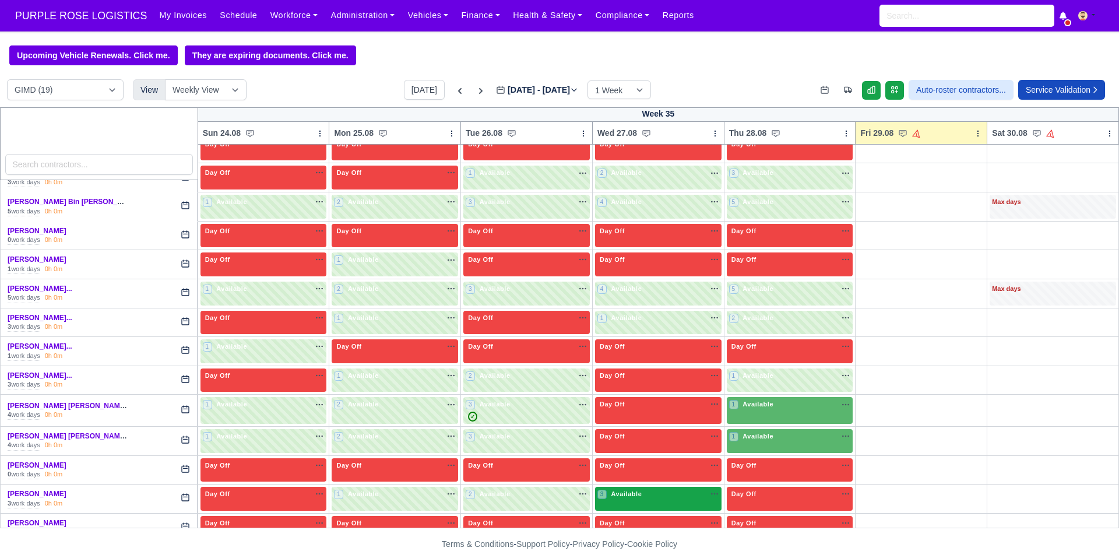
click at [682, 494] on div "3 Available na" at bounding box center [658, 494] width 122 height 10
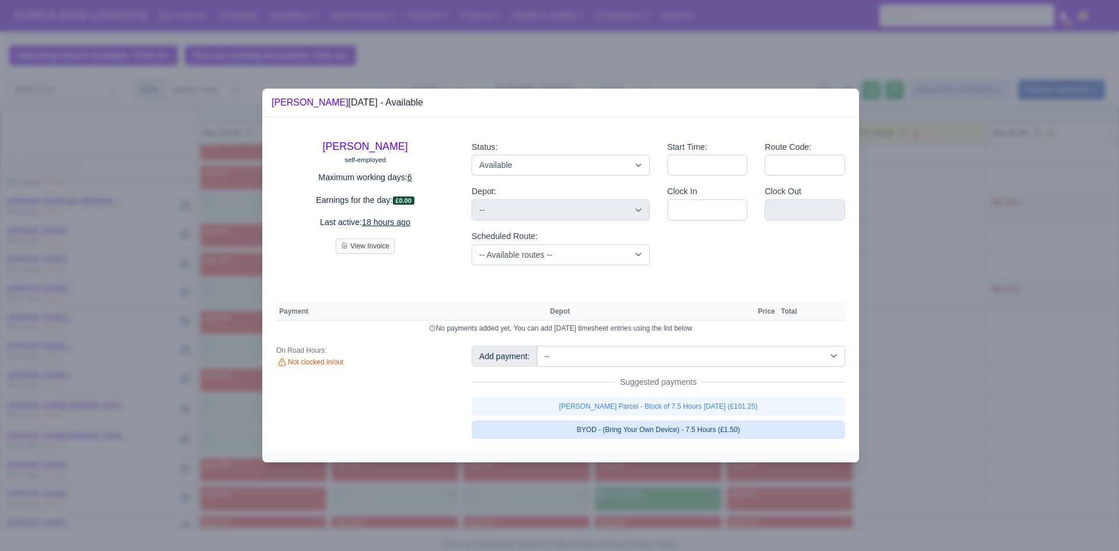
click at [669, 425] on link "BYOD - (Bring Your Own Device) - 7.5 Hours (£1.50)" at bounding box center [658, 429] width 374 height 19
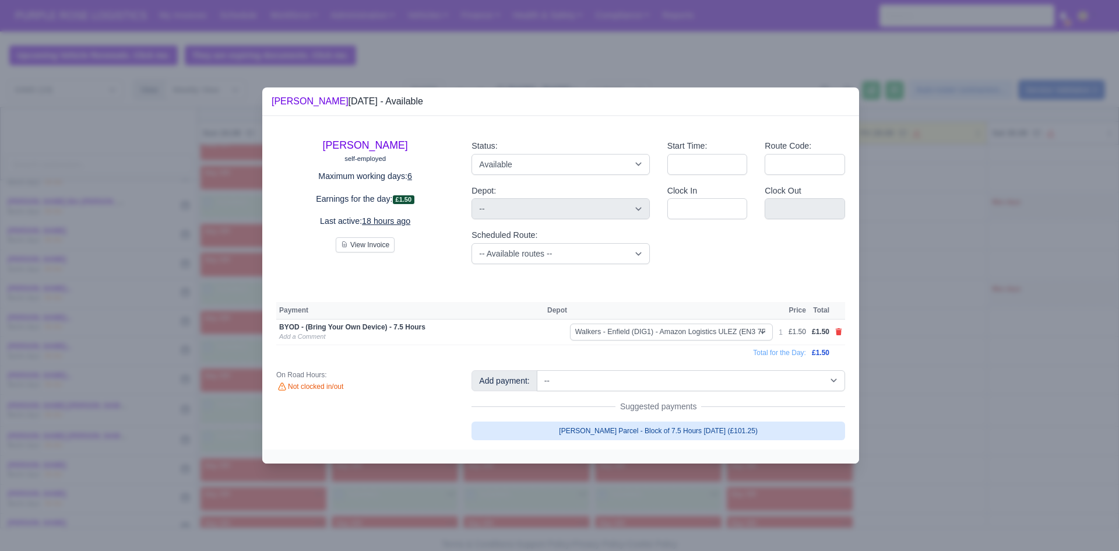
click at [682, 433] on link "[PERSON_NAME] Parcel - Block of 7.5 Hours [DATE] (£101.25)" at bounding box center [658, 430] width 374 height 19
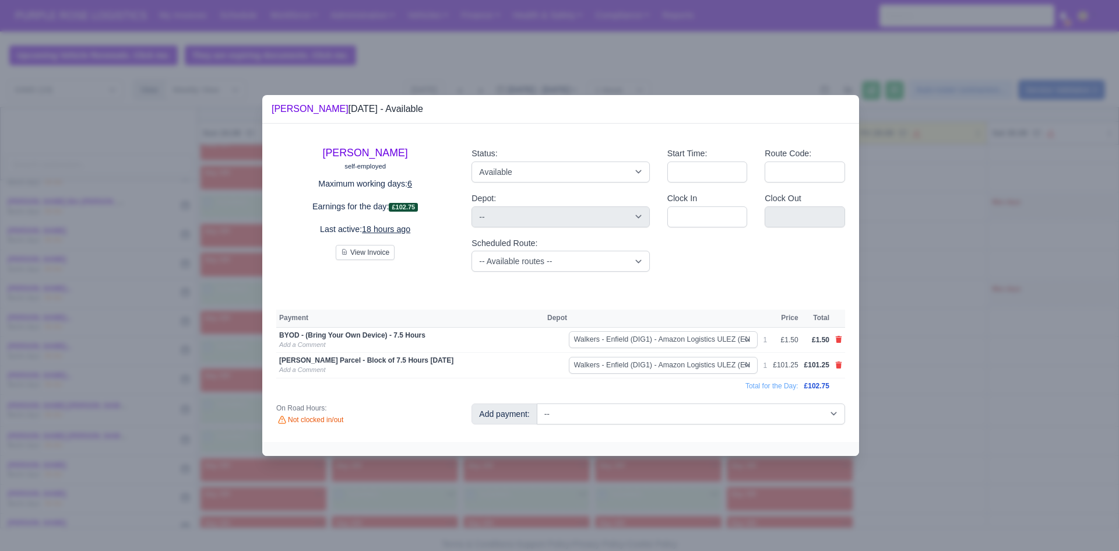
click at [906, 365] on div at bounding box center [559, 275] width 1119 height 551
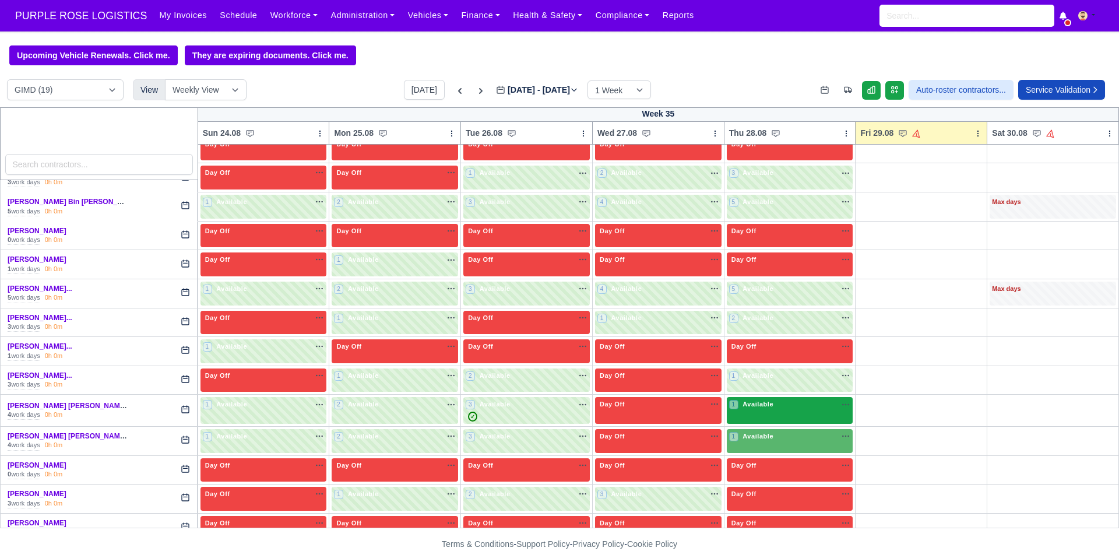
click at [801, 424] on div "1 Available" at bounding box center [790, 410] width 126 height 27
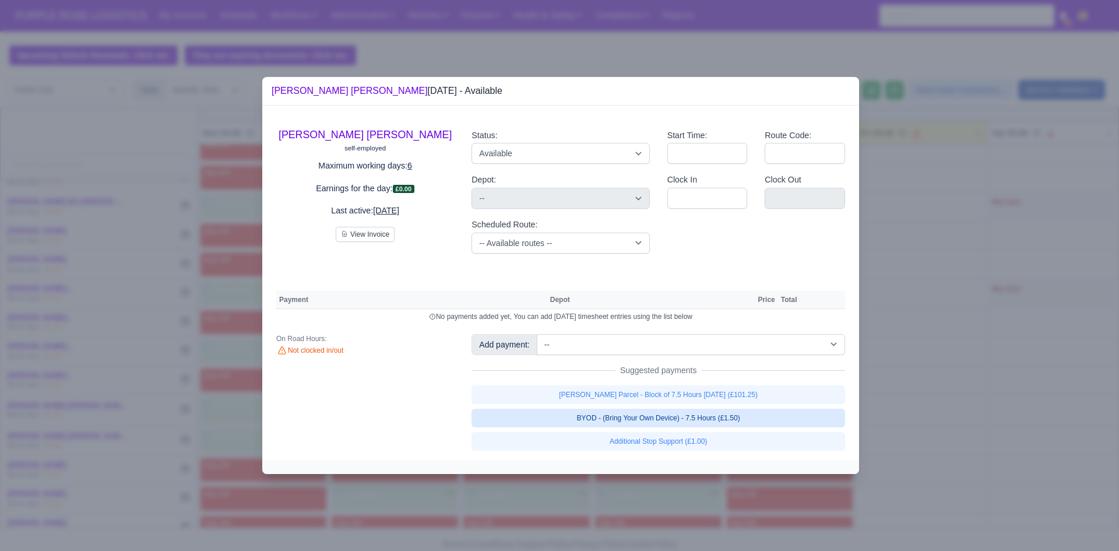
click at [776, 425] on link "BYOD - (Bring Your Own Device) - 7.5 Hours (£1.50)" at bounding box center [658, 418] width 374 height 19
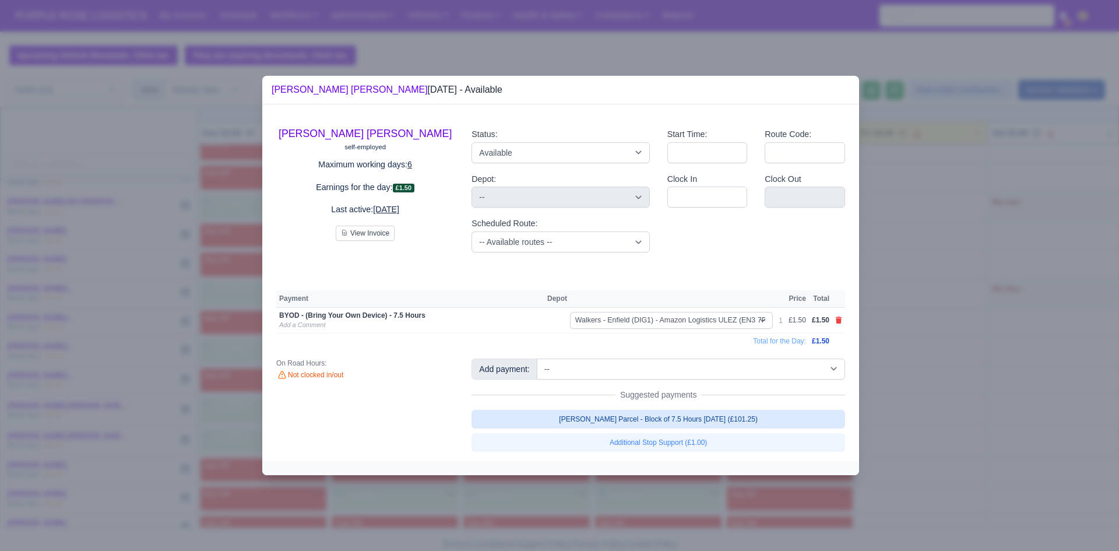
click at [776, 417] on link "[PERSON_NAME] Parcel - Block of 7.5 Hours [DATE] (£101.25)" at bounding box center [658, 419] width 374 height 19
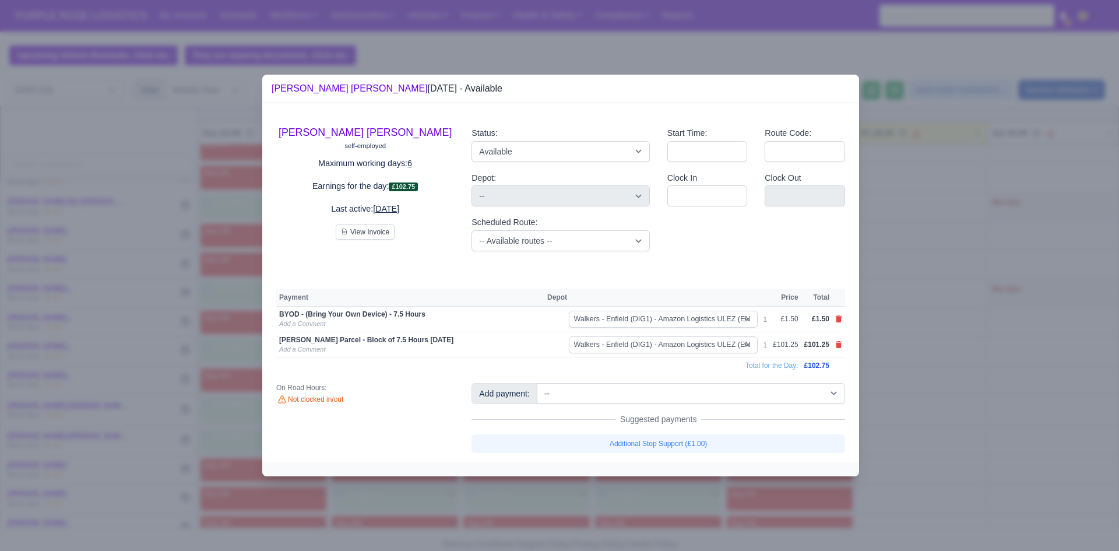
click at [903, 388] on div at bounding box center [559, 275] width 1119 height 551
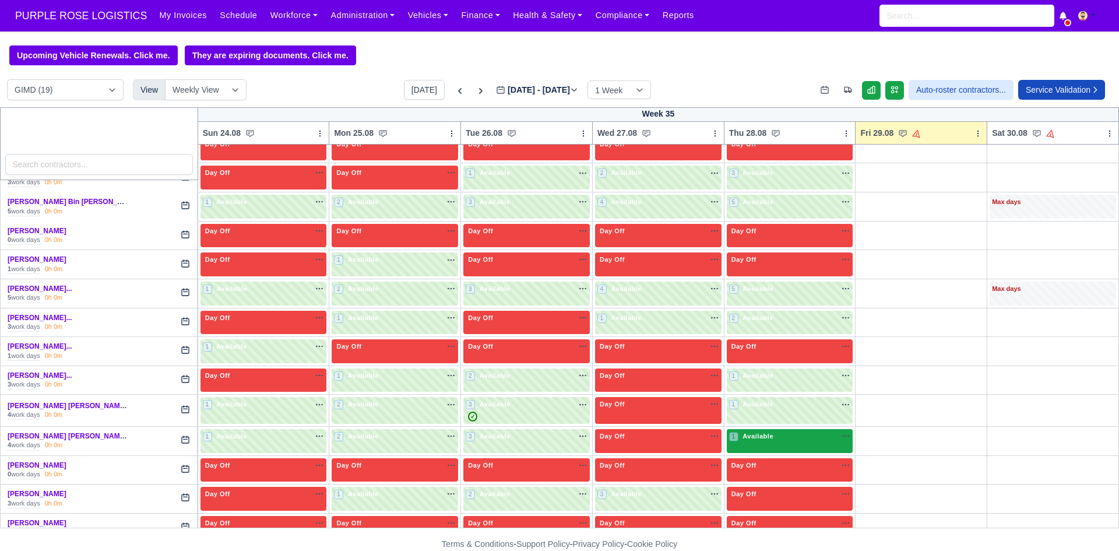
click at [793, 441] on div "1 Available na" at bounding box center [790, 436] width 122 height 10
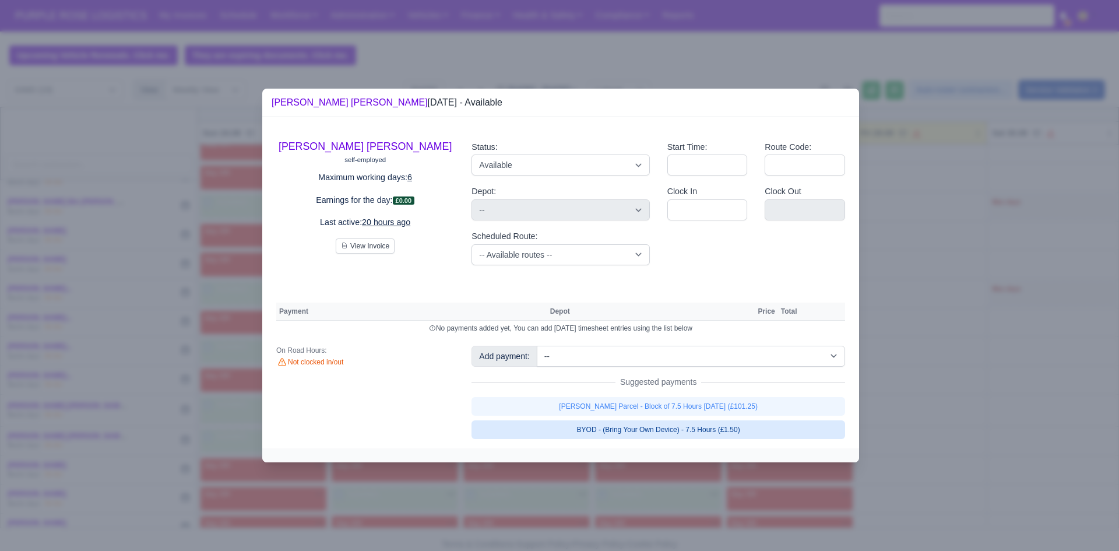
click at [741, 429] on link "BYOD - (Bring Your Own Device) - 7.5 Hours (£1.50)" at bounding box center [658, 429] width 374 height 19
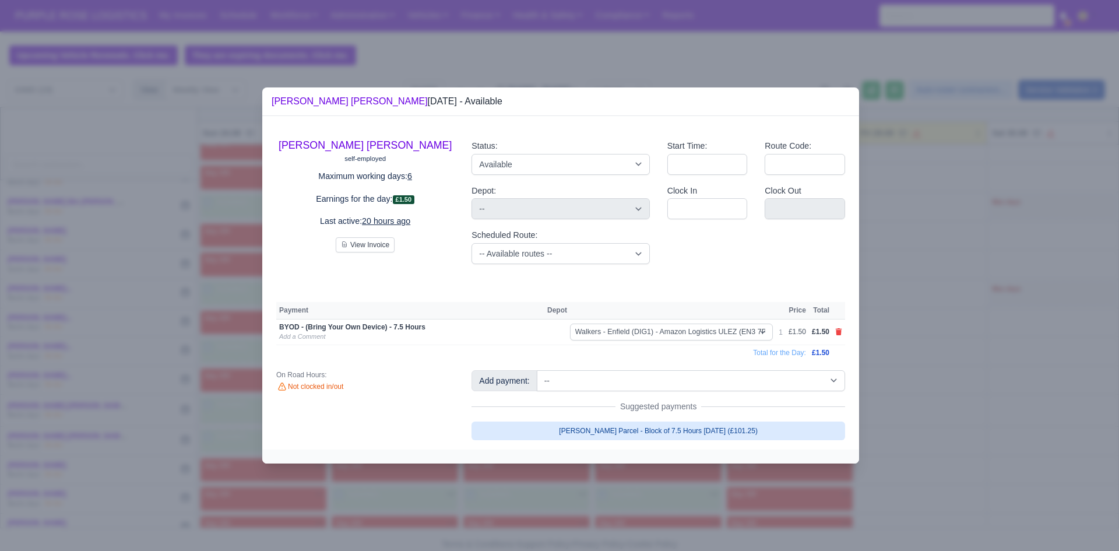
click at [734, 425] on link "[PERSON_NAME] Parcel - Block of 7.5 Hours [DATE] (£101.25)" at bounding box center [658, 430] width 374 height 19
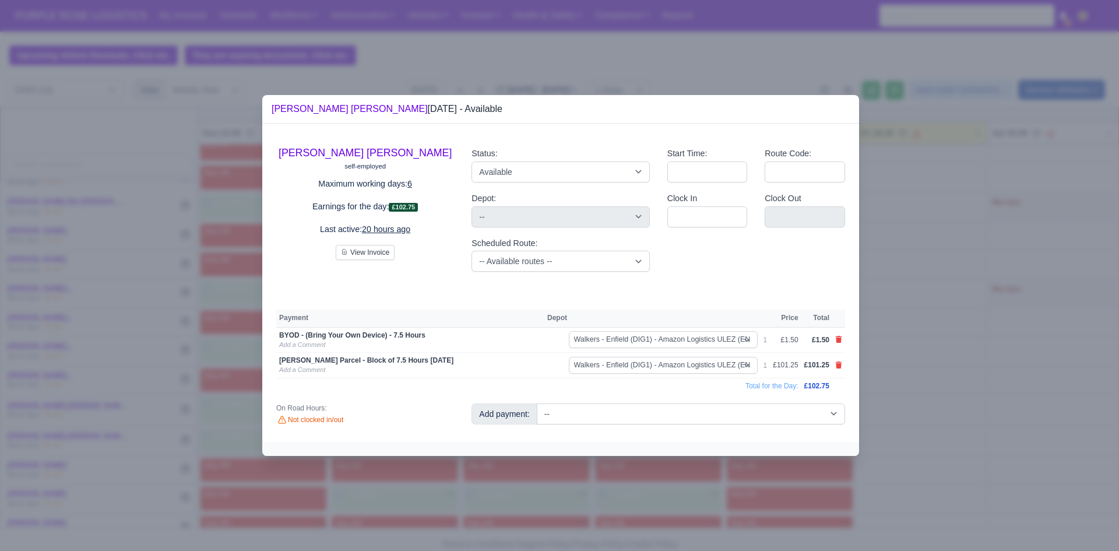
click at [882, 404] on div at bounding box center [559, 275] width 1119 height 551
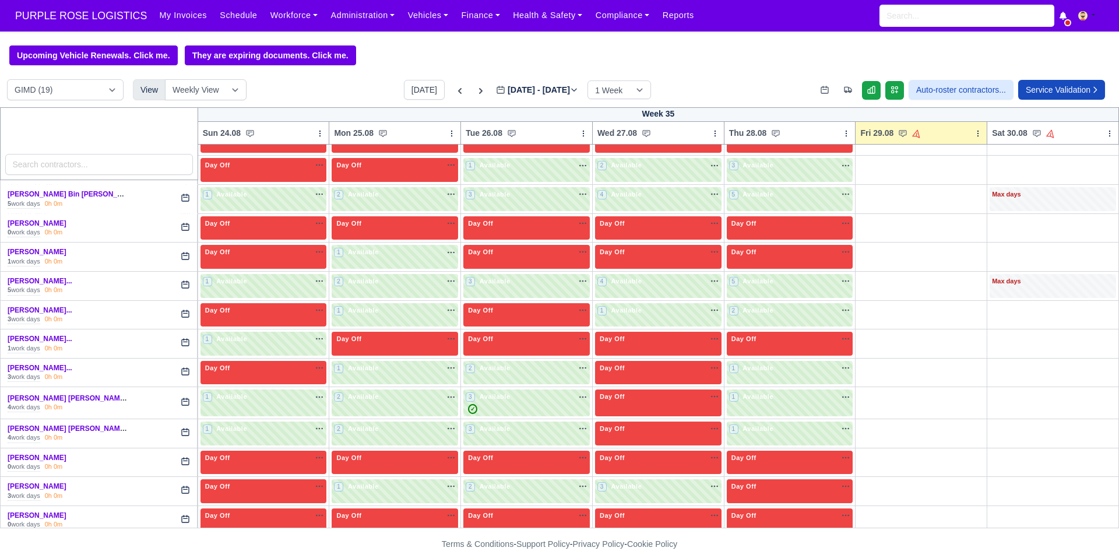
scroll to position [321, 0]
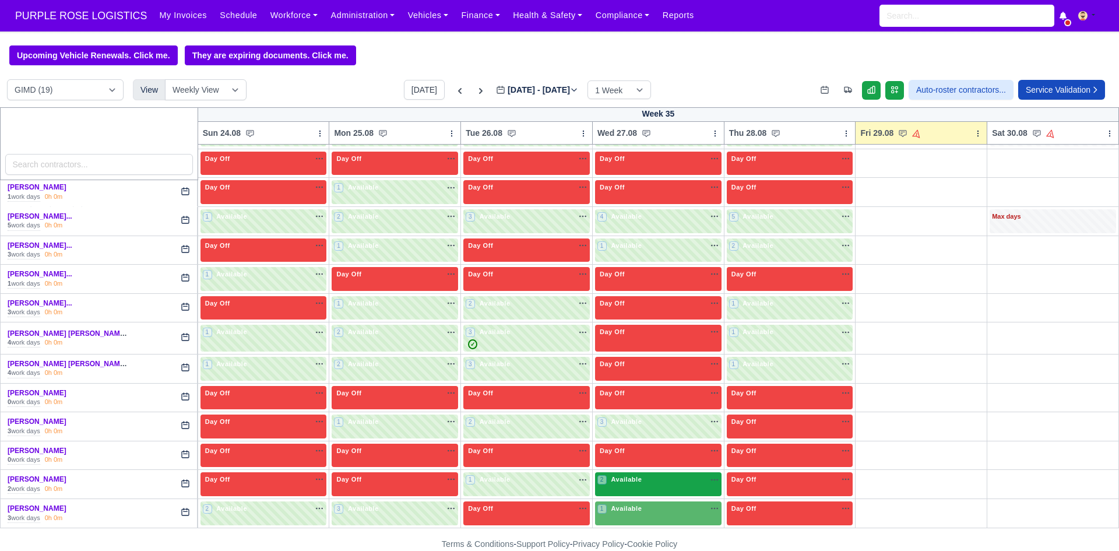
click at [659, 475] on div "2 Available na" at bounding box center [658, 479] width 122 height 10
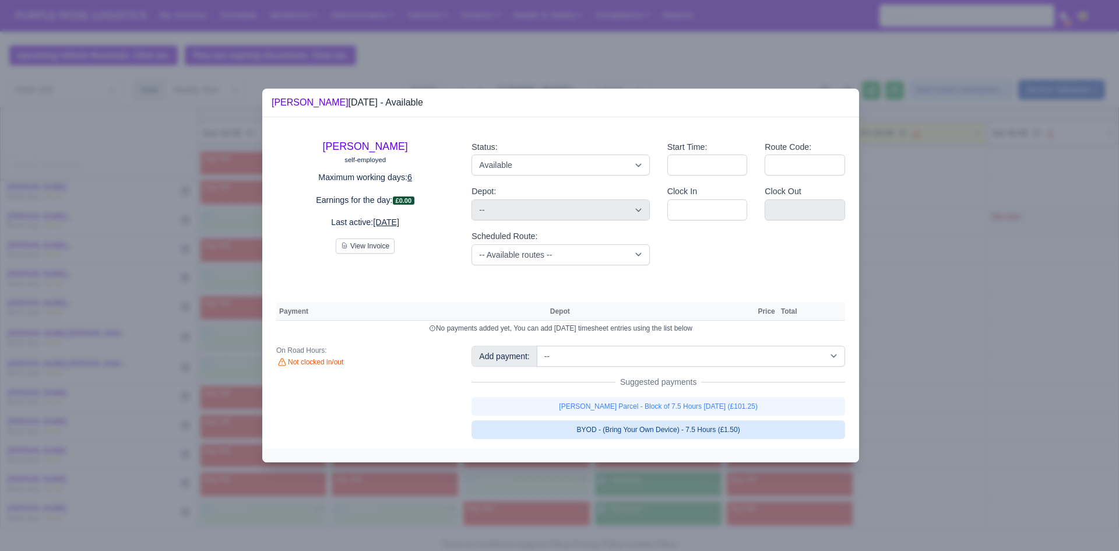
click at [695, 428] on link "BYOD - (Bring Your Own Device) - 7.5 Hours (£1.50)" at bounding box center [658, 429] width 374 height 19
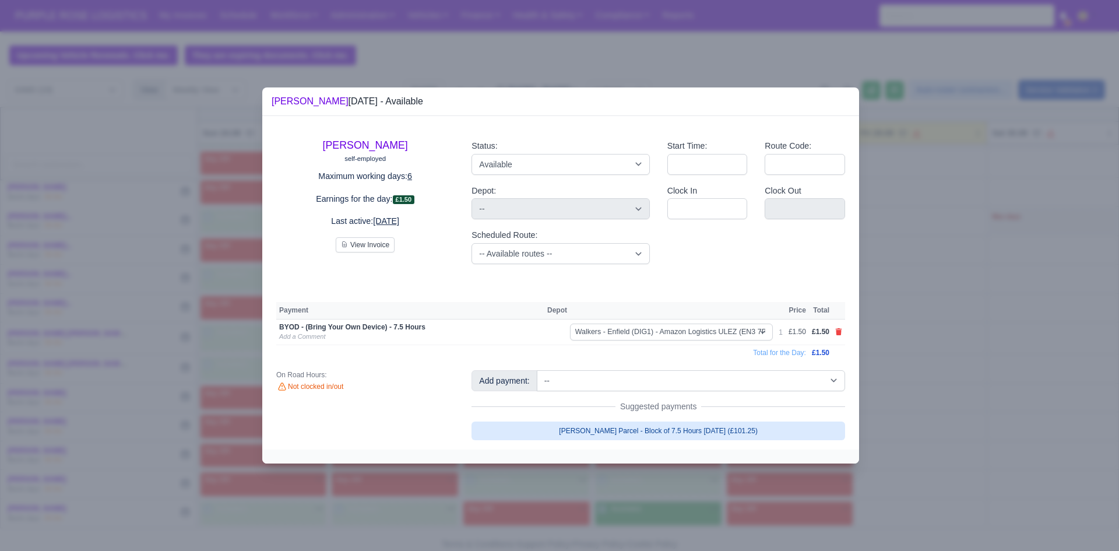
click at [713, 427] on link "[PERSON_NAME] Parcel - Block of 7.5 Hours [DATE] (£101.25)" at bounding box center [658, 430] width 374 height 19
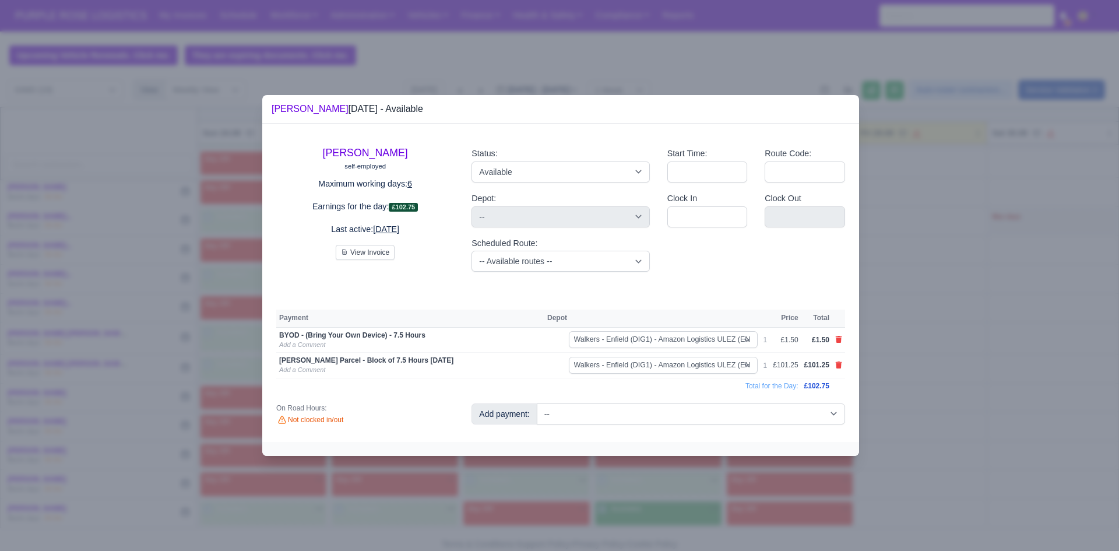
click at [910, 395] on div at bounding box center [559, 275] width 1119 height 551
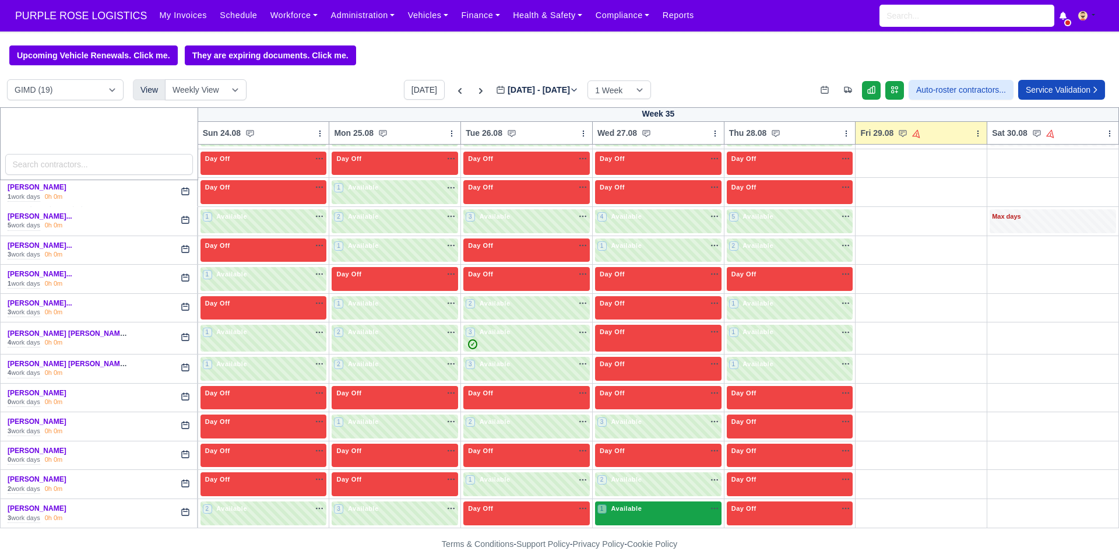
click at [689, 516] on div "1 Available na" at bounding box center [658, 510] width 122 height 12
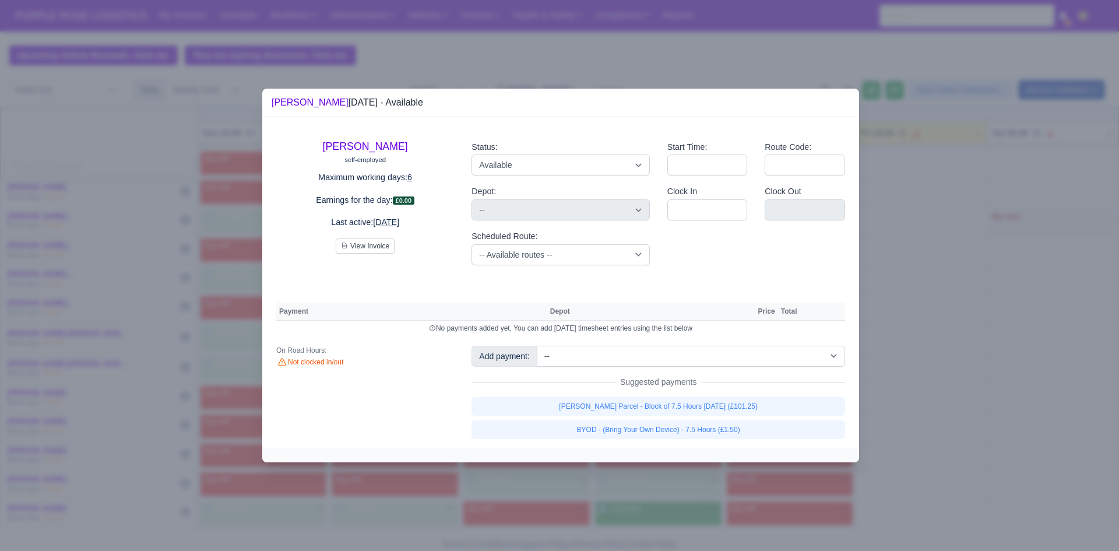
click at [710, 420] on div "[PERSON_NAME] Parcel - Block of 7.5 Hours [DATE] (£101.25) BYOD - (Bring Your O…" at bounding box center [658, 418] width 374 height 42
click at [720, 428] on link "BYOD - (Bring Your Own Device) - 7.5 Hours (£1.50)" at bounding box center [658, 429] width 374 height 19
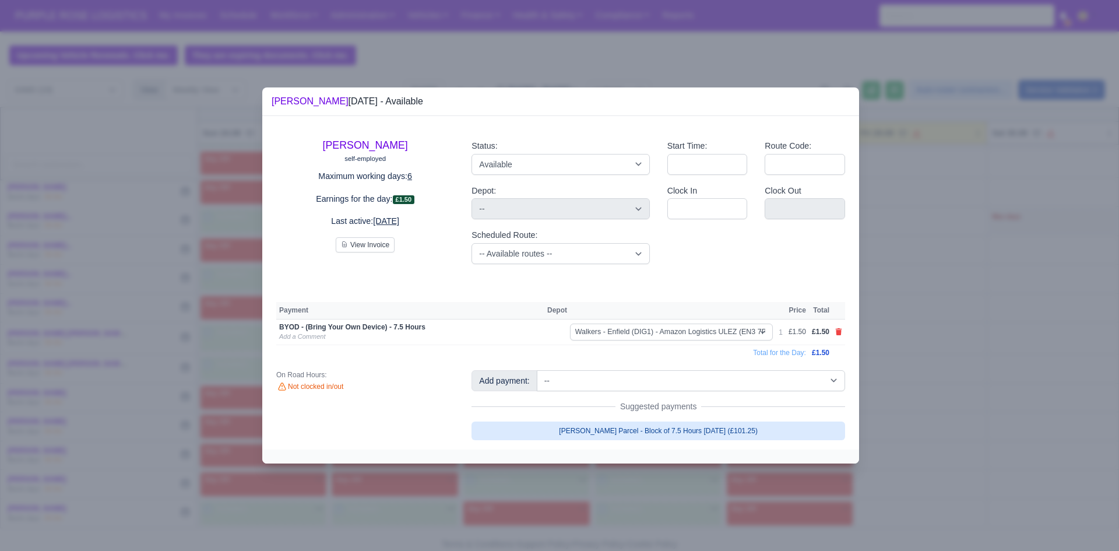
click at [732, 430] on link "[PERSON_NAME] Parcel - Block of 7.5 Hours [DATE] (£101.25)" at bounding box center [658, 430] width 374 height 19
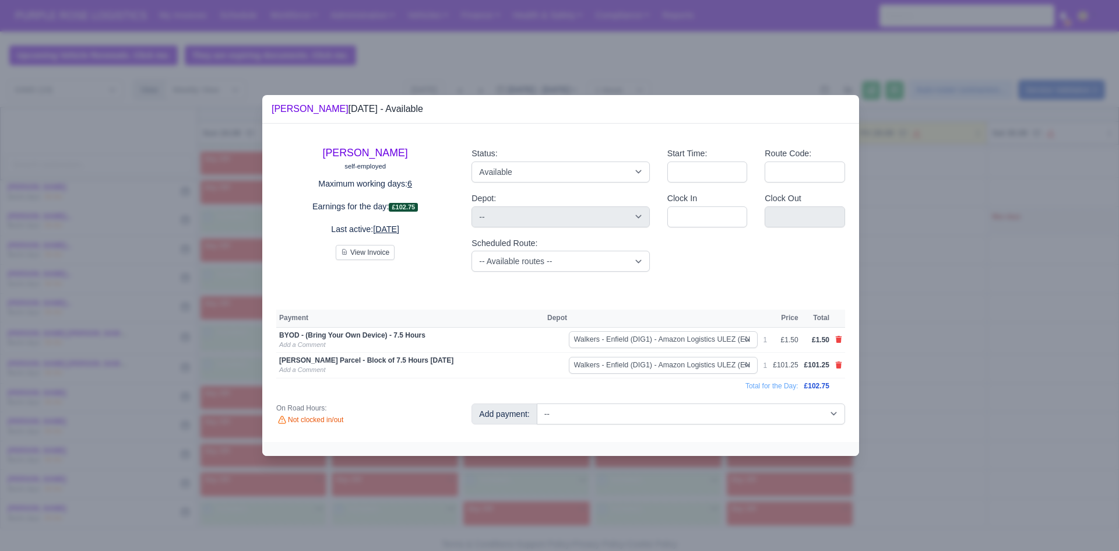
click at [898, 411] on div at bounding box center [559, 275] width 1119 height 551
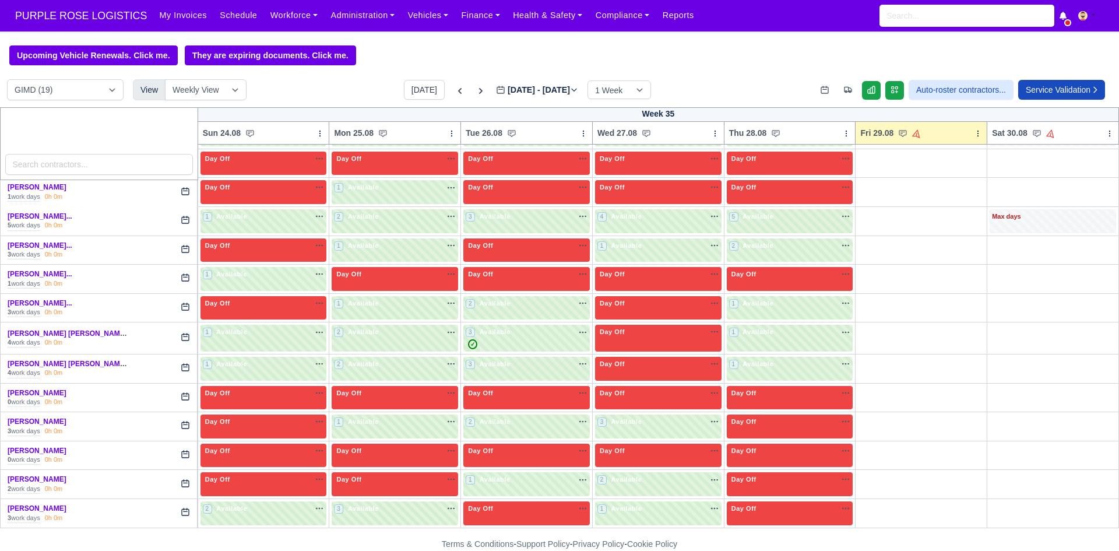
scroll to position [0, 0]
